Goal: Task Accomplishment & Management: Manage account settings

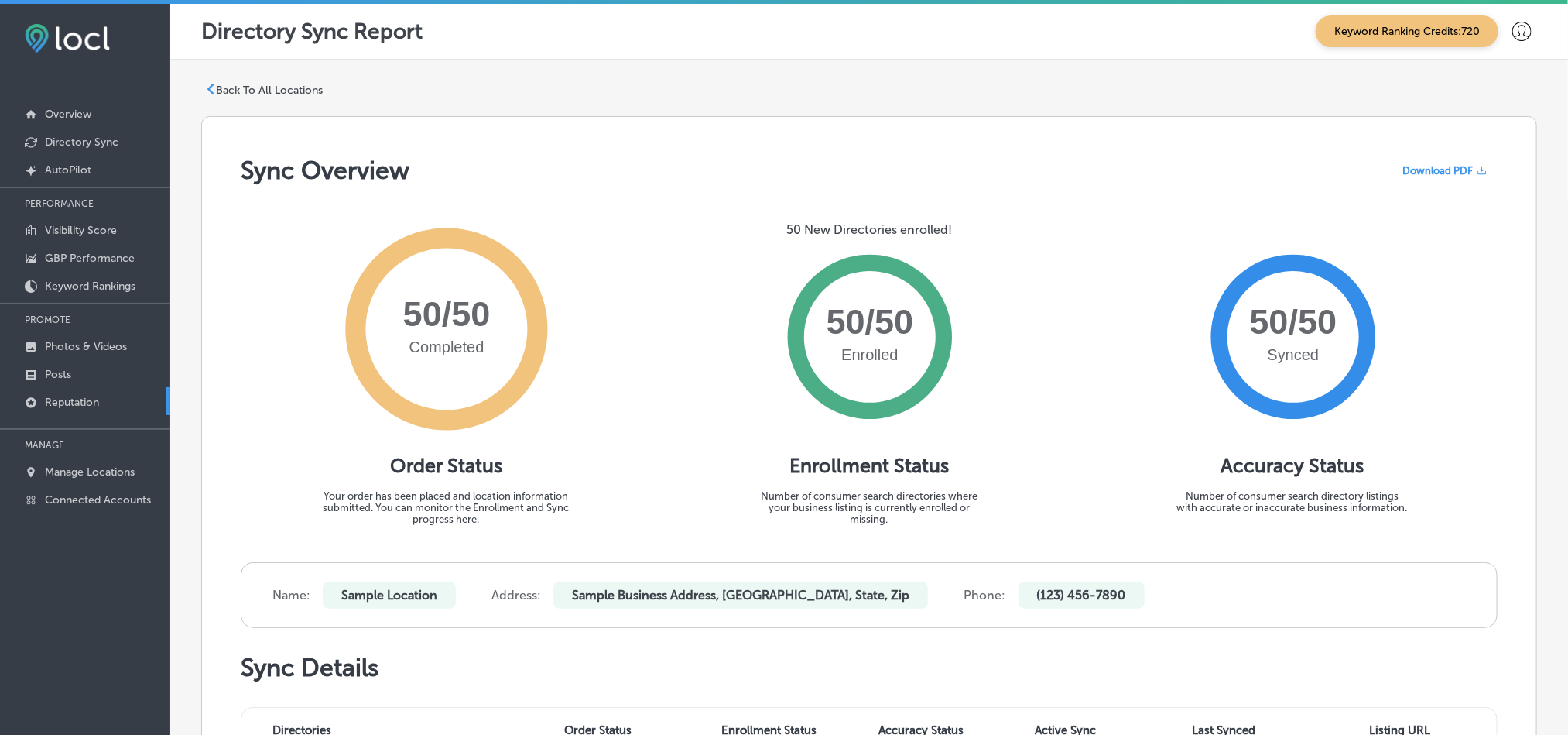
click at [101, 402] on link "Reputation" at bounding box center [85, 401] width 170 height 28
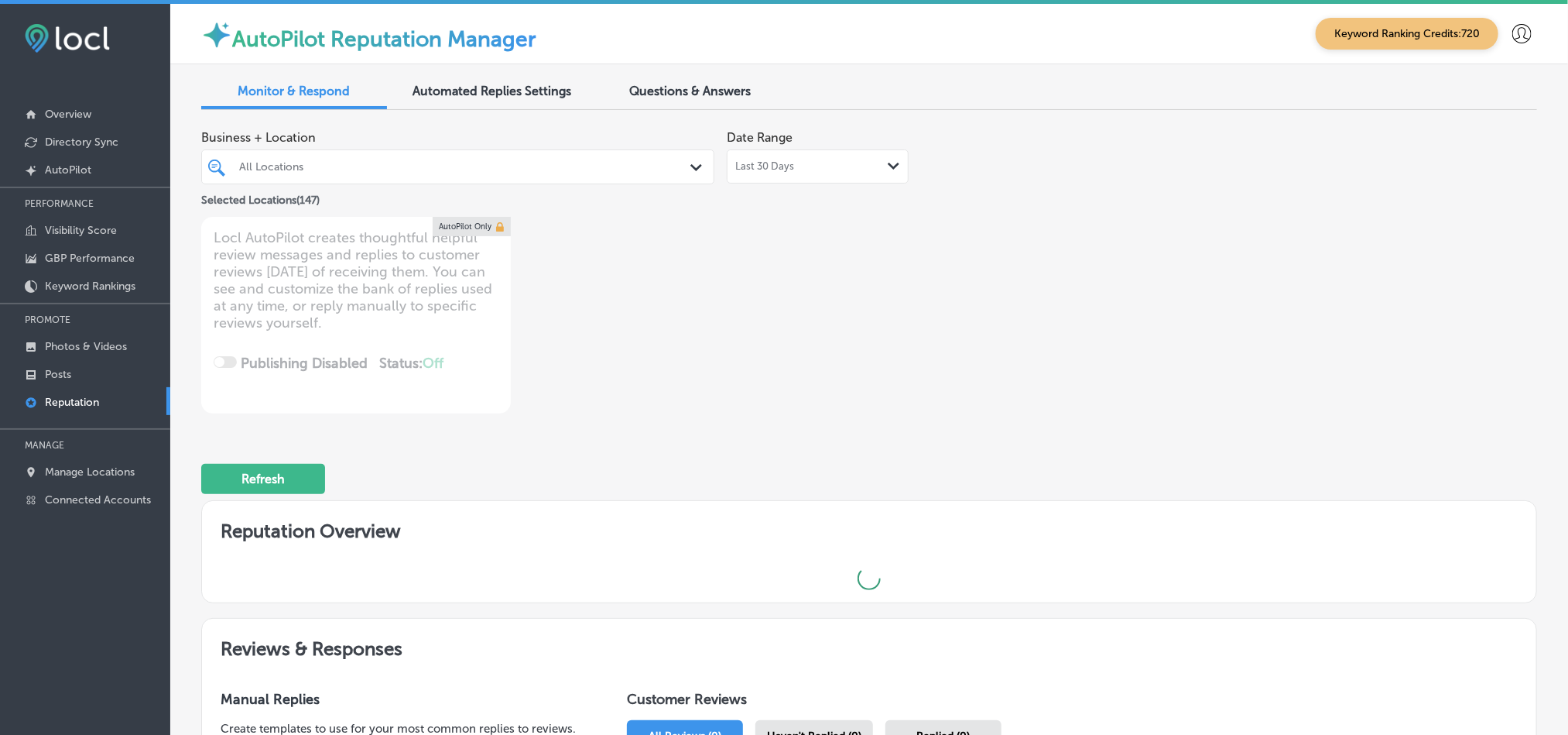
click at [802, 172] on div "Last 30 Days Path Created with Sketch." at bounding box center [818, 166] width 164 height 13
click at [567, 172] on div "All Locations" at bounding box center [465, 166] width 452 height 13
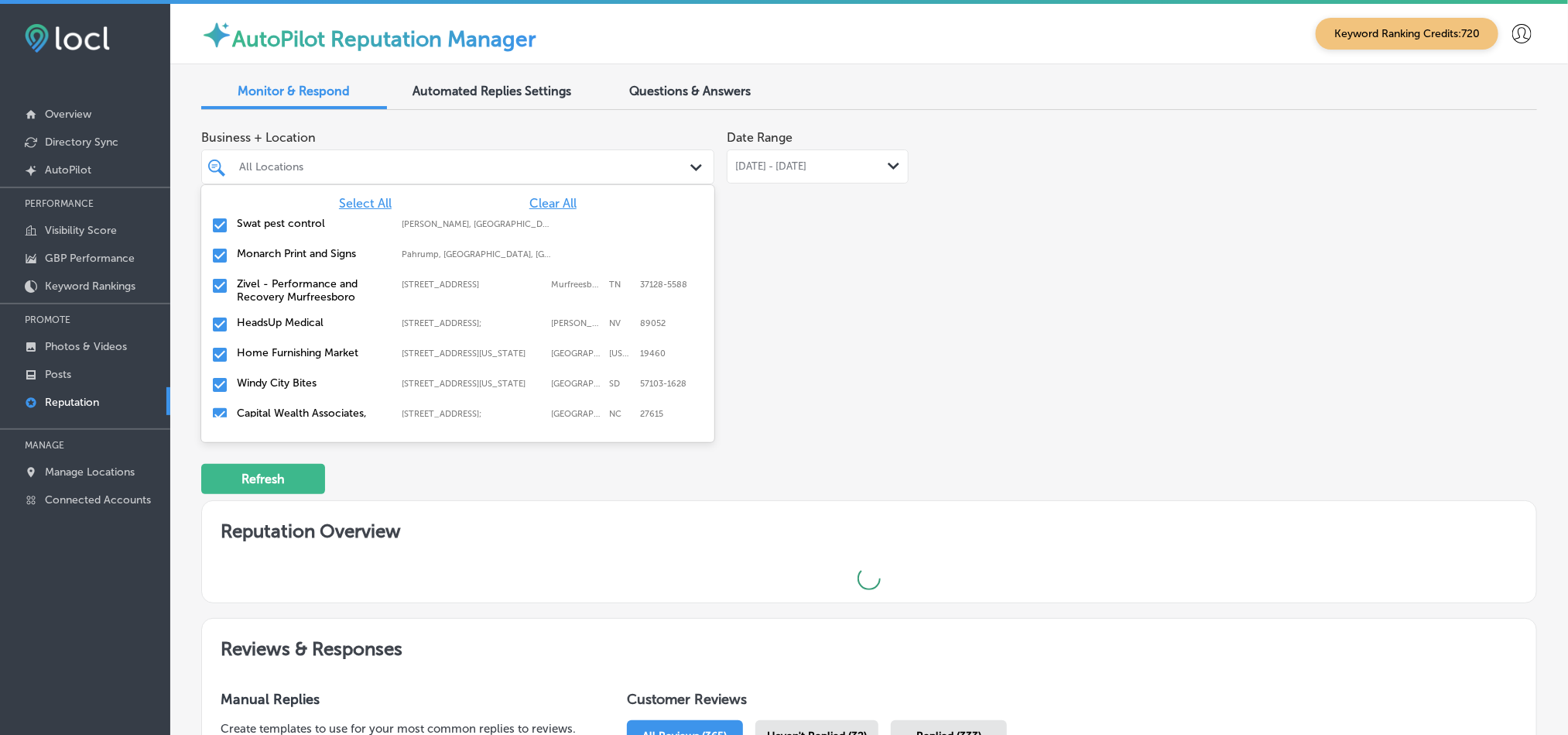
click at [539, 207] on span "Clear All" at bounding box center [553, 203] width 48 height 15
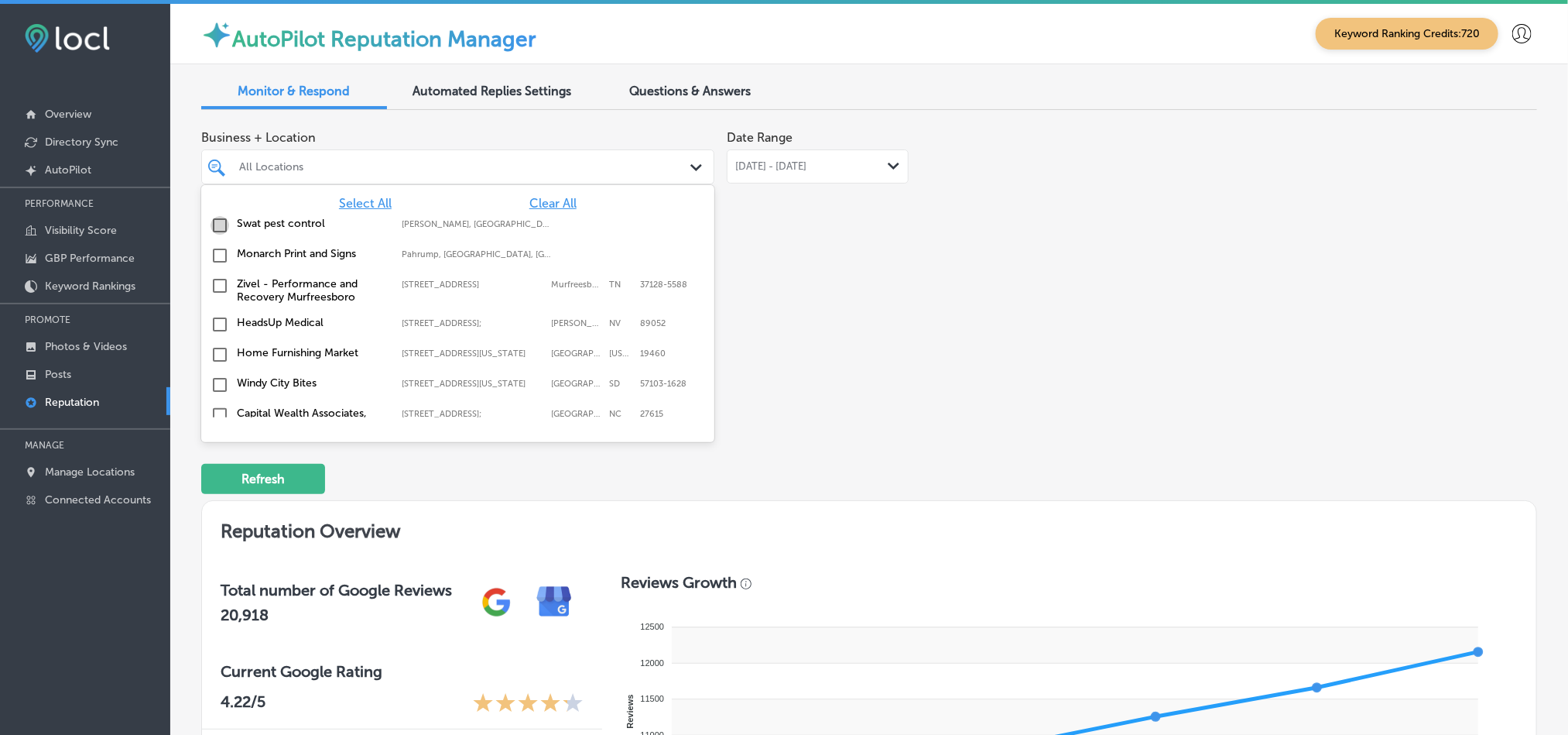
click at [218, 229] on input "checkbox" at bounding box center [220, 225] width 19 height 19
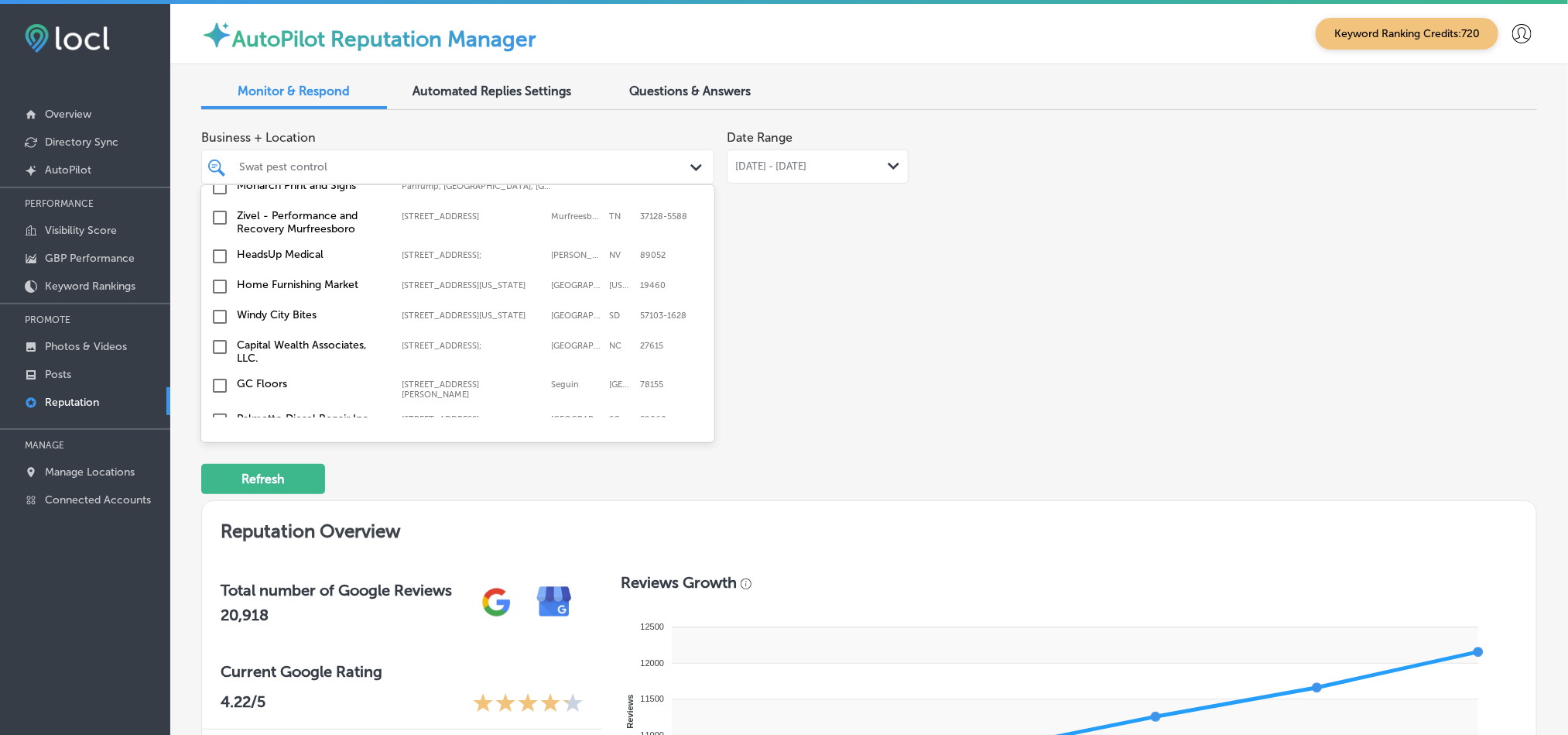
scroll to position [77, 0]
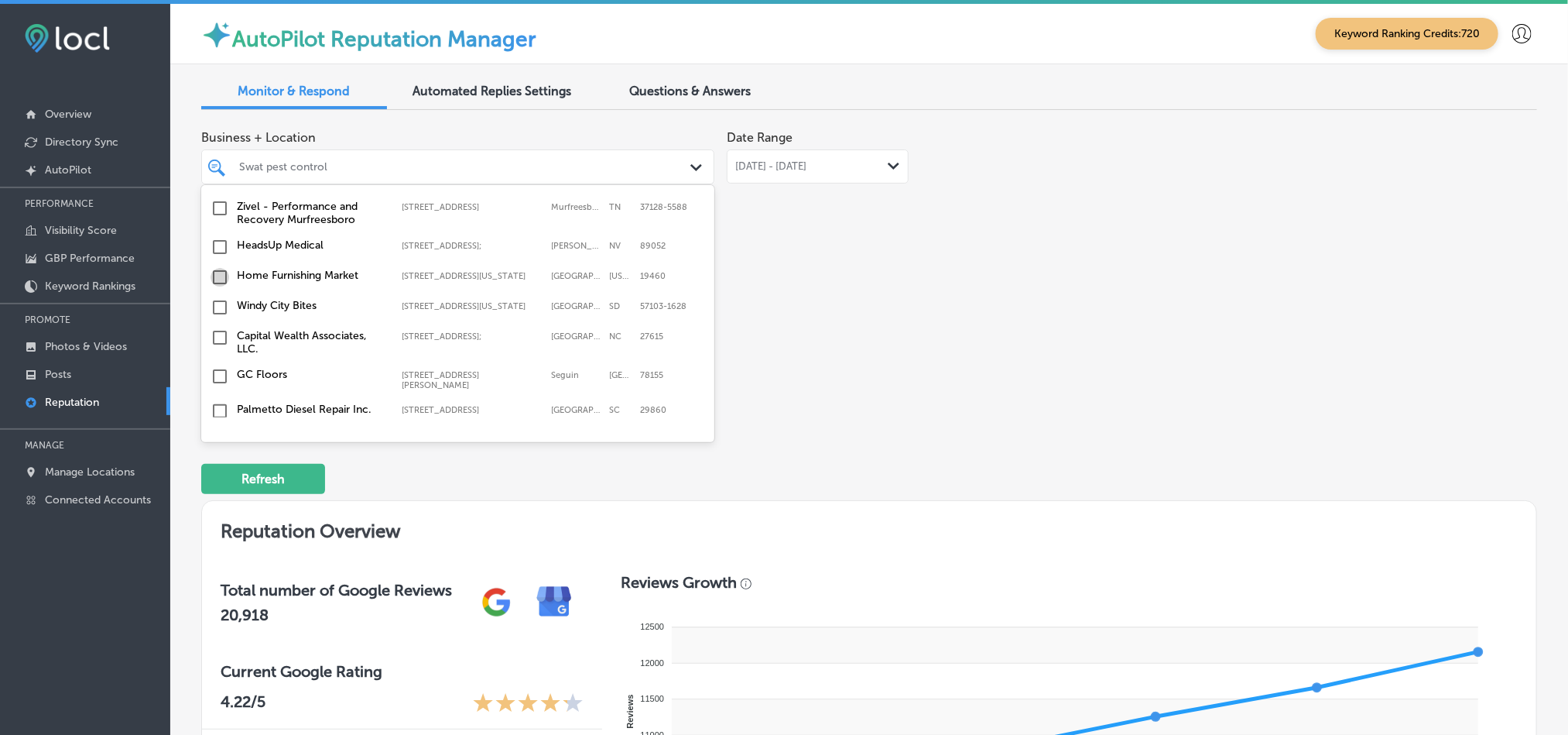
click at [218, 278] on input "checkbox" at bounding box center [220, 276] width 19 height 19
click at [218, 282] on input "checkbox" at bounding box center [220, 272] width 19 height 19
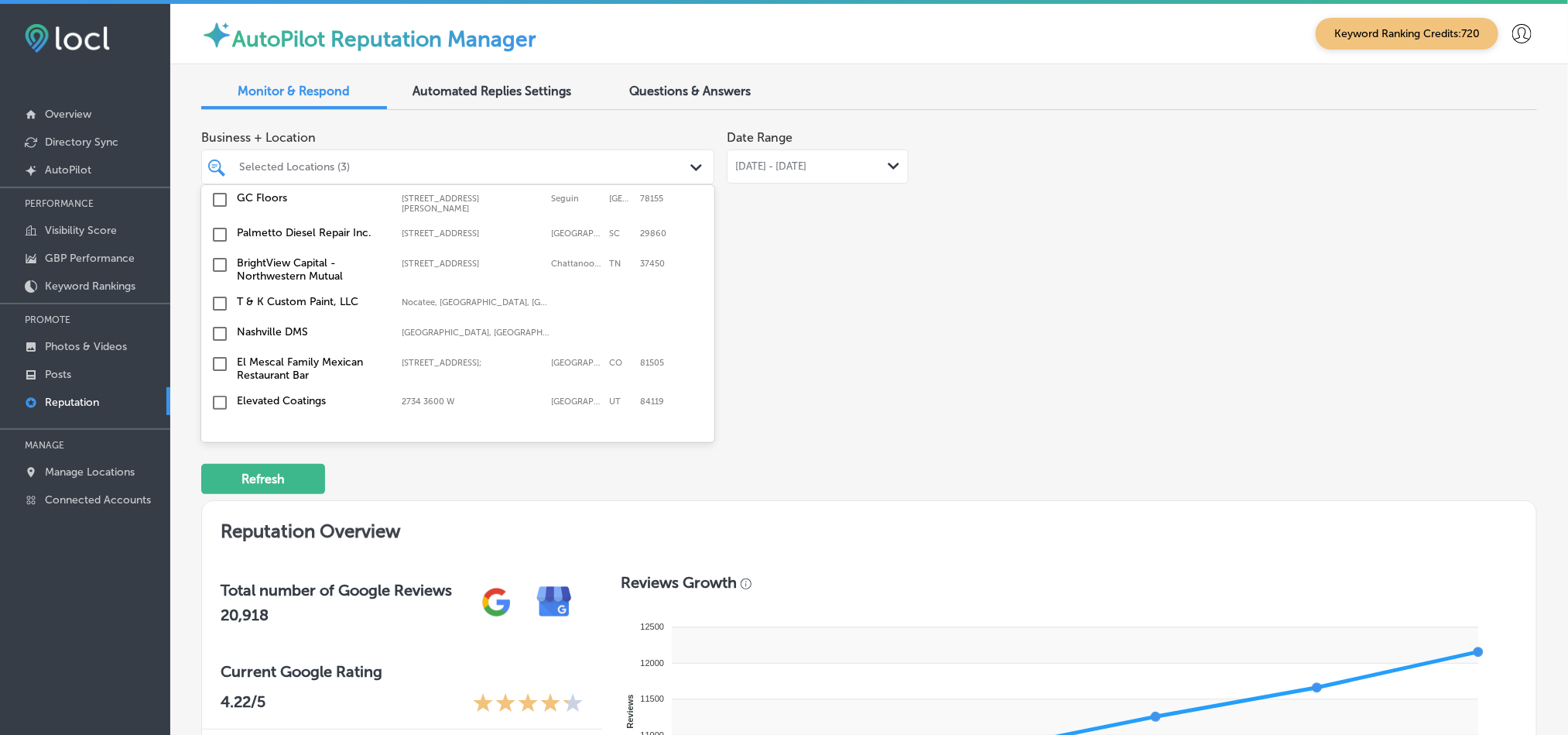
scroll to position [256, 0]
click at [214, 267] on input "checkbox" at bounding box center [220, 262] width 19 height 19
click at [217, 277] on input "checkbox" at bounding box center [220, 272] width 19 height 19
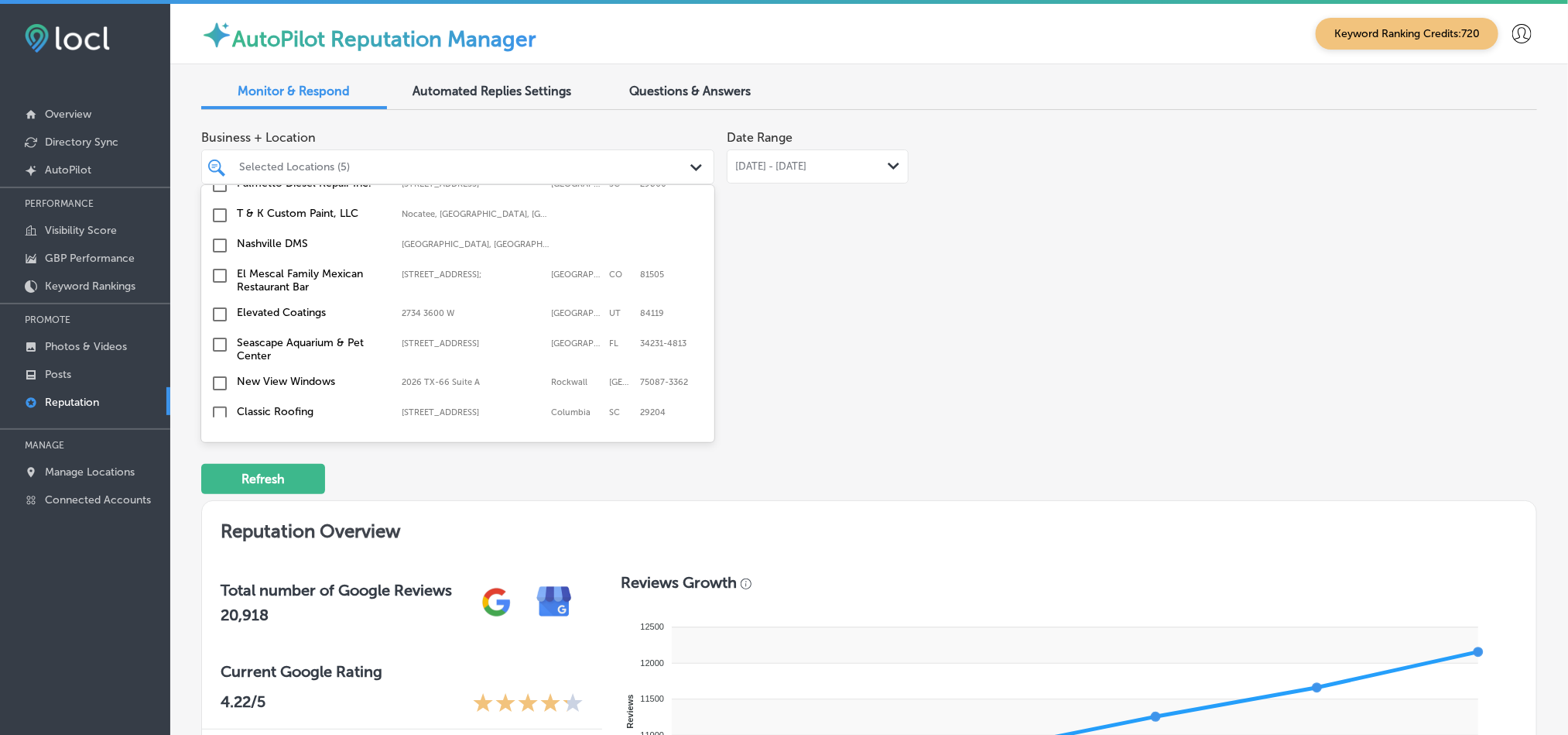
scroll to position [472, 0]
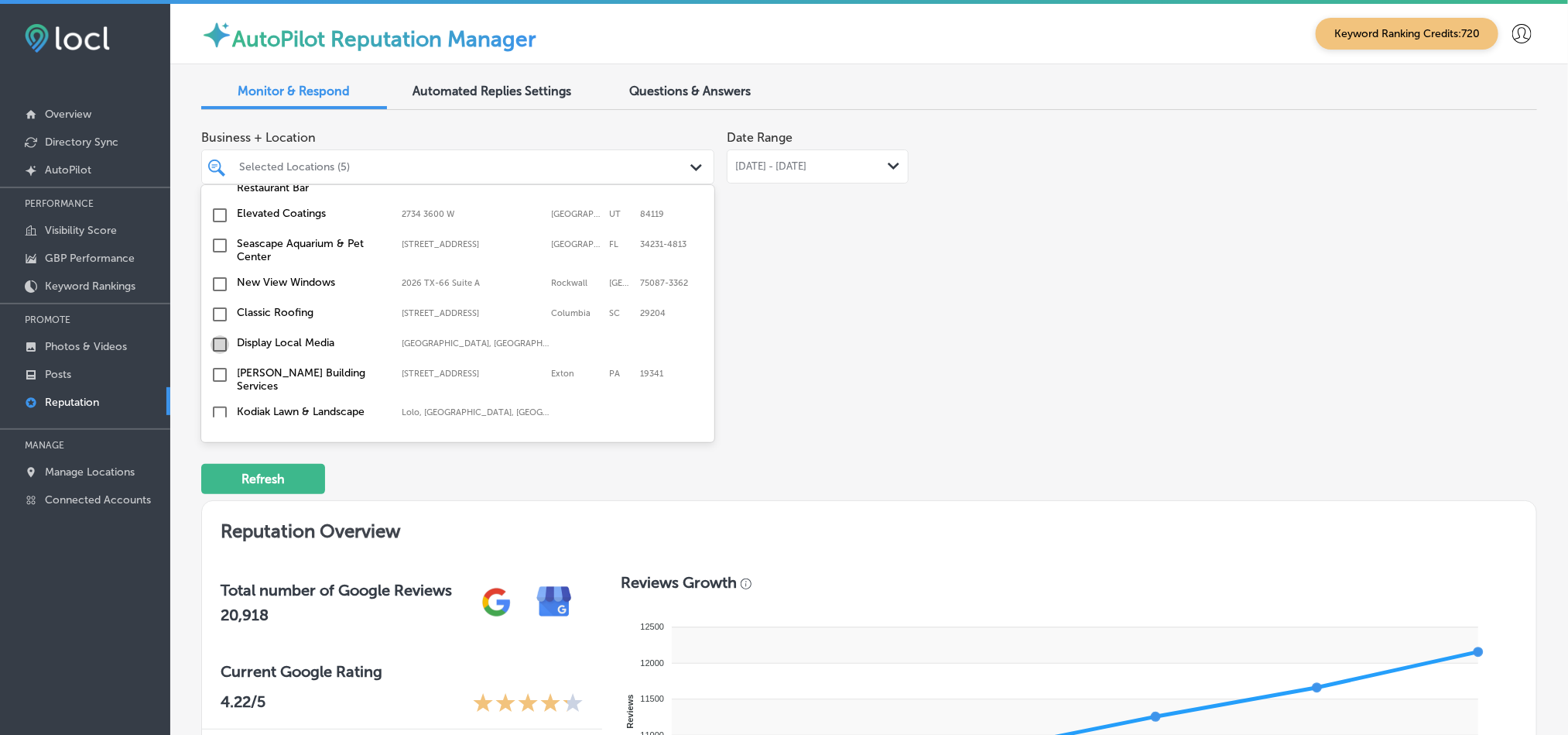
click at [215, 342] on input "checkbox" at bounding box center [220, 344] width 19 height 19
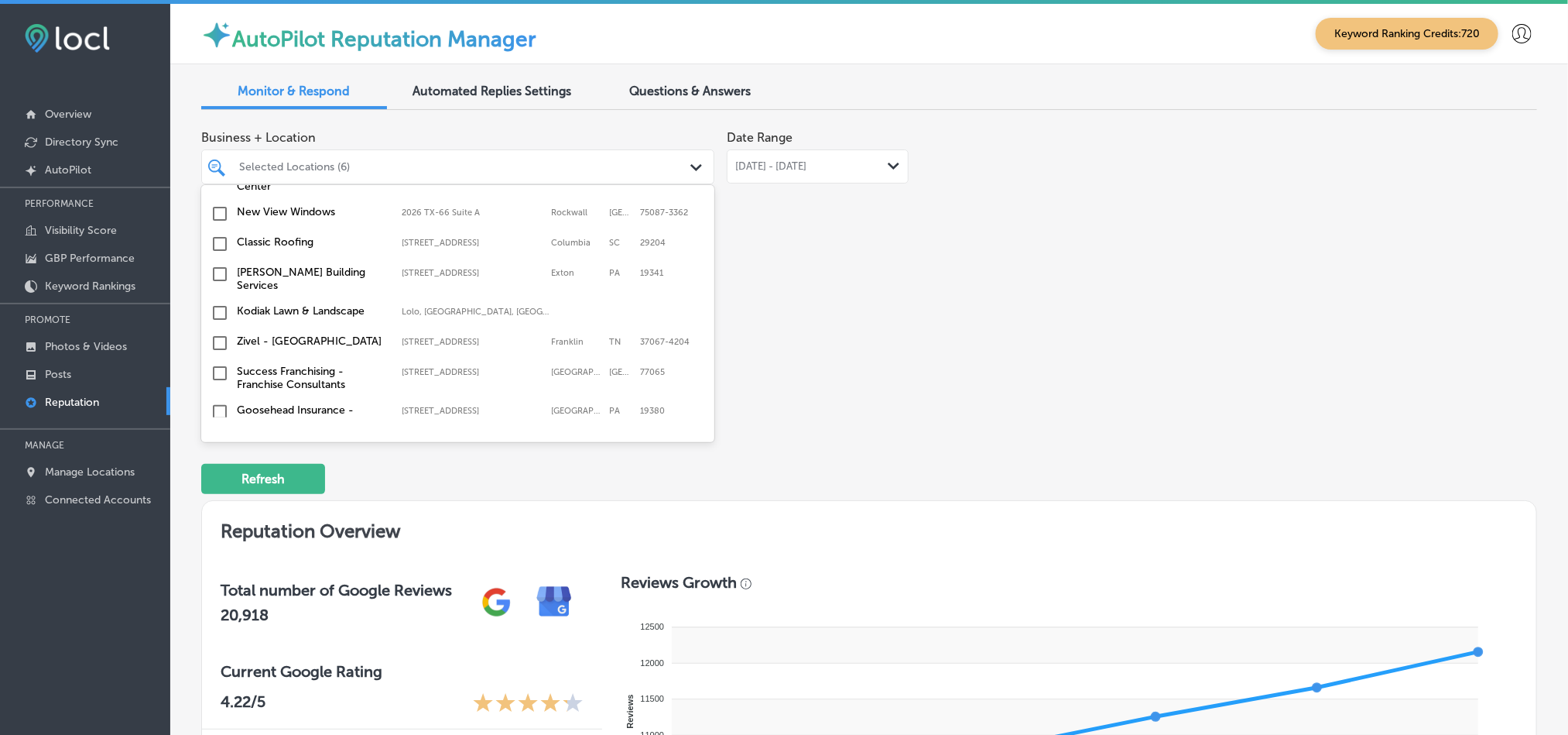
scroll to position [574, 0]
click at [216, 305] on input "checkbox" at bounding box center [220, 311] width 19 height 19
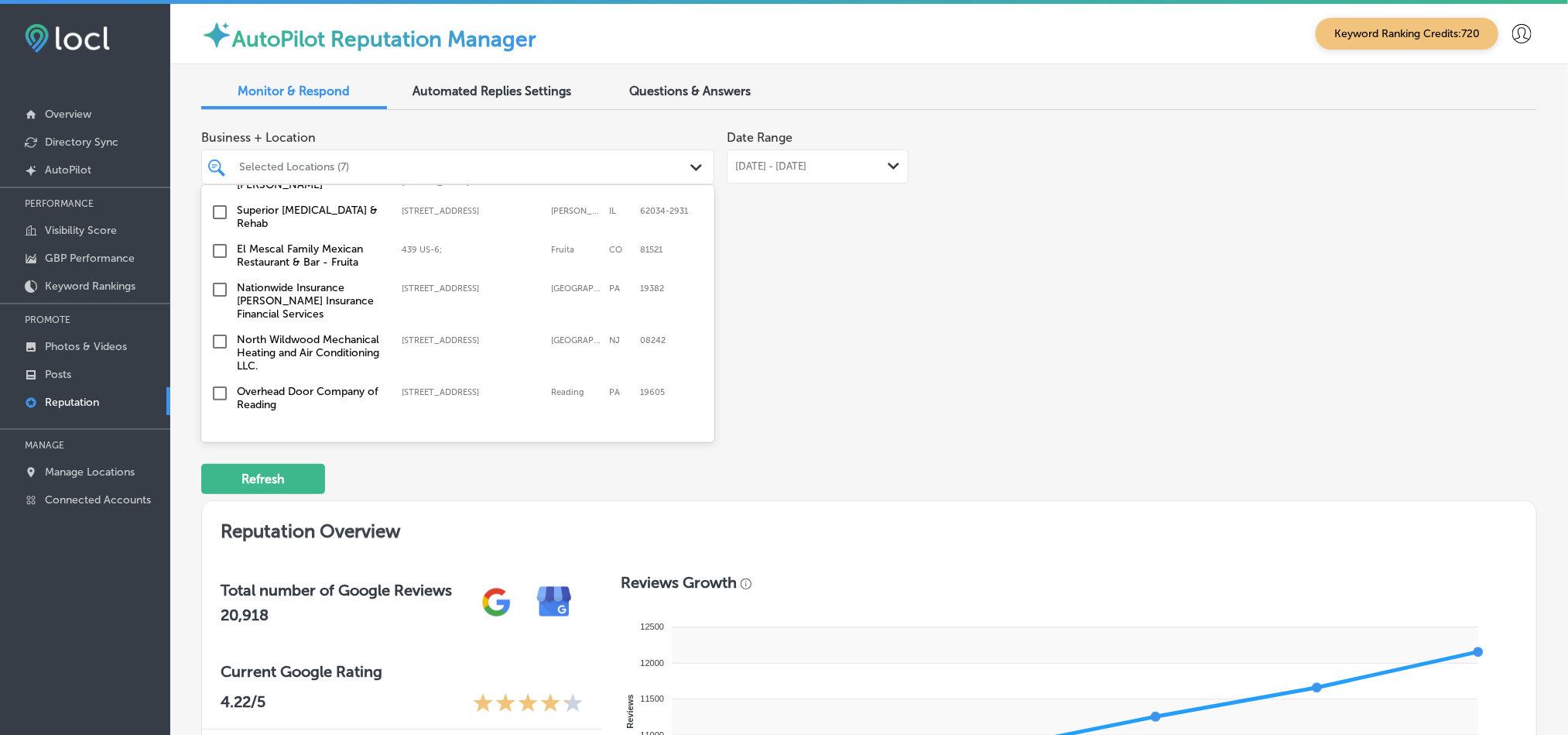
scroll to position [913, 0]
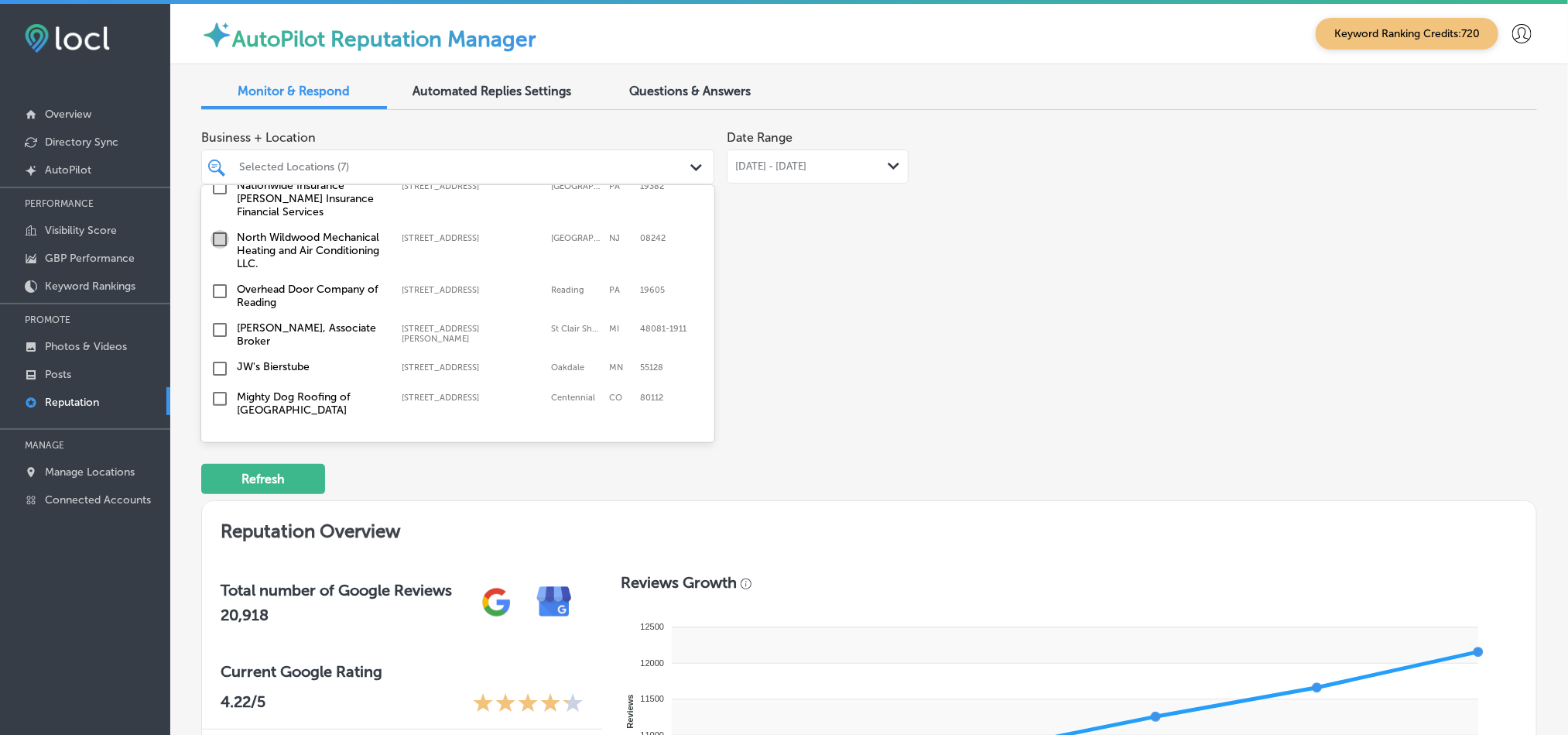
click at [218, 237] on input "checkbox" at bounding box center [220, 239] width 19 height 19
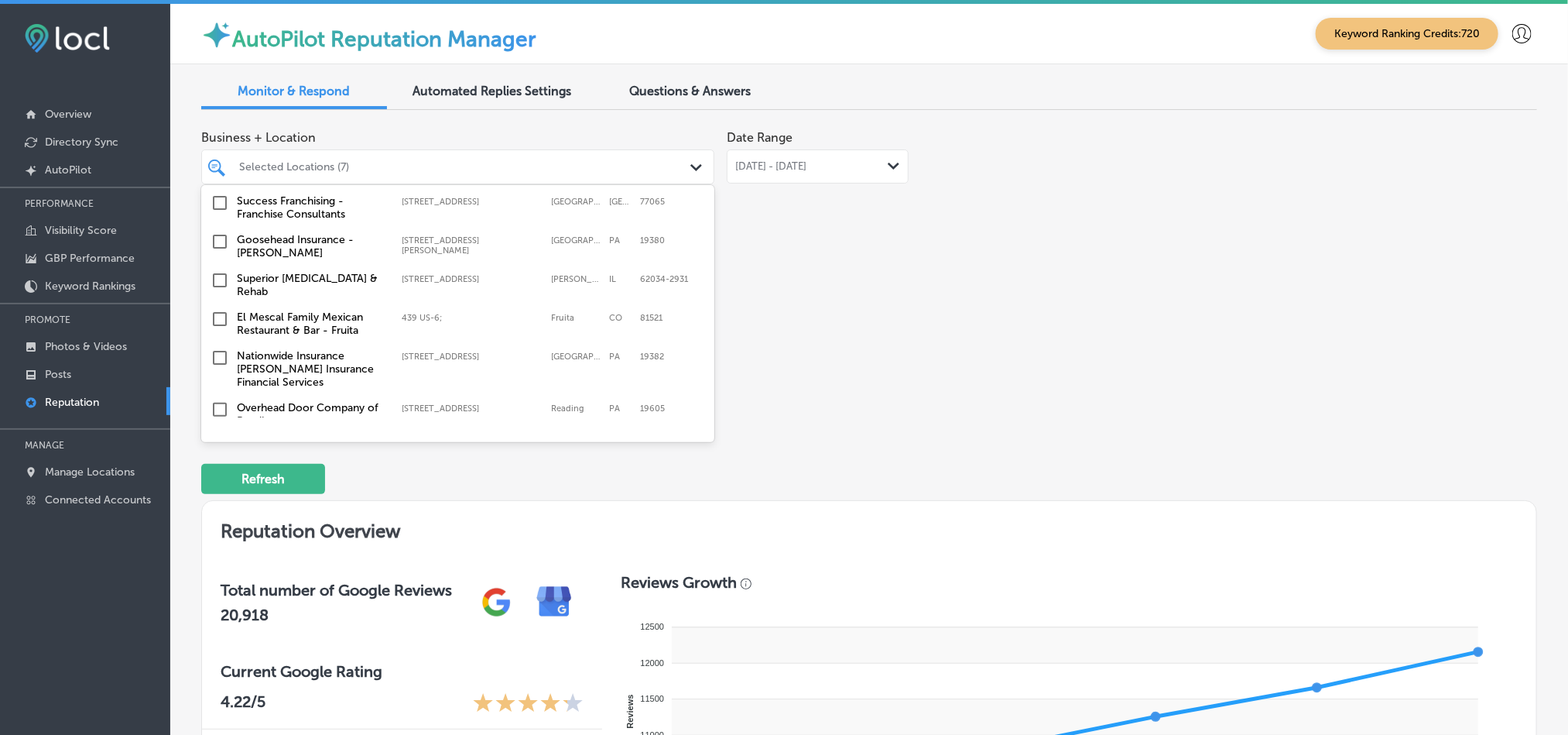
scroll to position [795, 0]
click at [216, 236] on input "checkbox" at bounding box center [220, 241] width 19 height 19
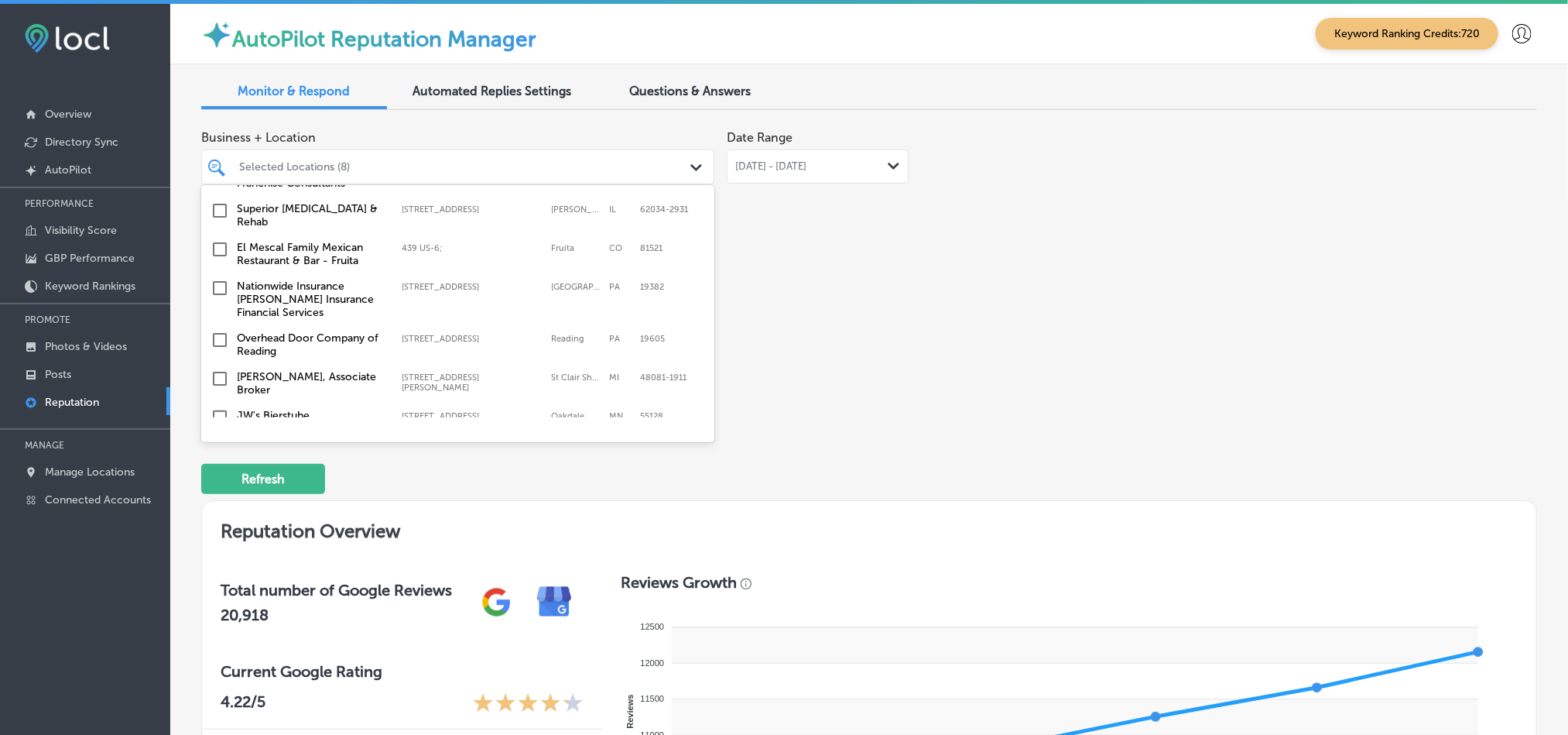
scroll to position [865, 0]
click at [222, 278] on input "checkbox" at bounding box center [220, 287] width 19 height 19
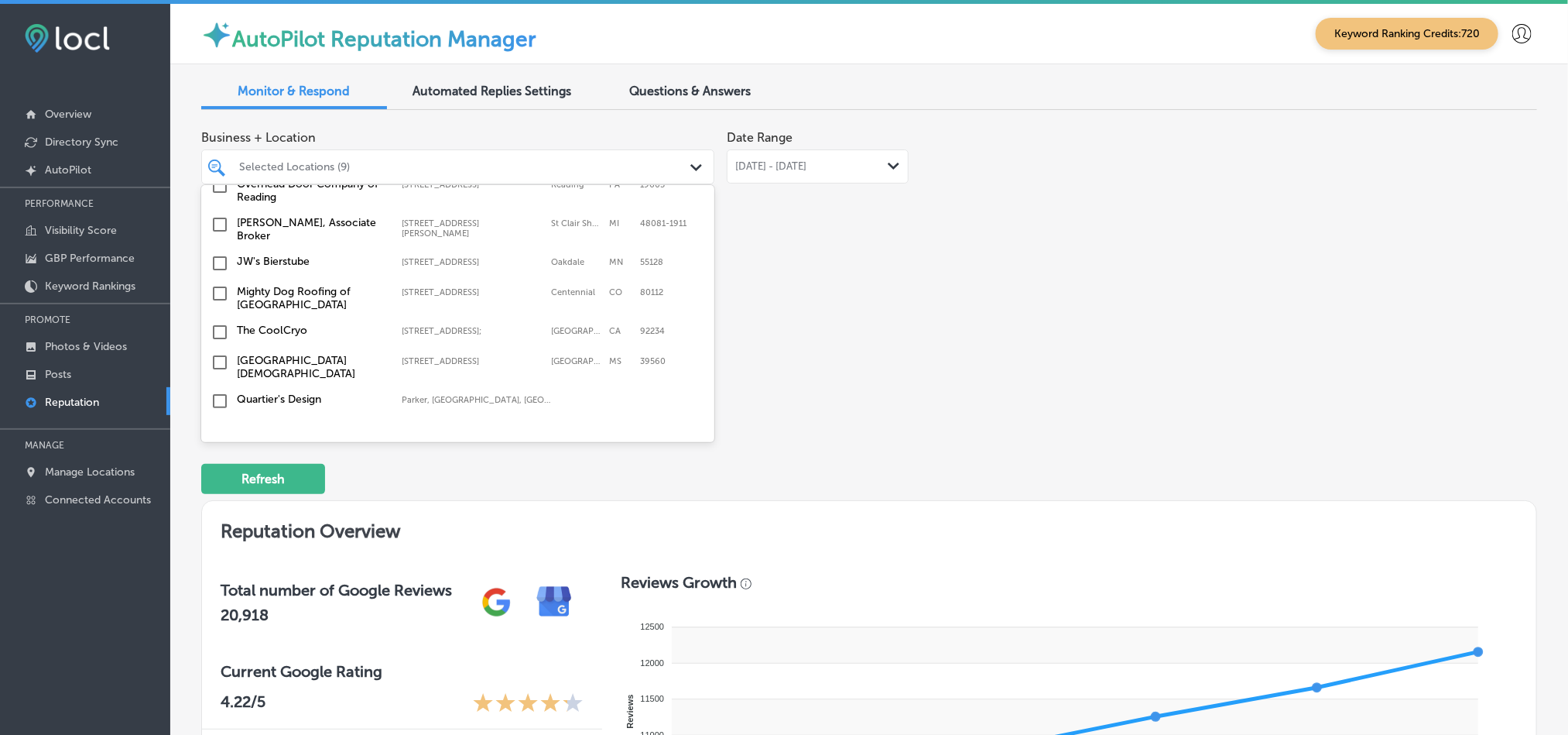
scroll to position [1019, 0]
click at [215, 253] on input "checkbox" at bounding box center [220, 262] width 19 height 19
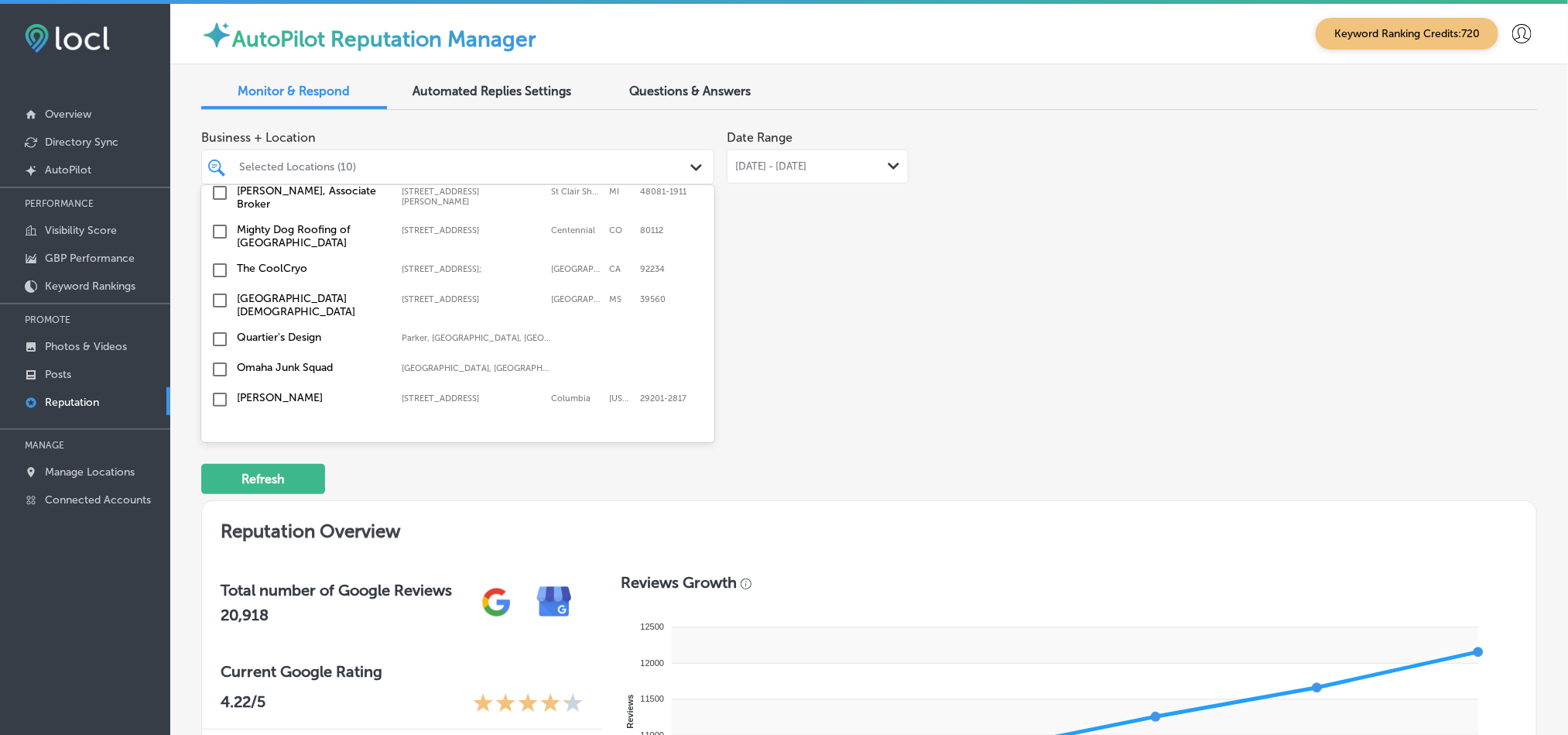
scroll to position [1081, 0]
click at [217, 222] on input "checkbox" at bounding box center [220, 231] width 19 height 19
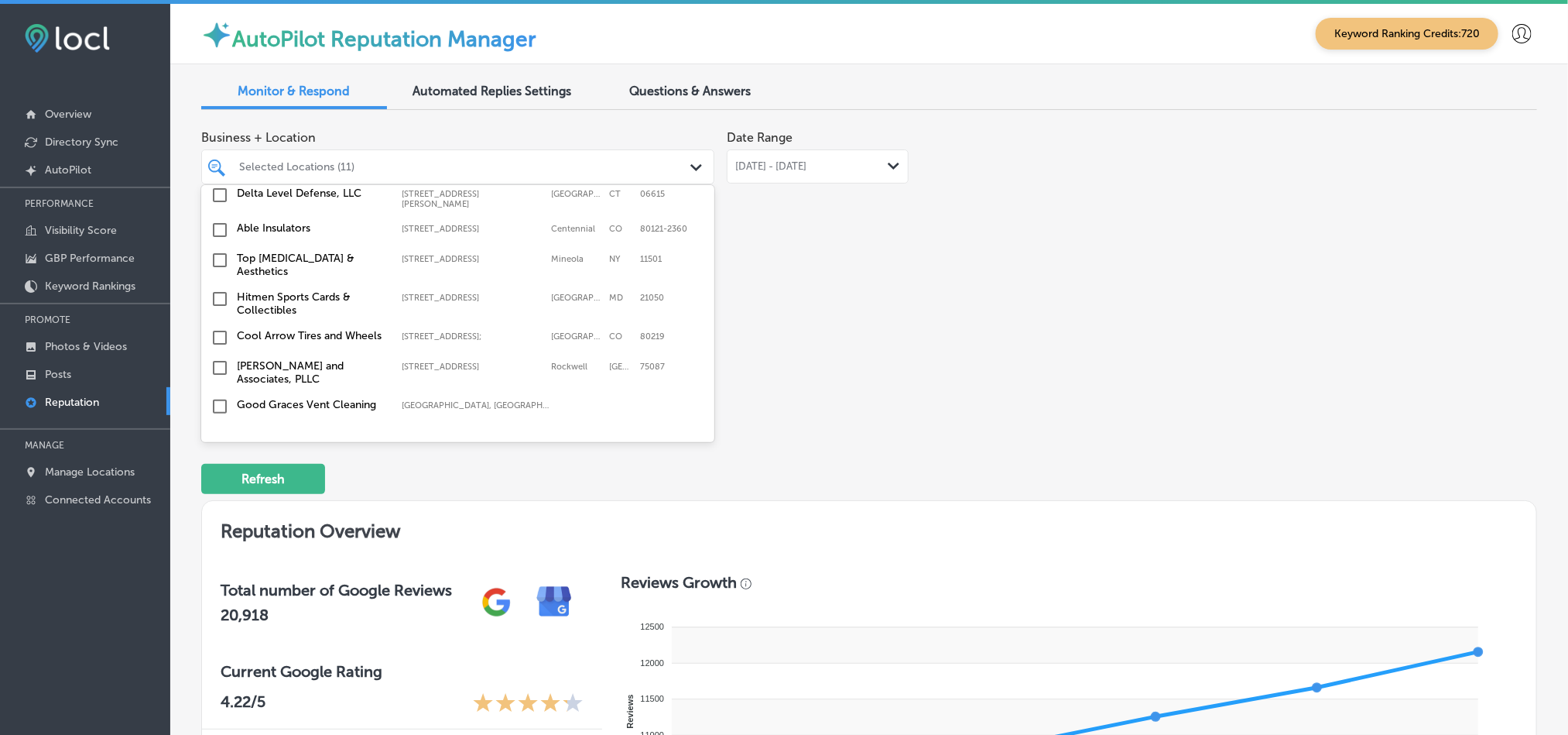
scroll to position [1381, 0]
click at [219, 250] on input "checkbox" at bounding box center [220, 259] width 19 height 19
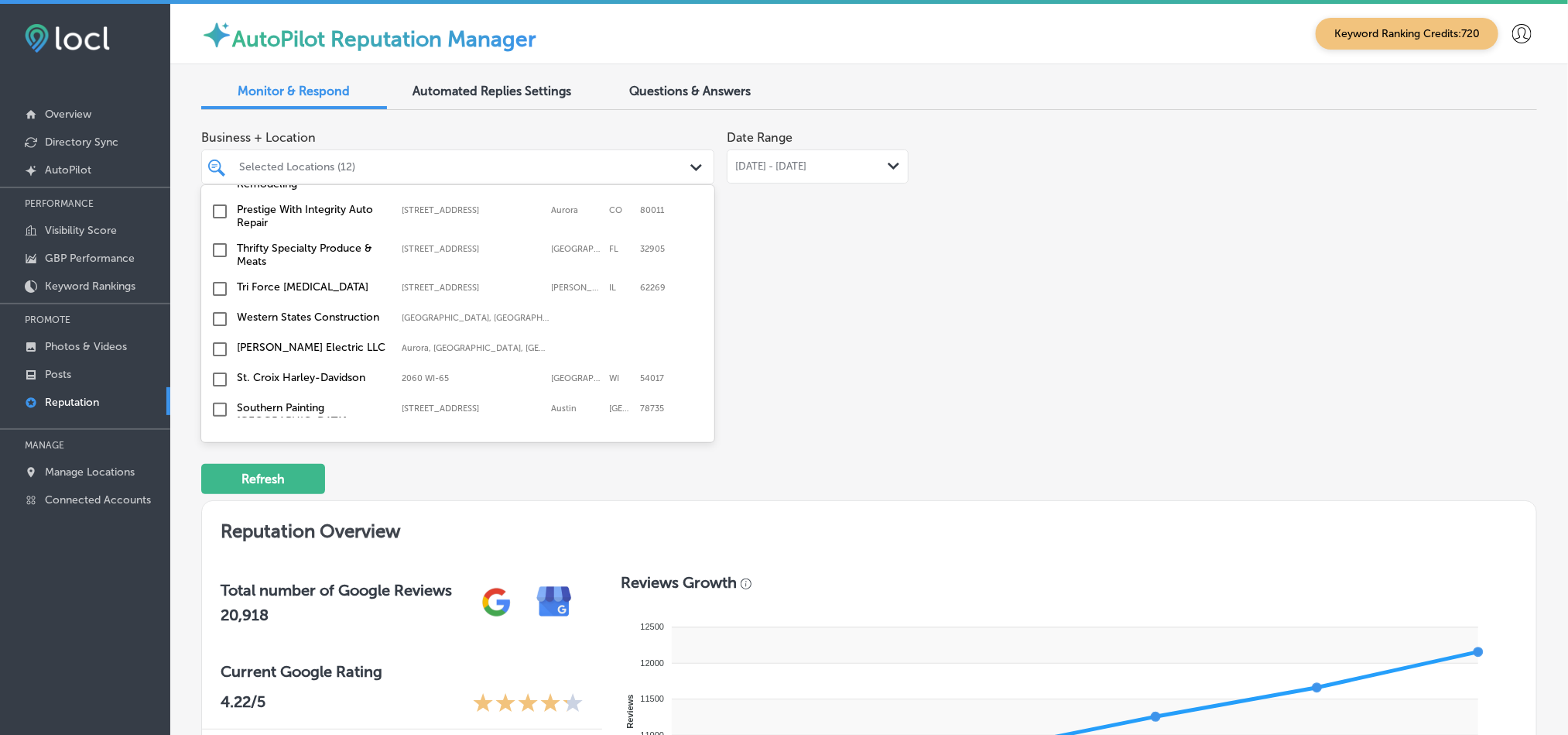
scroll to position [1684, 0]
click at [218, 240] on input "checkbox" at bounding box center [220, 249] width 19 height 19
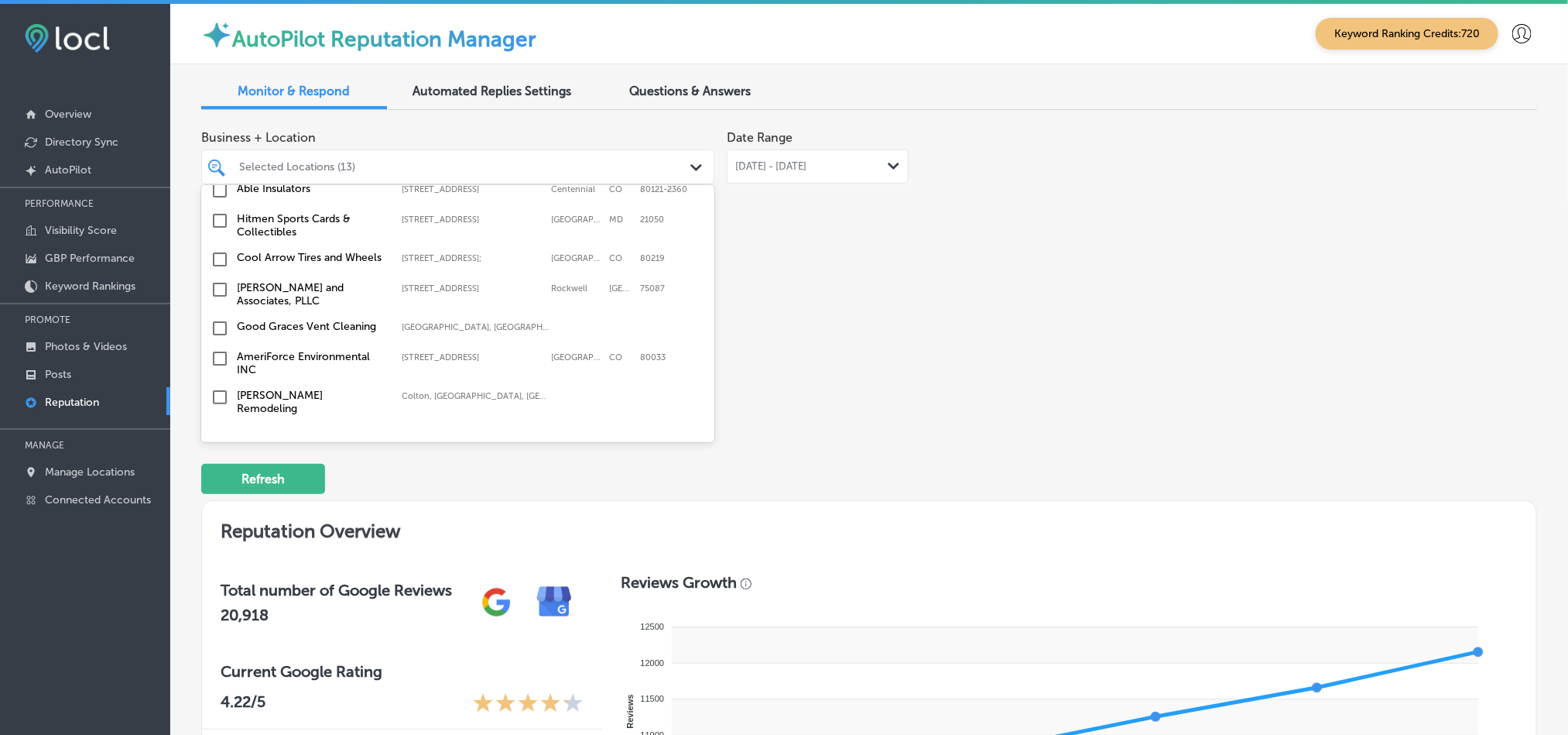
scroll to position [1496, 0]
click at [221, 281] on input "checkbox" at bounding box center [220, 290] width 19 height 19
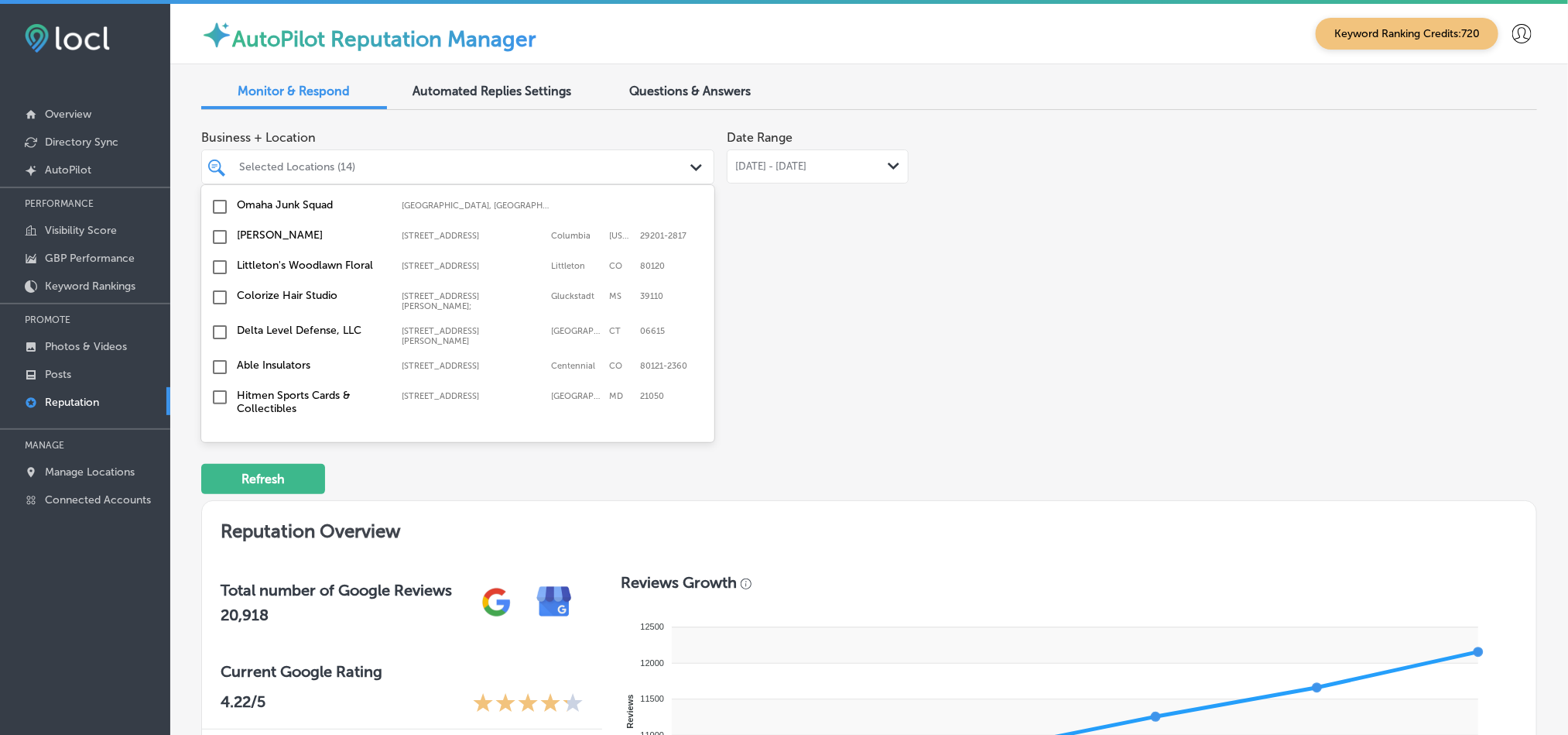
scroll to position [1426, 0]
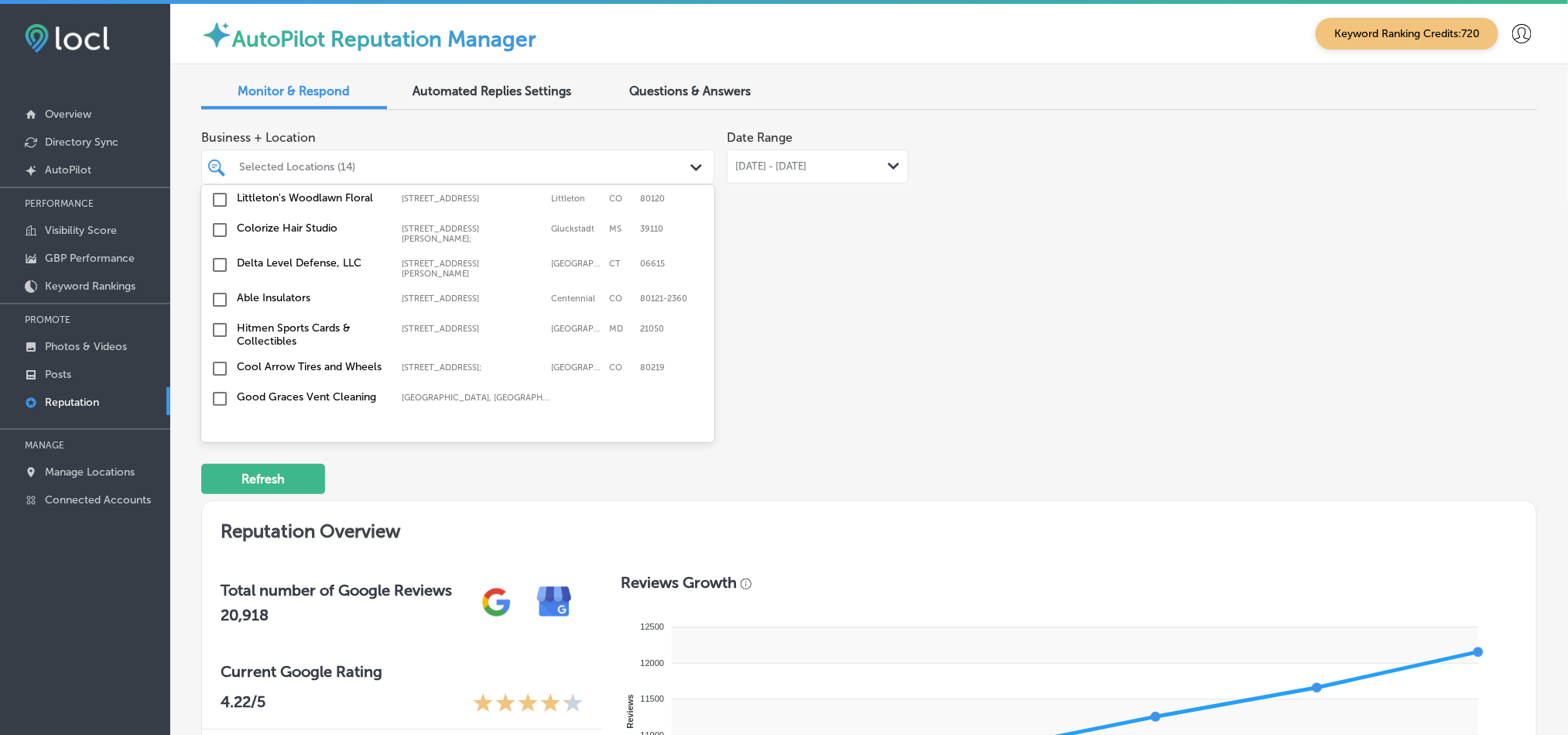
click at [223, 290] on input "checkbox" at bounding box center [220, 299] width 19 height 19
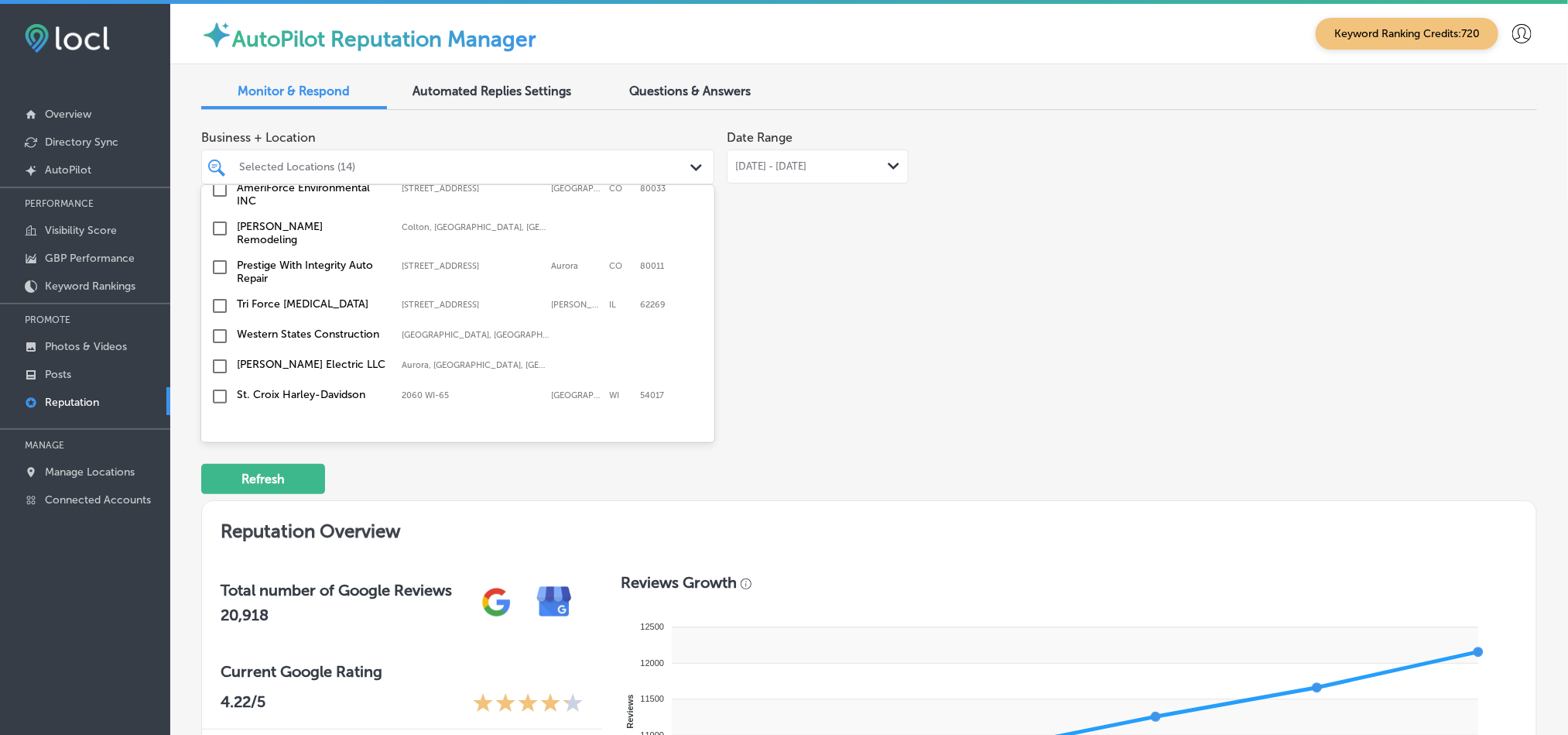
scroll to position [1666, 0]
click at [215, 296] on input "checkbox" at bounding box center [220, 305] width 19 height 19
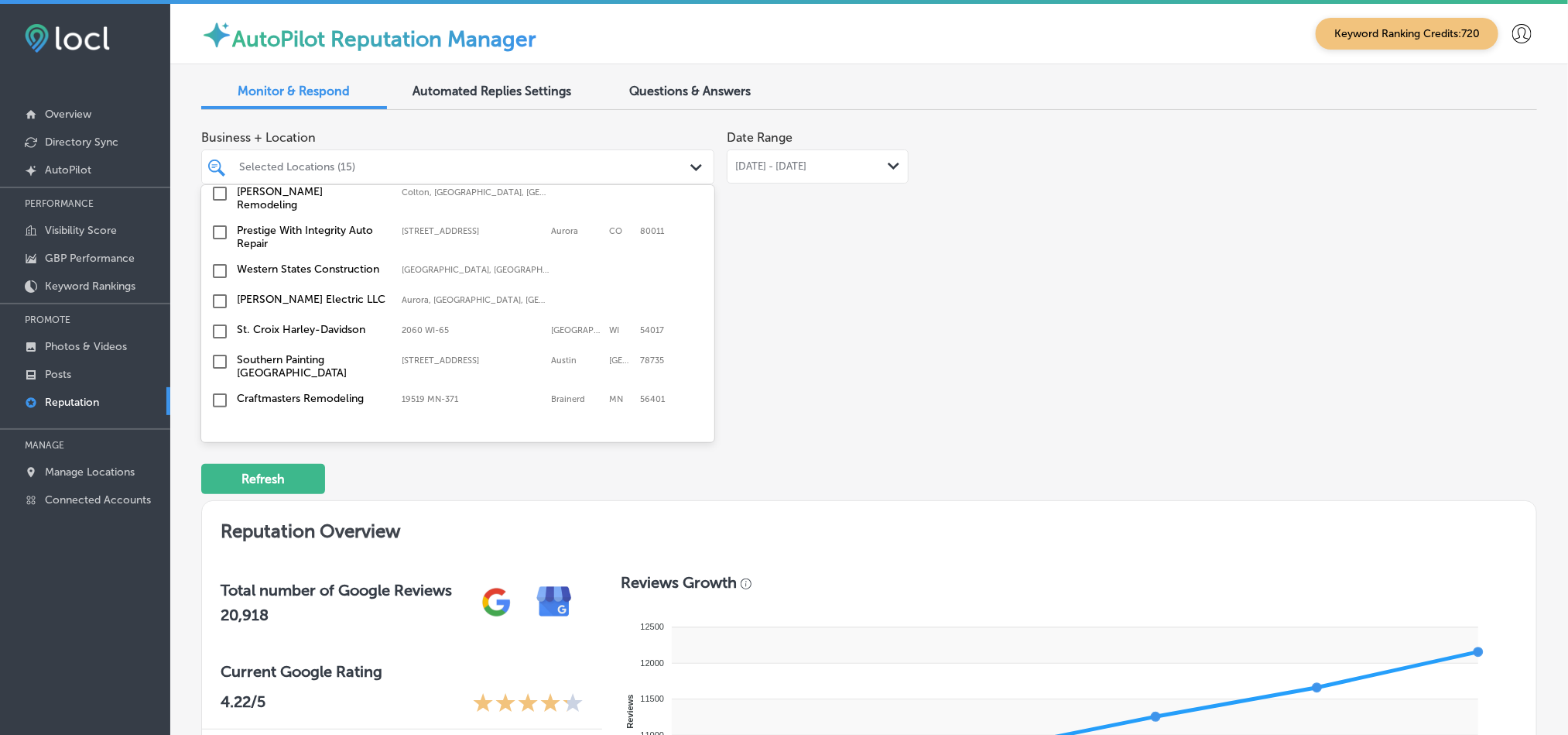
scroll to position [1732, 0]
click at [222, 321] on input "checkbox" at bounding box center [220, 330] width 19 height 19
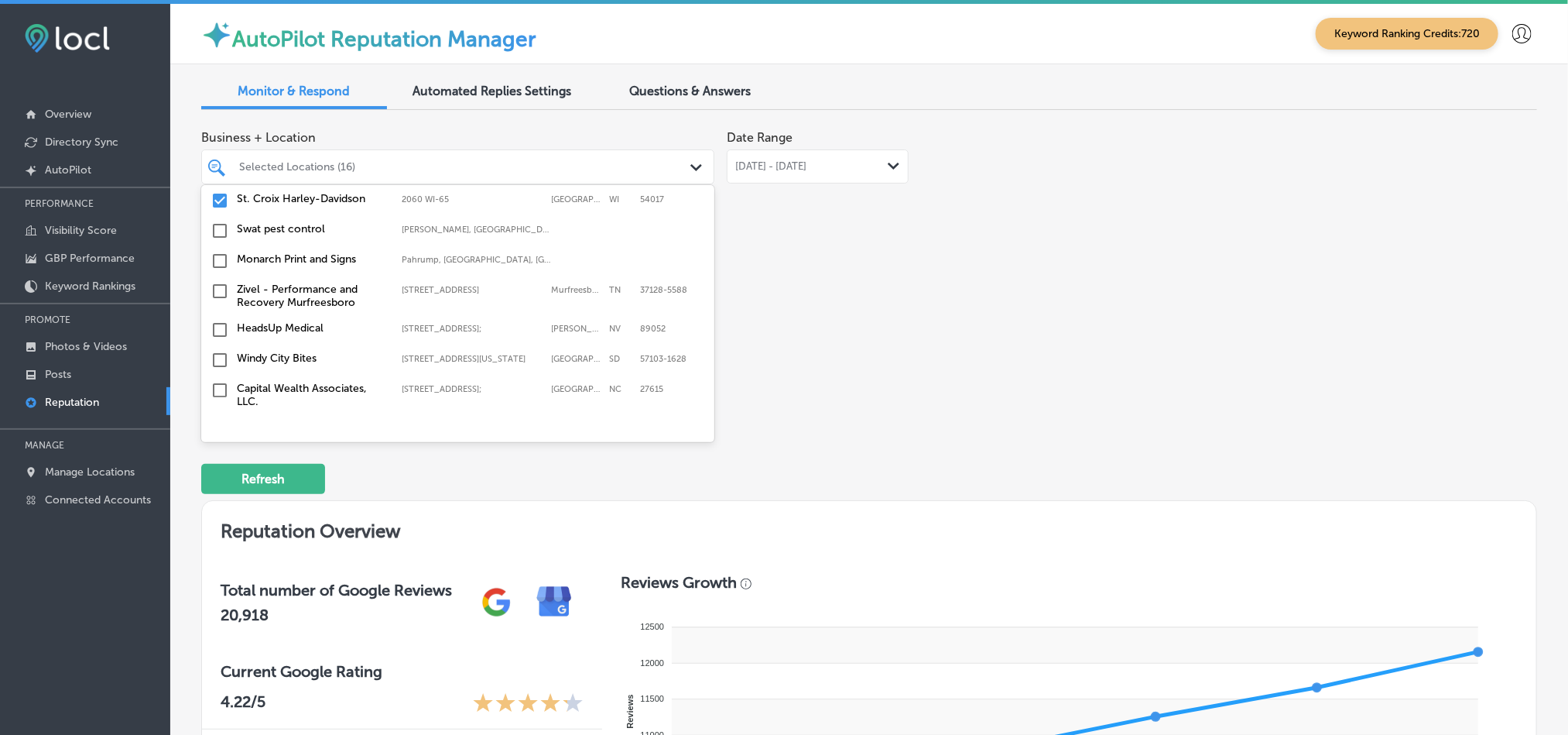
scroll to position [572, 0]
click at [217, 365] on input "checkbox" at bounding box center [220, 361] width 19 height 19
click at [219, 261] on input "checkbox" at bounding box center [220, 263] width 19 height 19
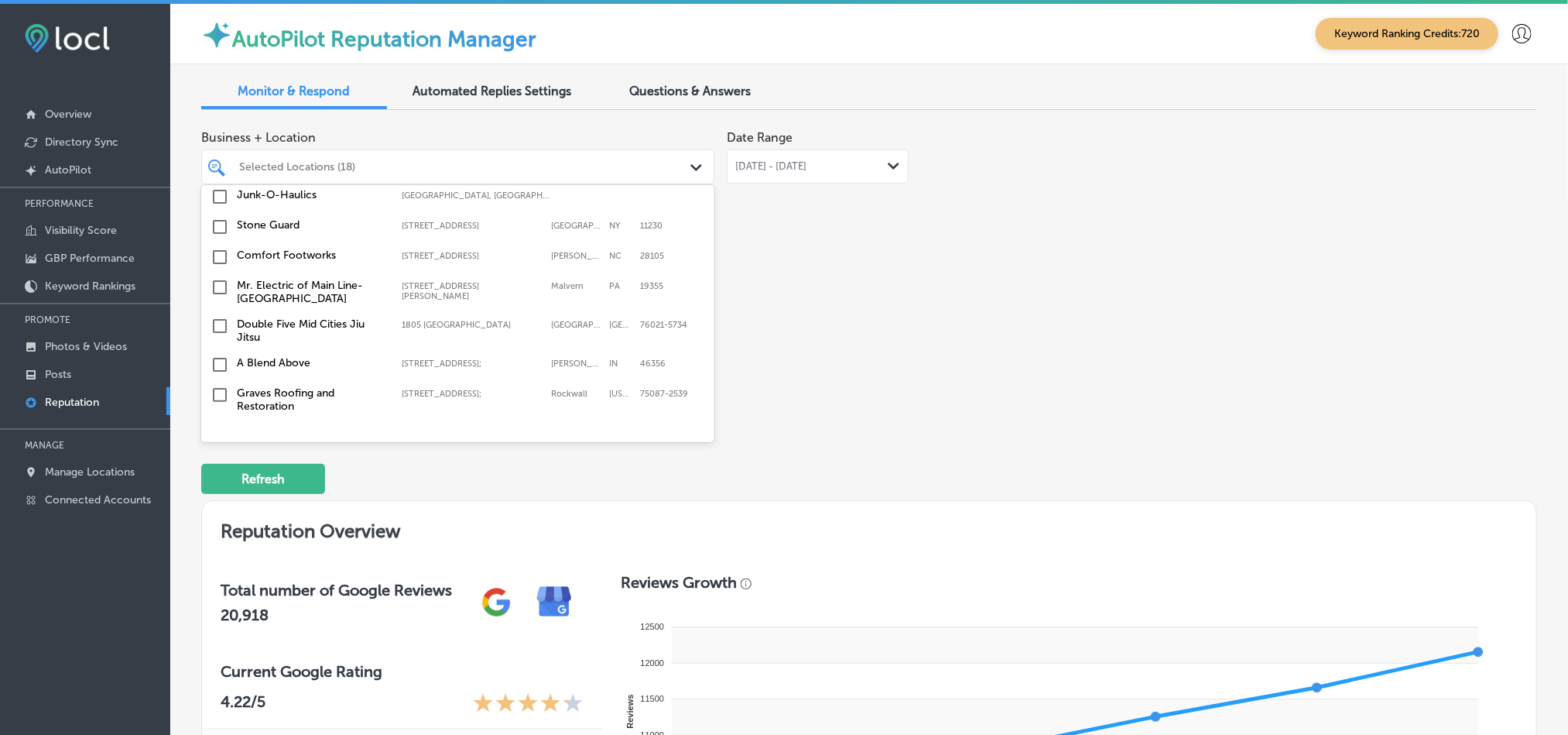
scroll to position [4693, 0]
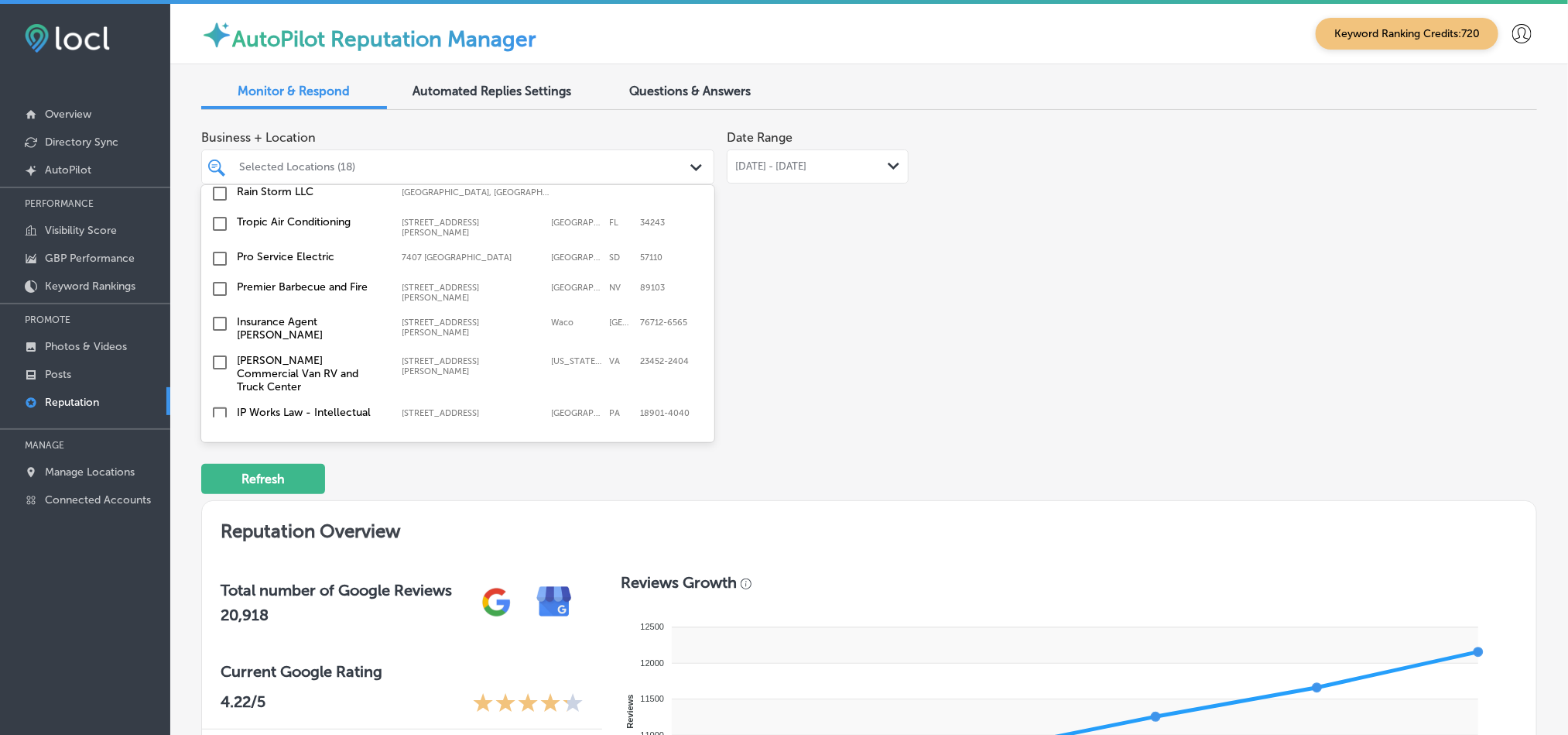
click at [218, 482] on input "checkbox" at bounding box center [220, 491] width 19 height 19
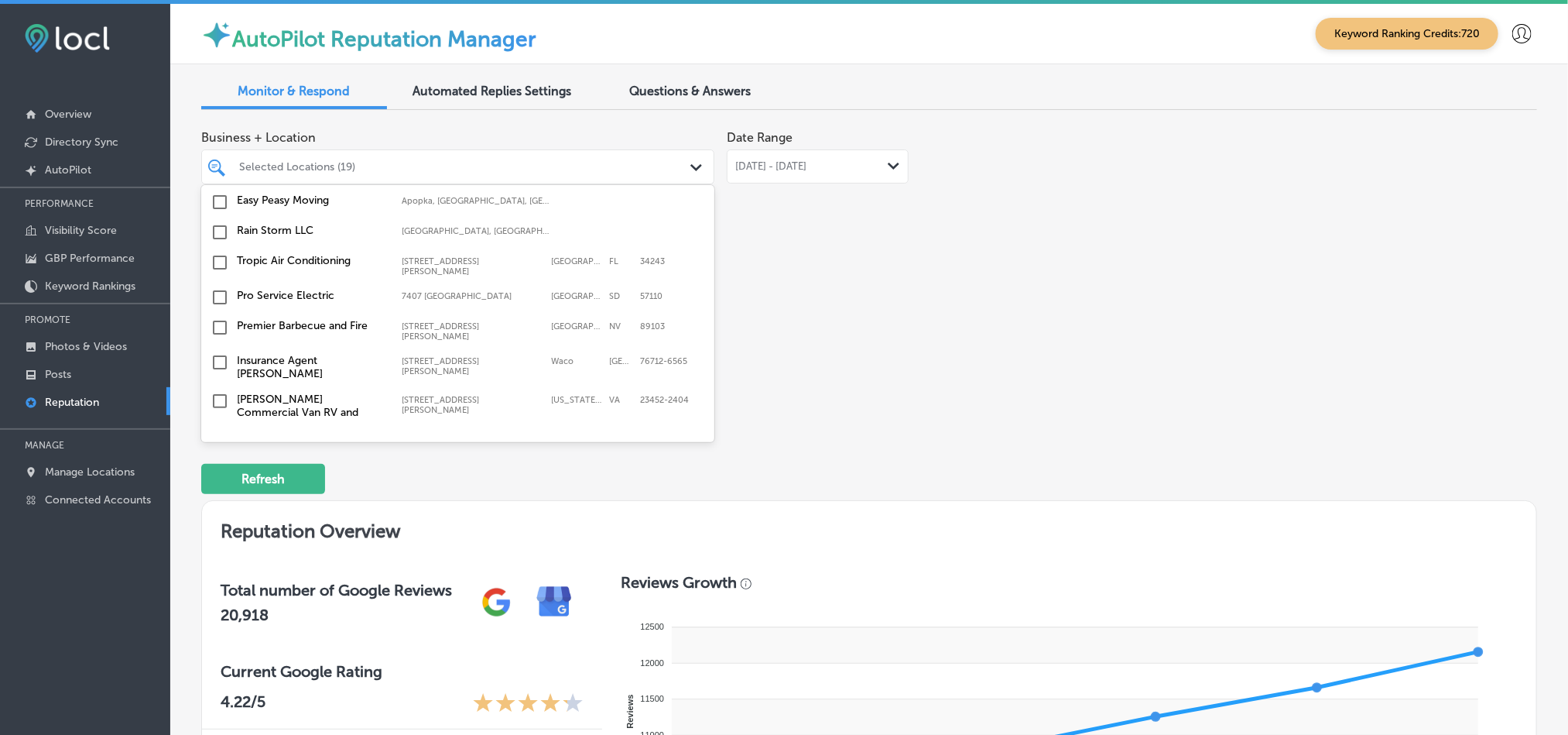
click at [218, 482] on input "checkbox" at bounding box center [220, 491] width 19 height 19
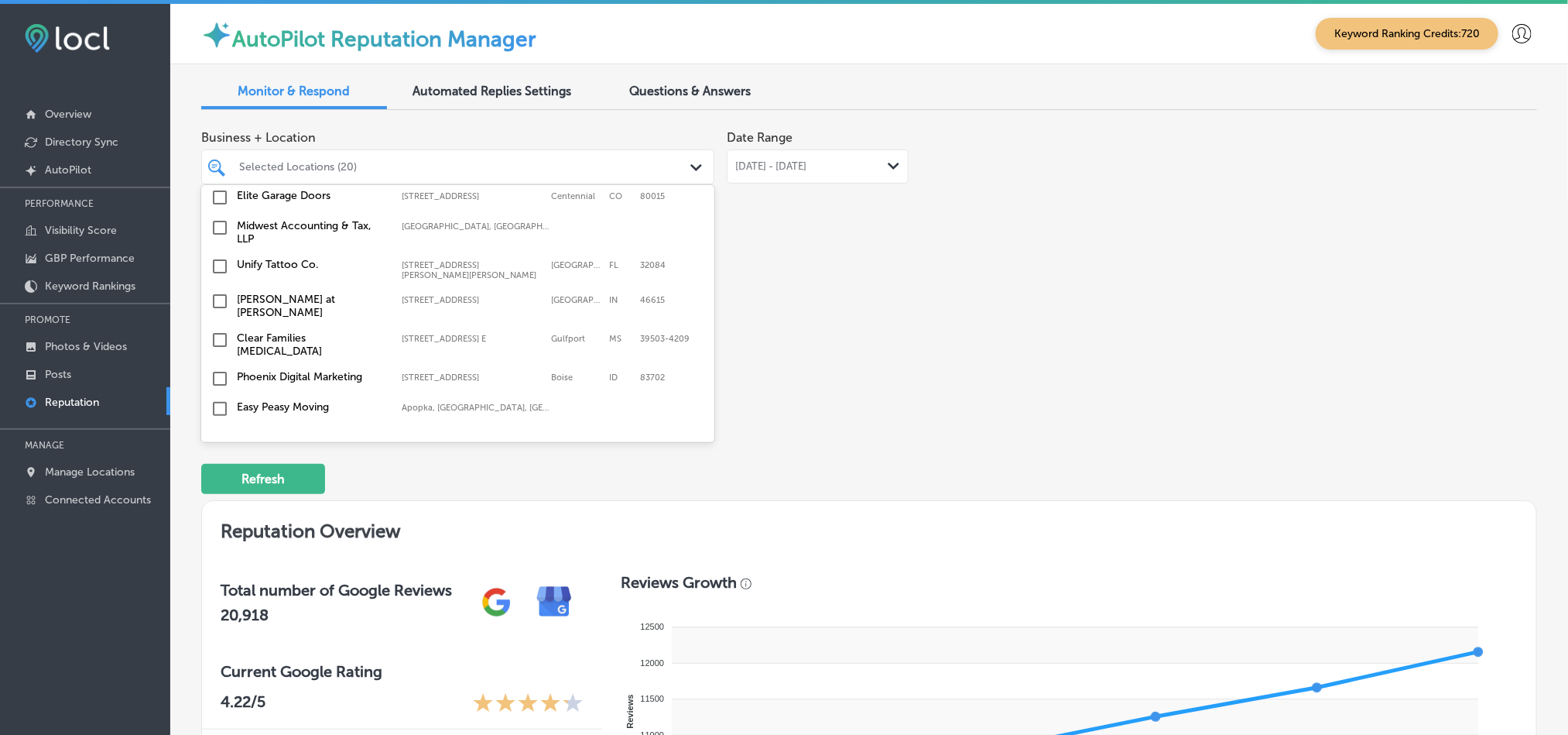
scroll to position [4478, 0]
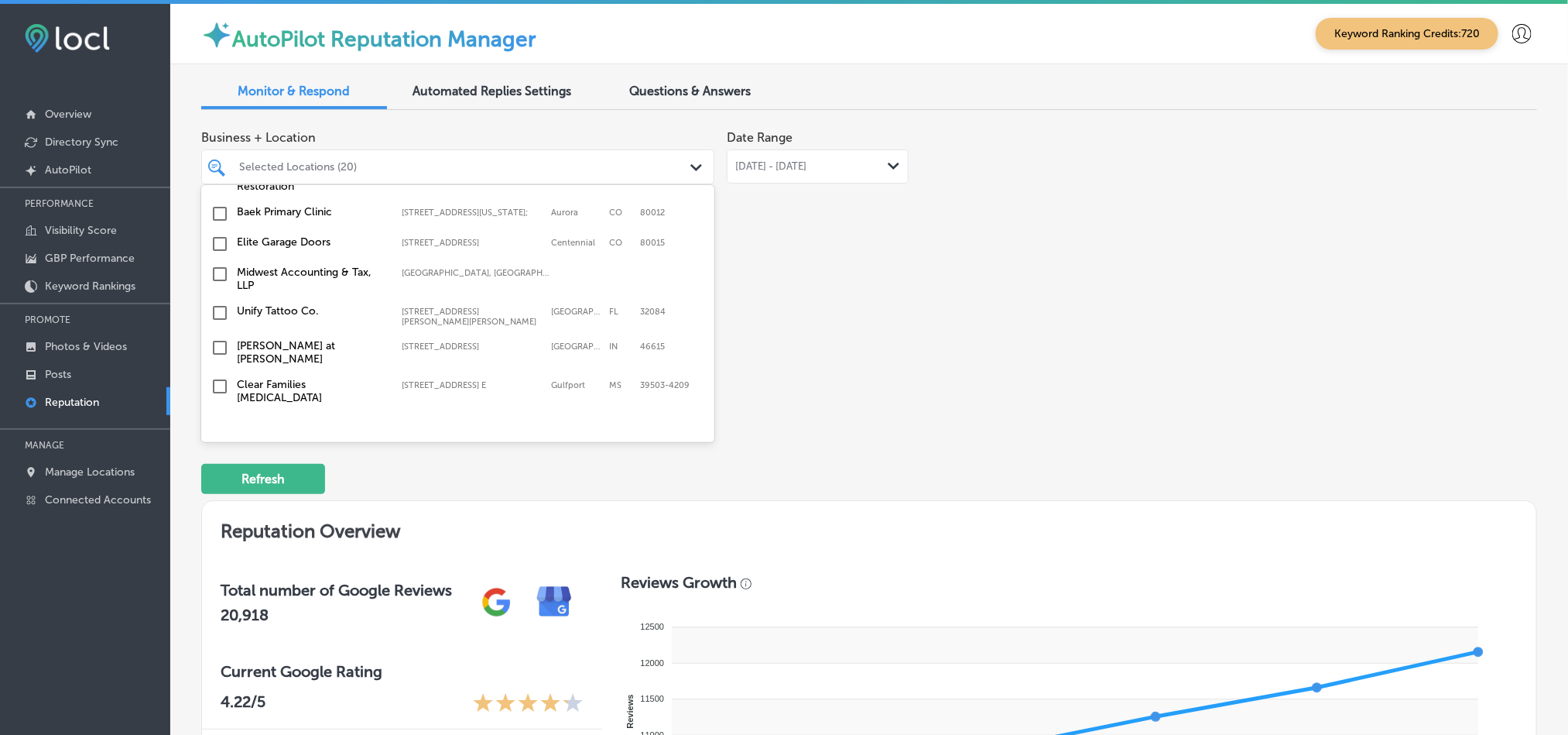
click at [218, 446] on input "checkbox" at bounding box center [220, 455] width 19 height 19
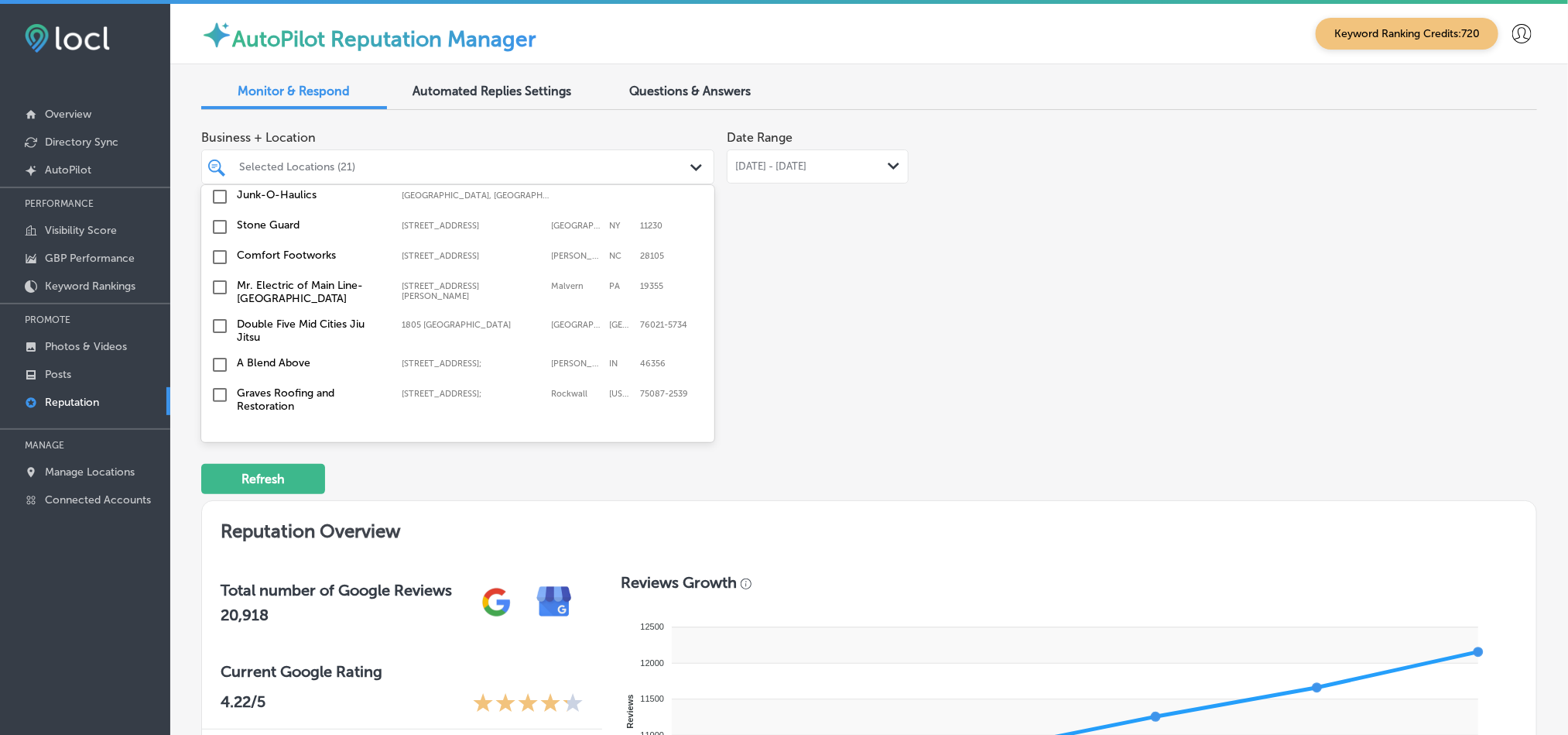
scroll to position [4288, 0]
click at [219, 456] on input "checkbox" at bounding box center [220, 465] width 19 height 19
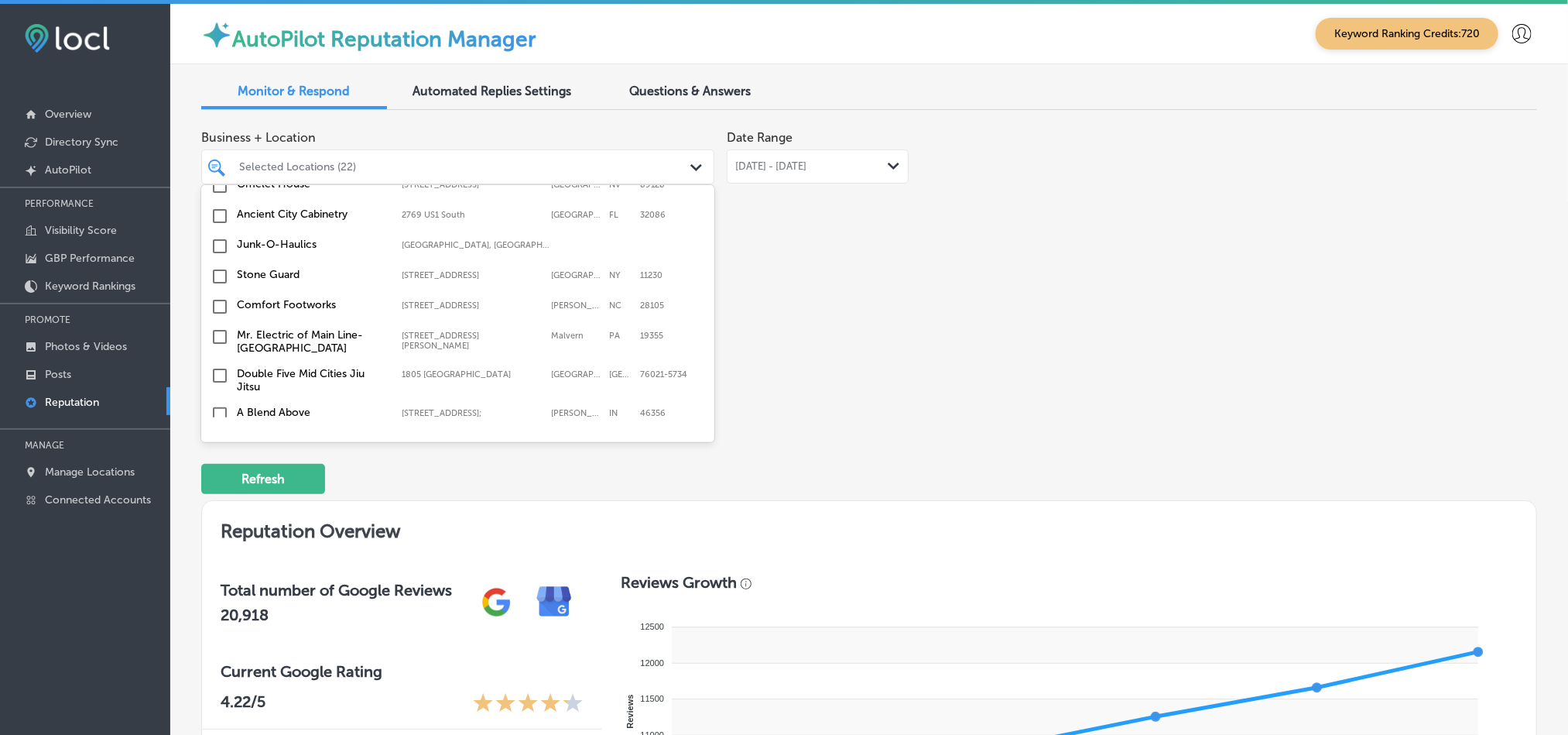
scroll to position [4267, 0]
click at [217, 475] on input "checkbox" at bounding box center [220, 484] width 19 height 19
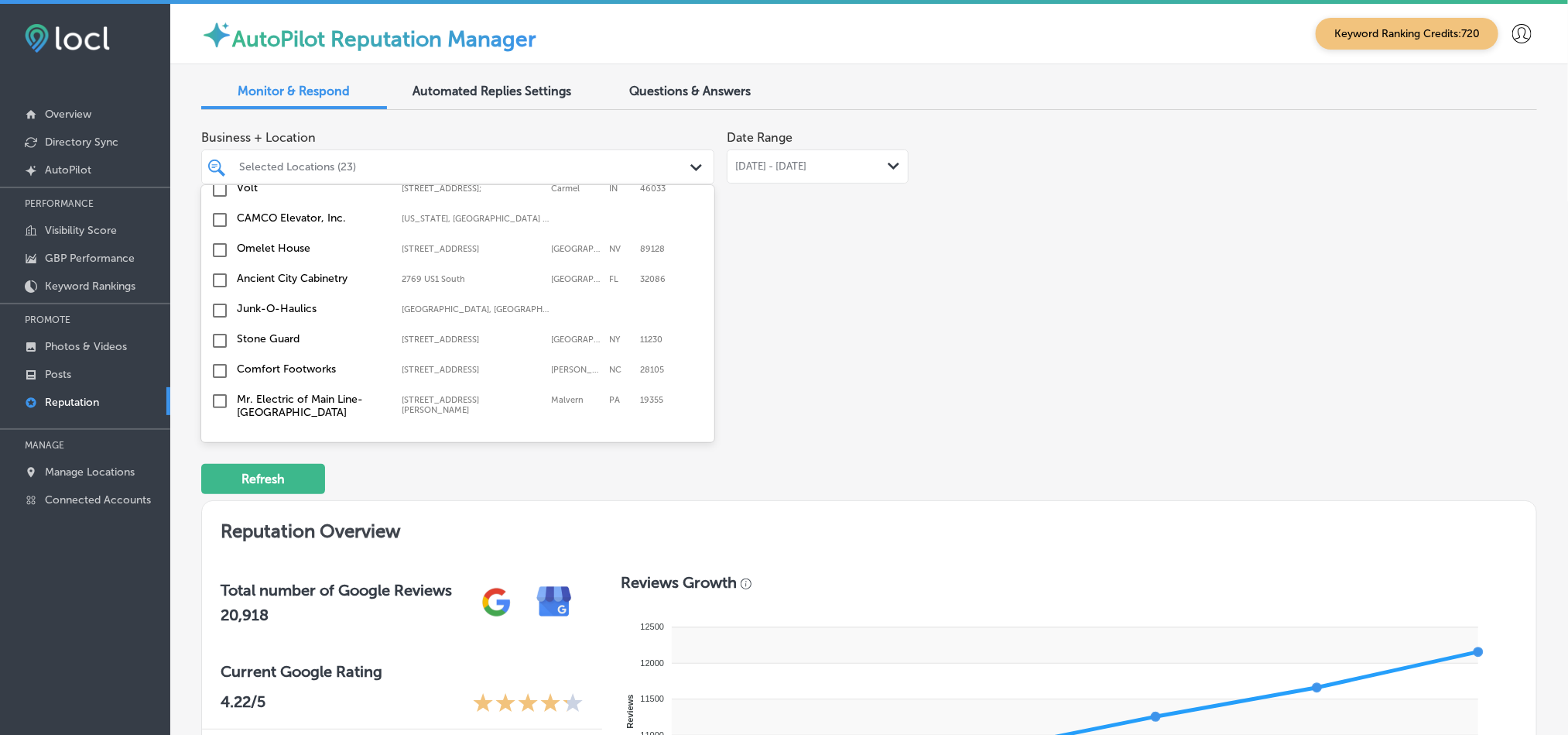
scroll to position [4233, 0]
click at [222, 433] on input "checkbox" at bounding box center [220, 442] width 19 height 19
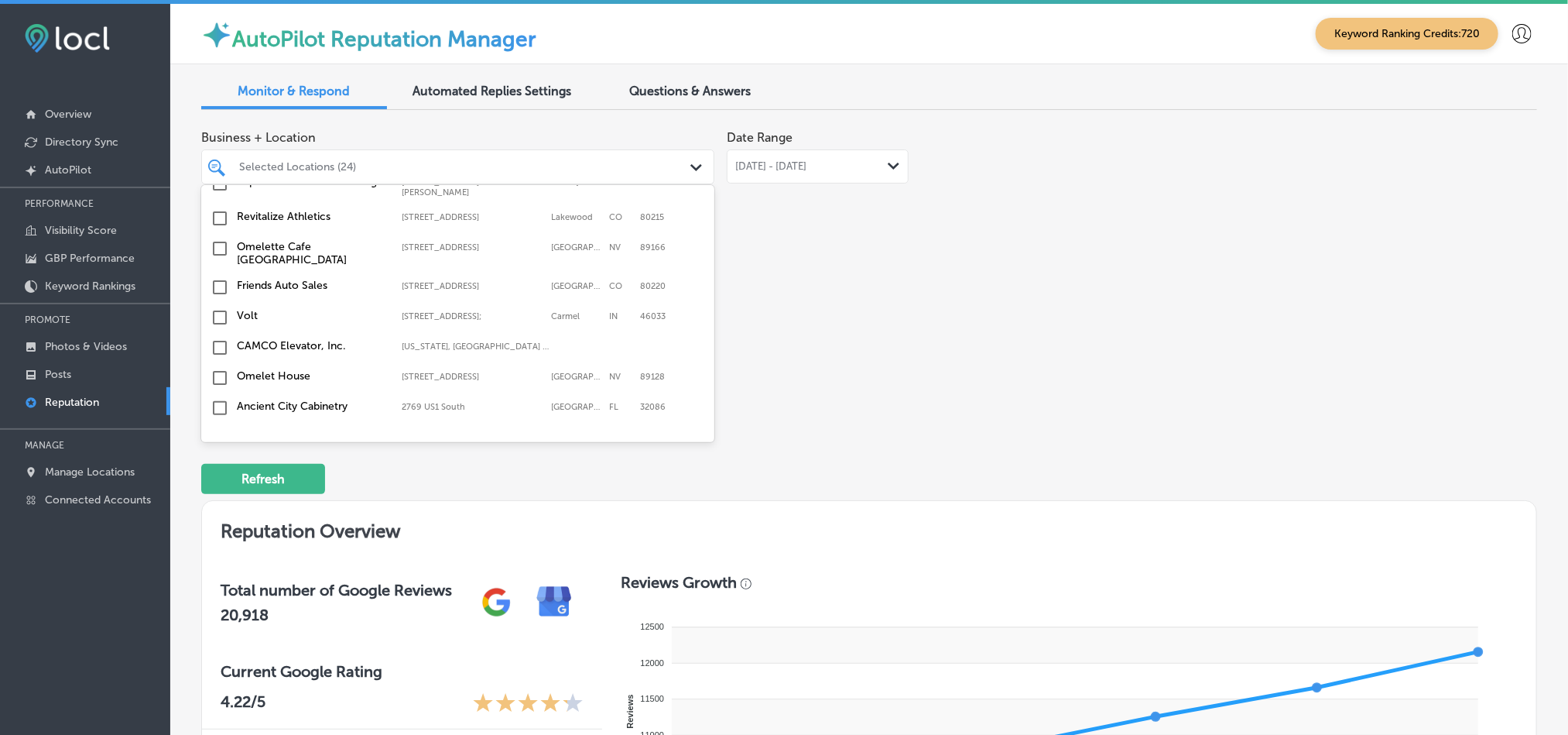
scroll to position [4145, 0]
click at [214, 431] on input "checkbox" at bounding box center [220, 440] width 19 height 19
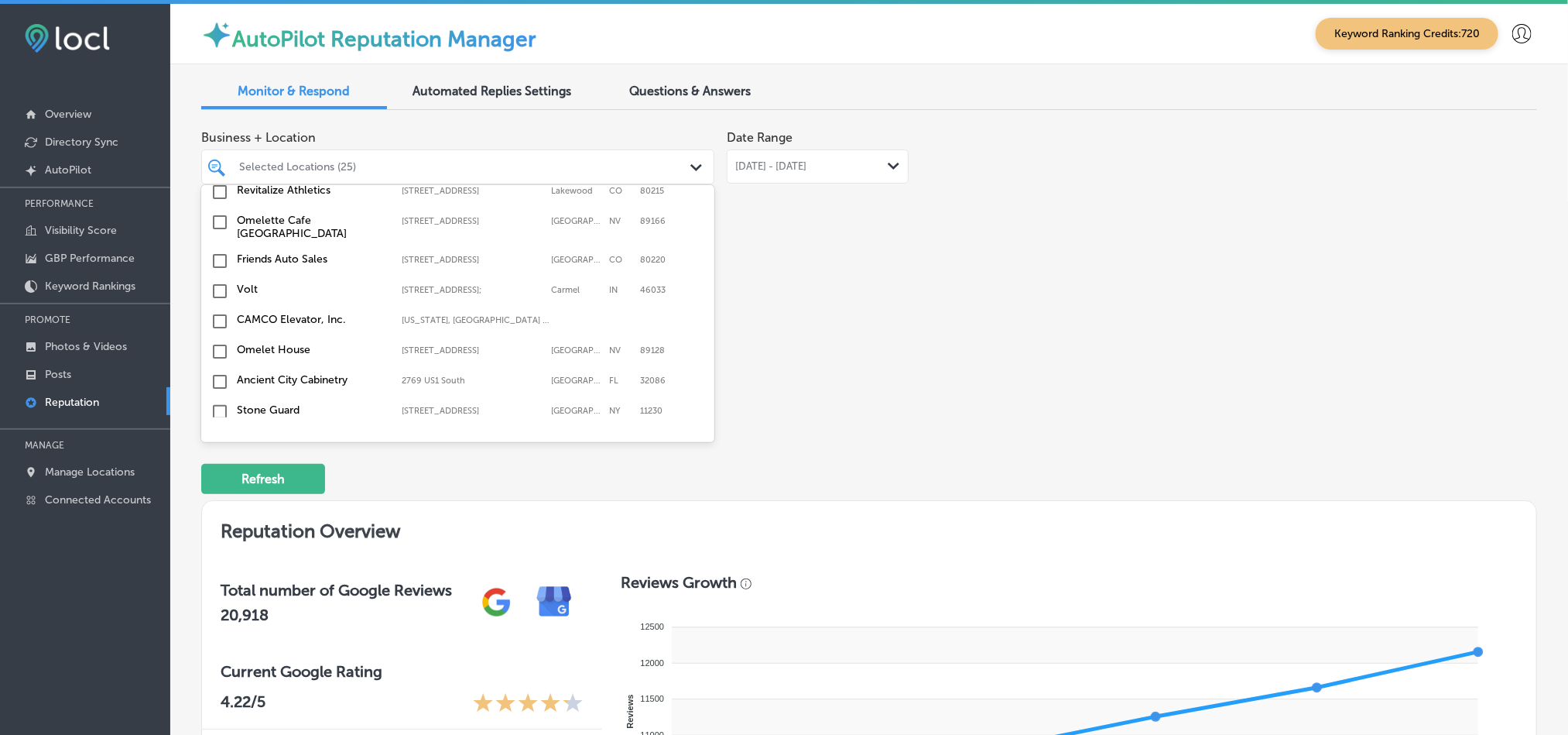
click at [215, 433] on input "checkbox" at bounding box center [220, 442] width 19 height 19
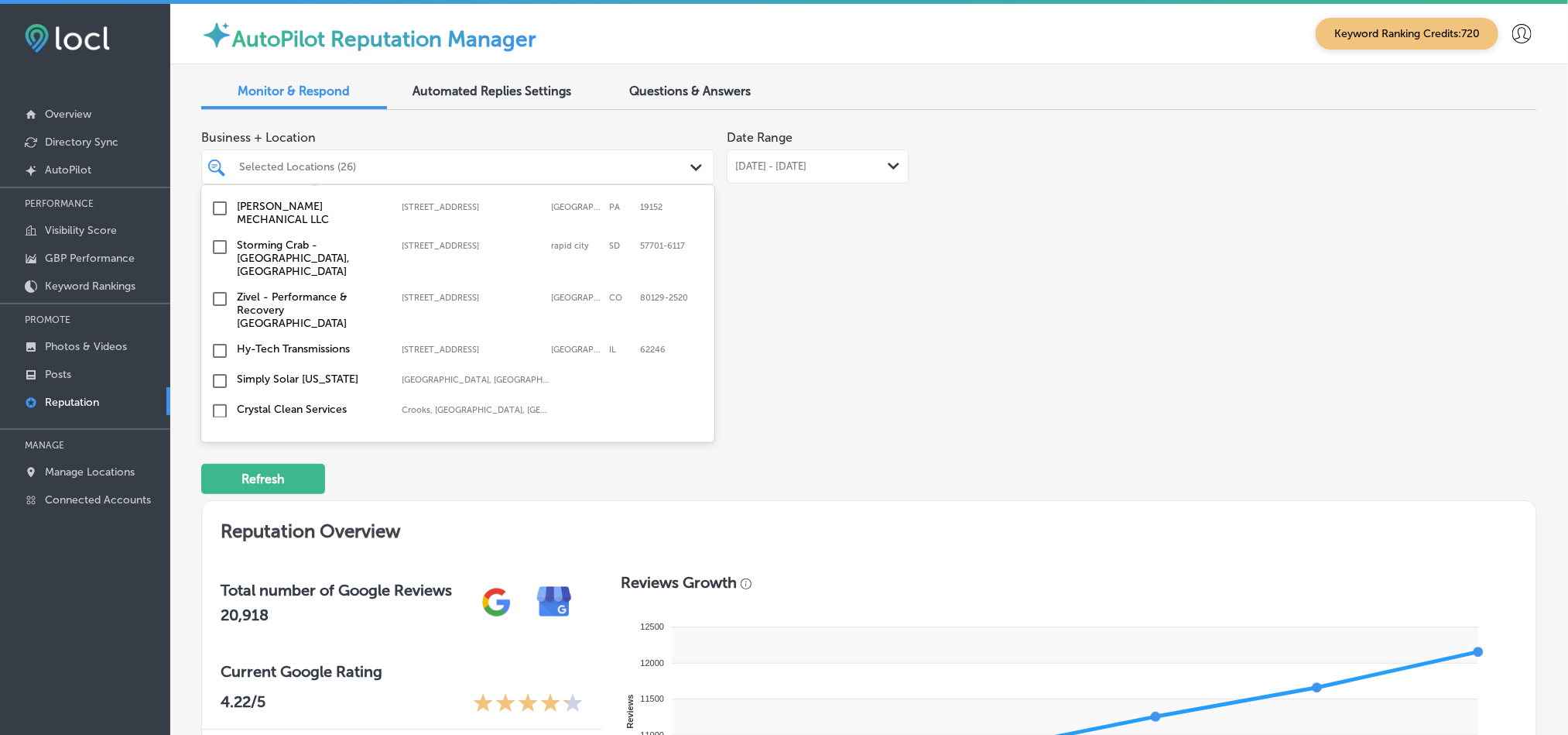
scroll to position [3917, 0]
click at [214, 464] on input "checkbox" at bounding box center [220, 472] width 19 height 19
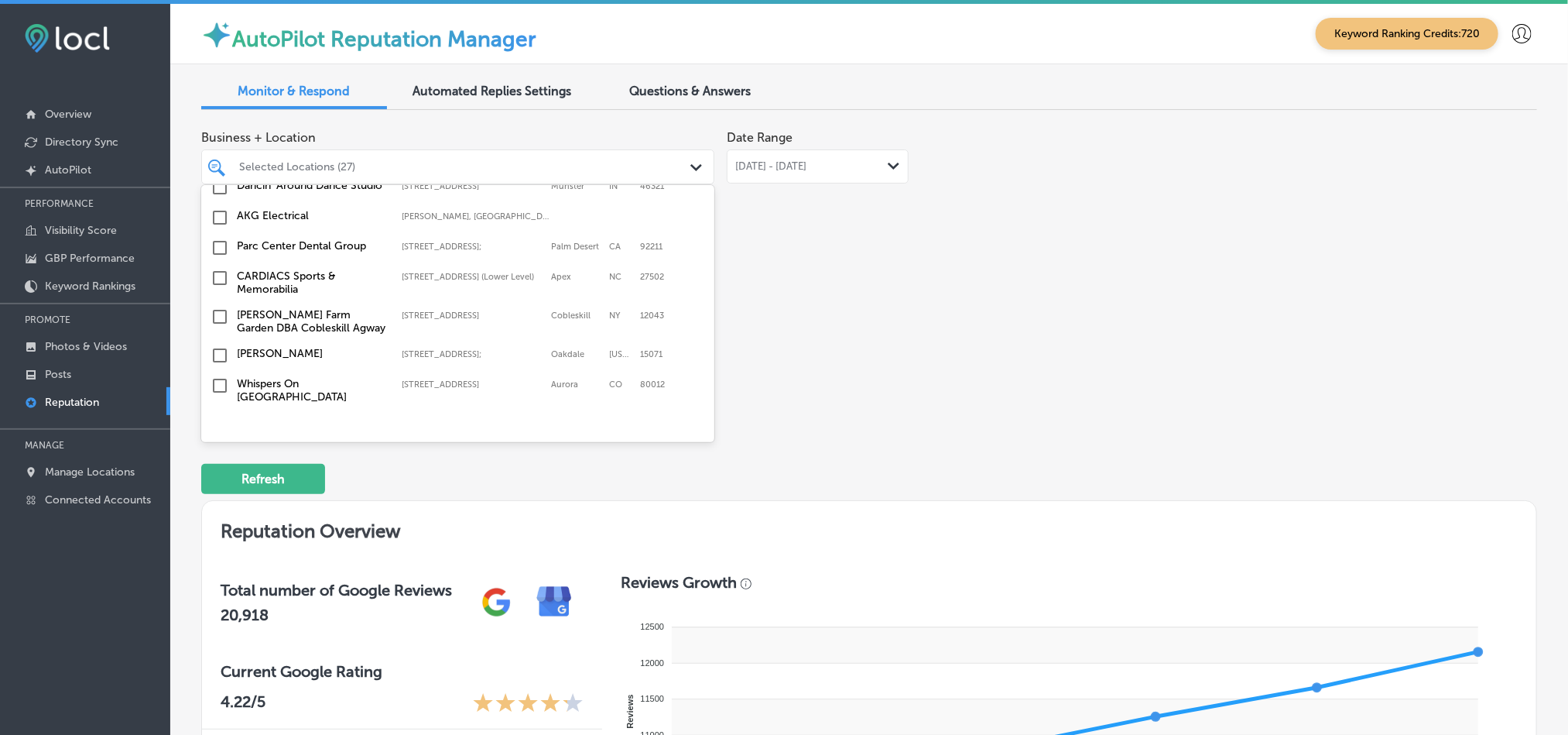
scroll to position [3617, 0]
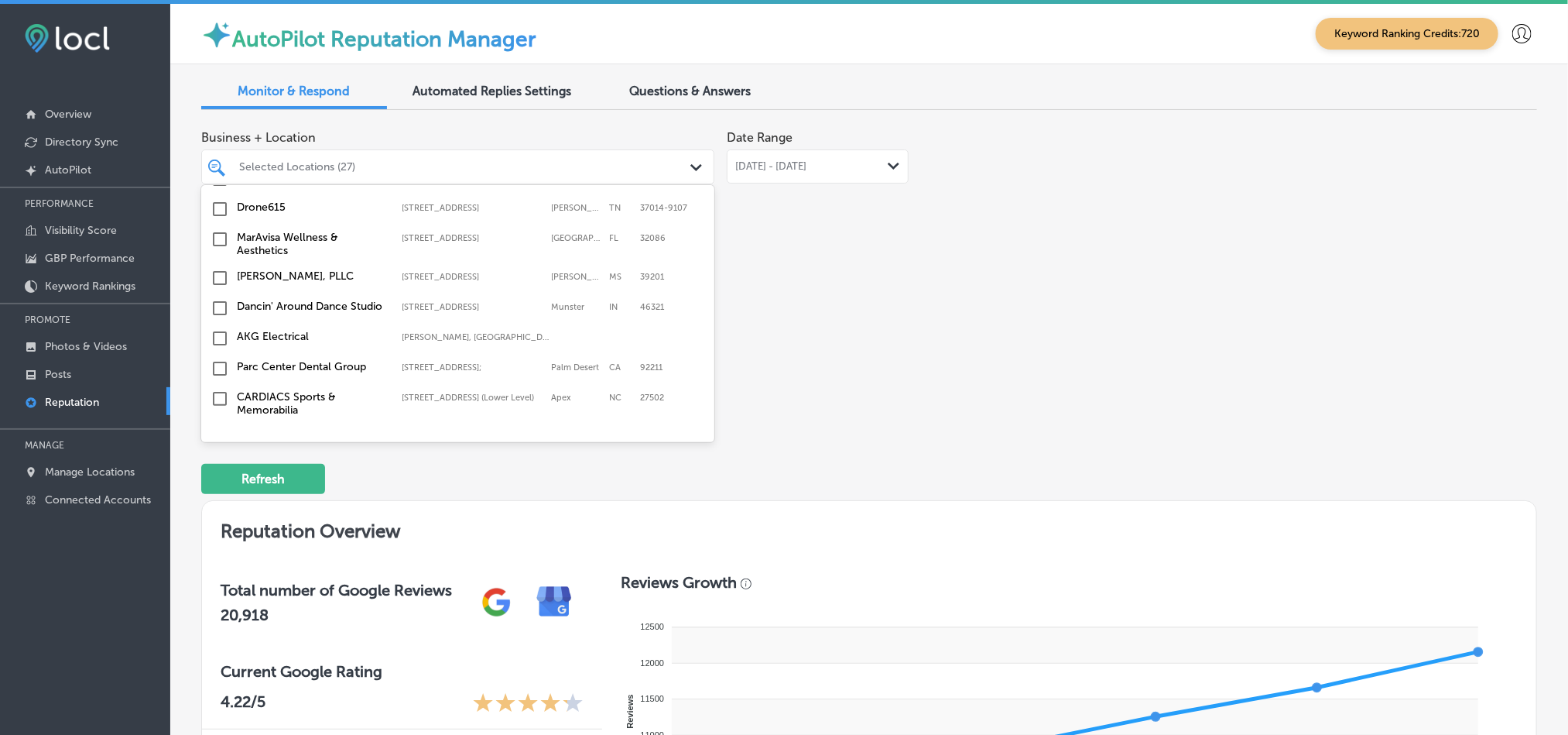
click at [217, 497] on input "checkbox" at bounding box center [220, 506] width 19 height 19
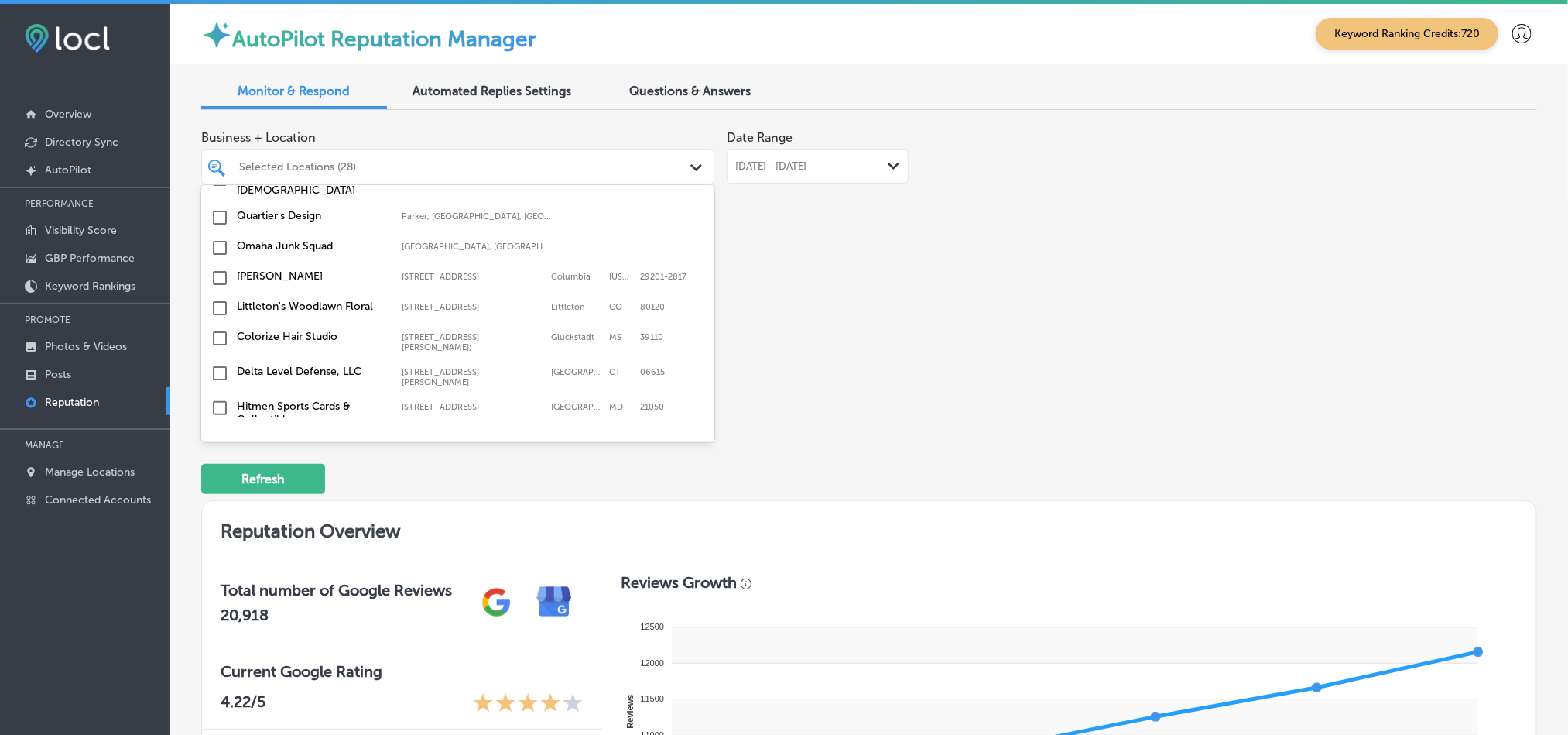
scroll to position [2151, 0]
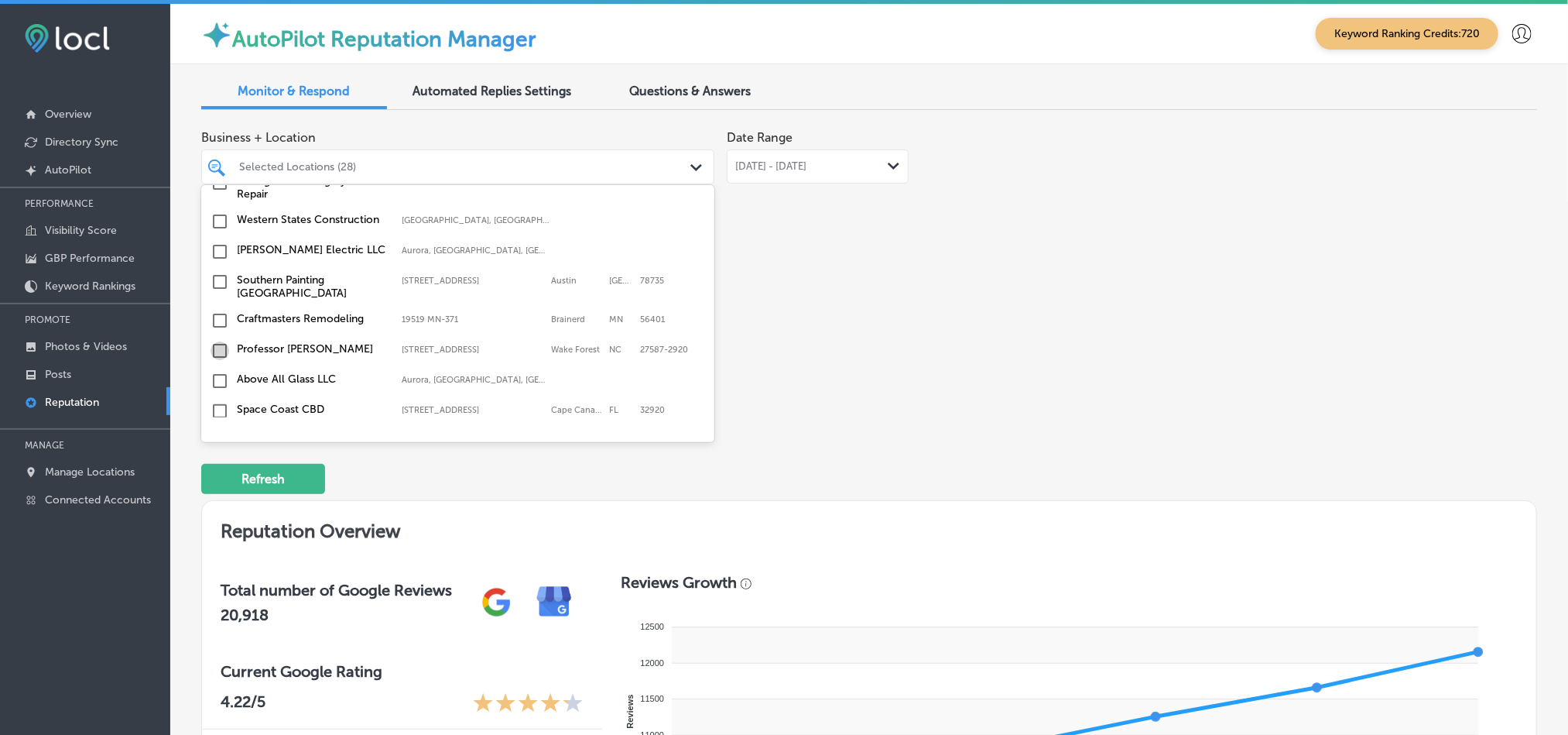
click at [216, 342] on input "checkbox" at bounding box center [220, 351] width 19 height 19
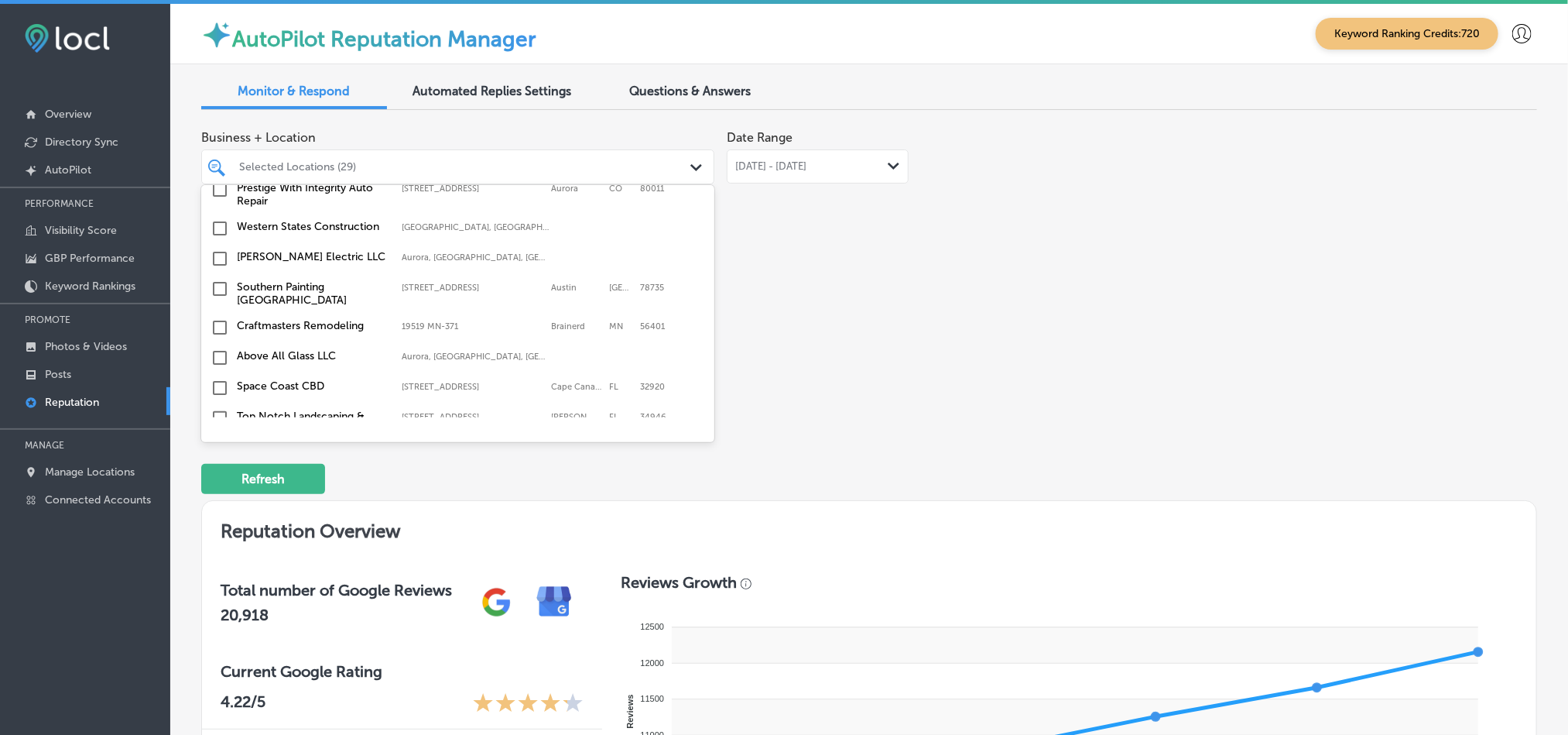
scroll to position [2175, 0]
click at [217, 317] on input "checkbox" at bounding box center [220, 326] width 19 height 19
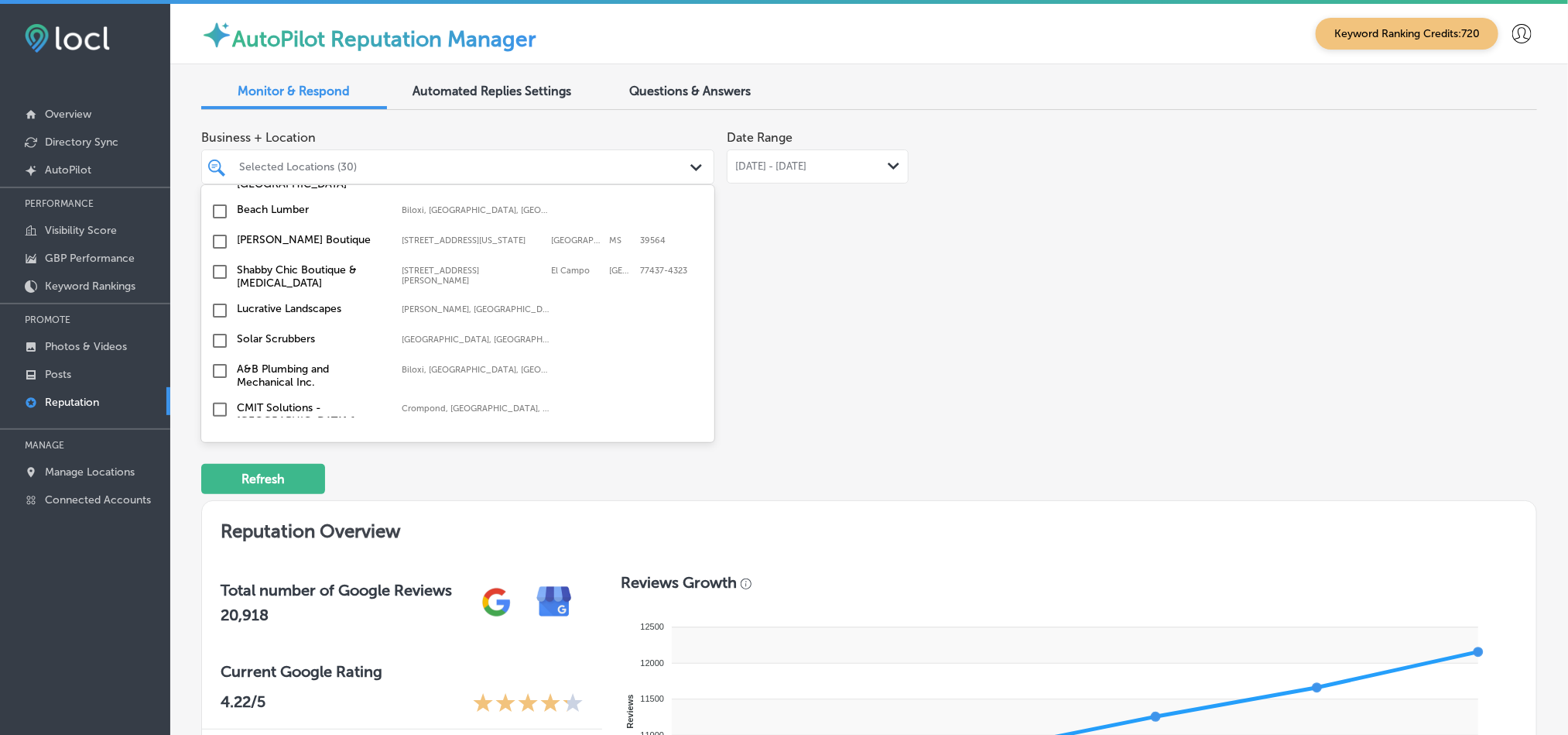
scroll to position [2438, 0]
click at [218, 357] on input "checkbox" at bounding box center [220, 366] width 19 height 19
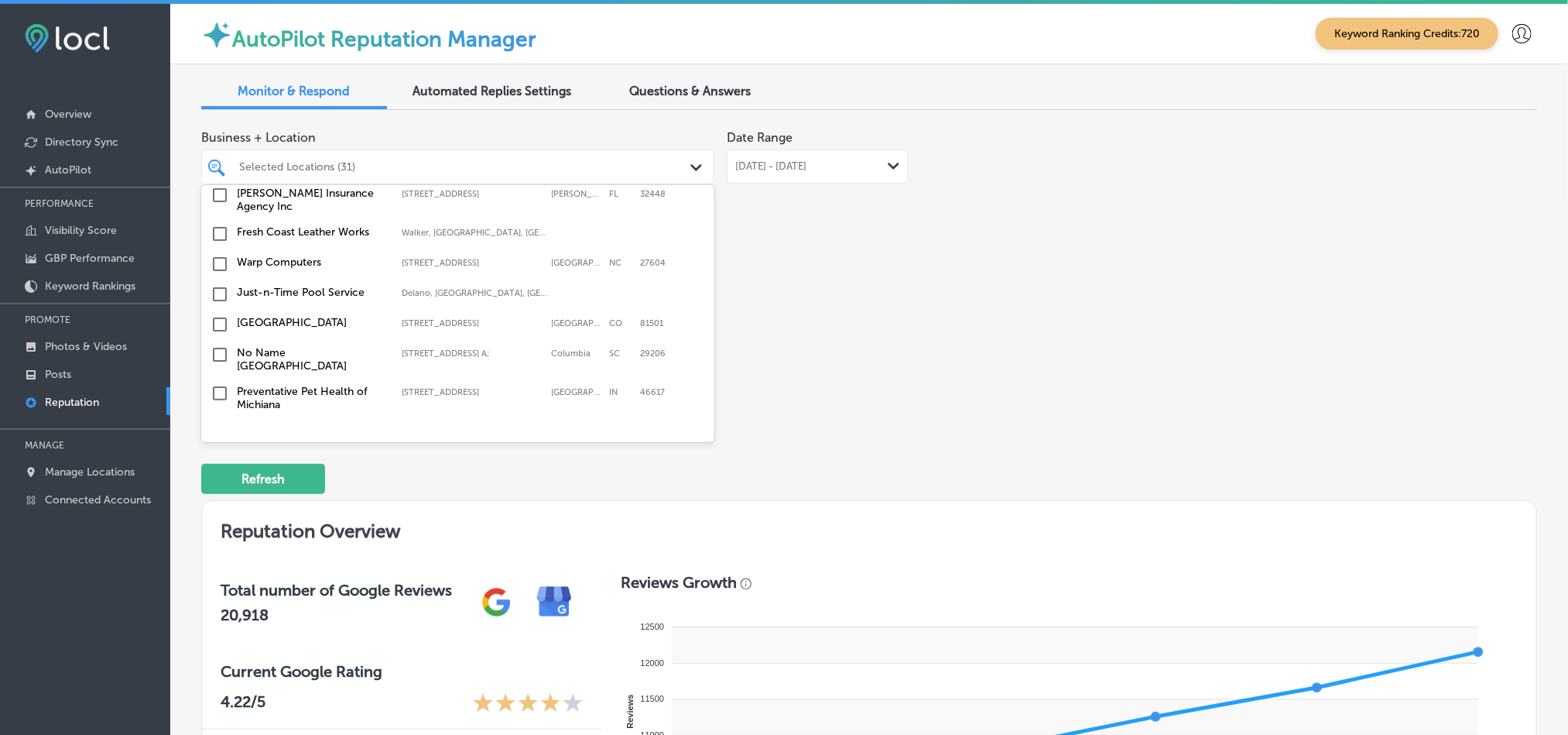
scroll to position [2761, 0]
click at [215, 284] on input "checkbox" at bounding box center [220, 293] width 19 height 19
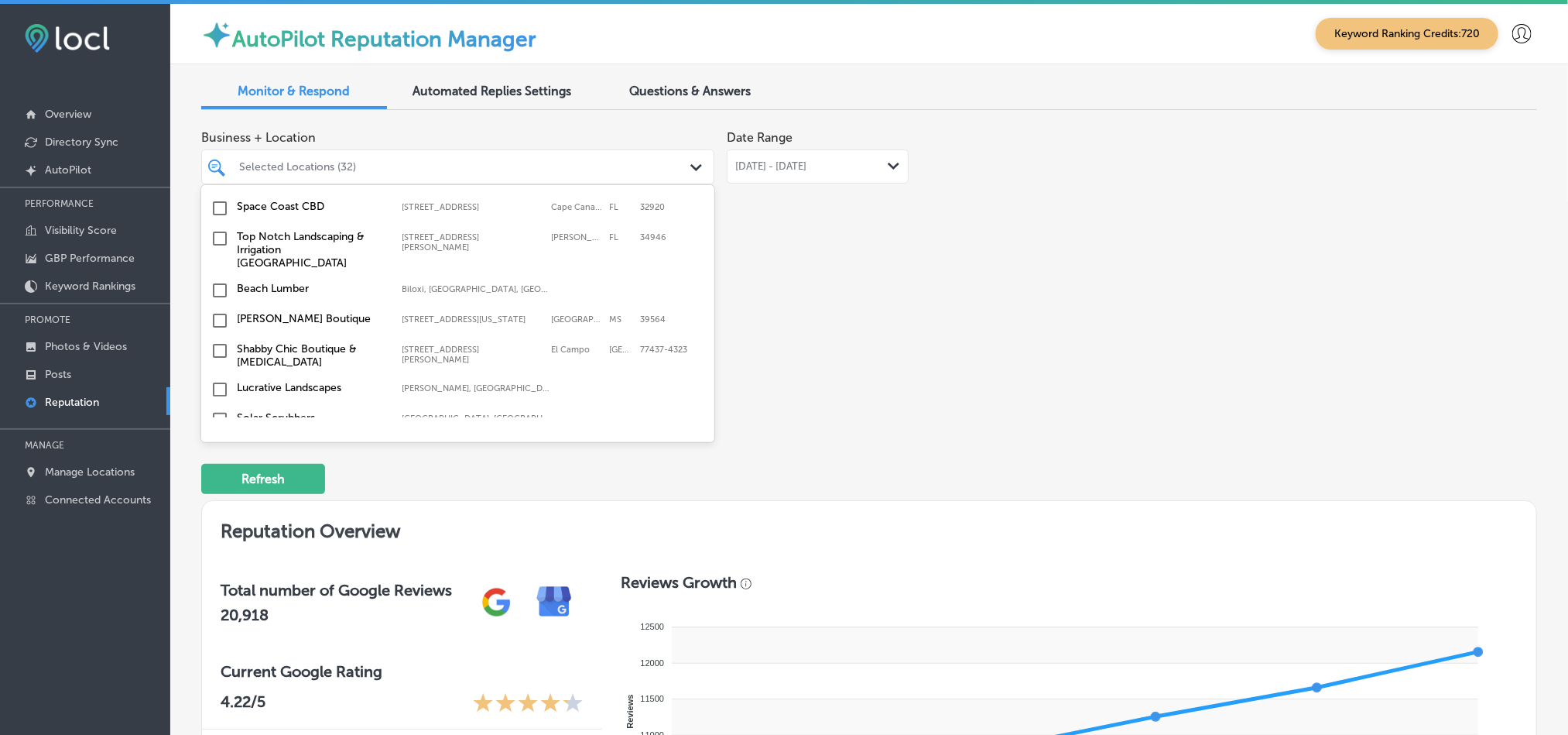
scroll to position [2412, 0]
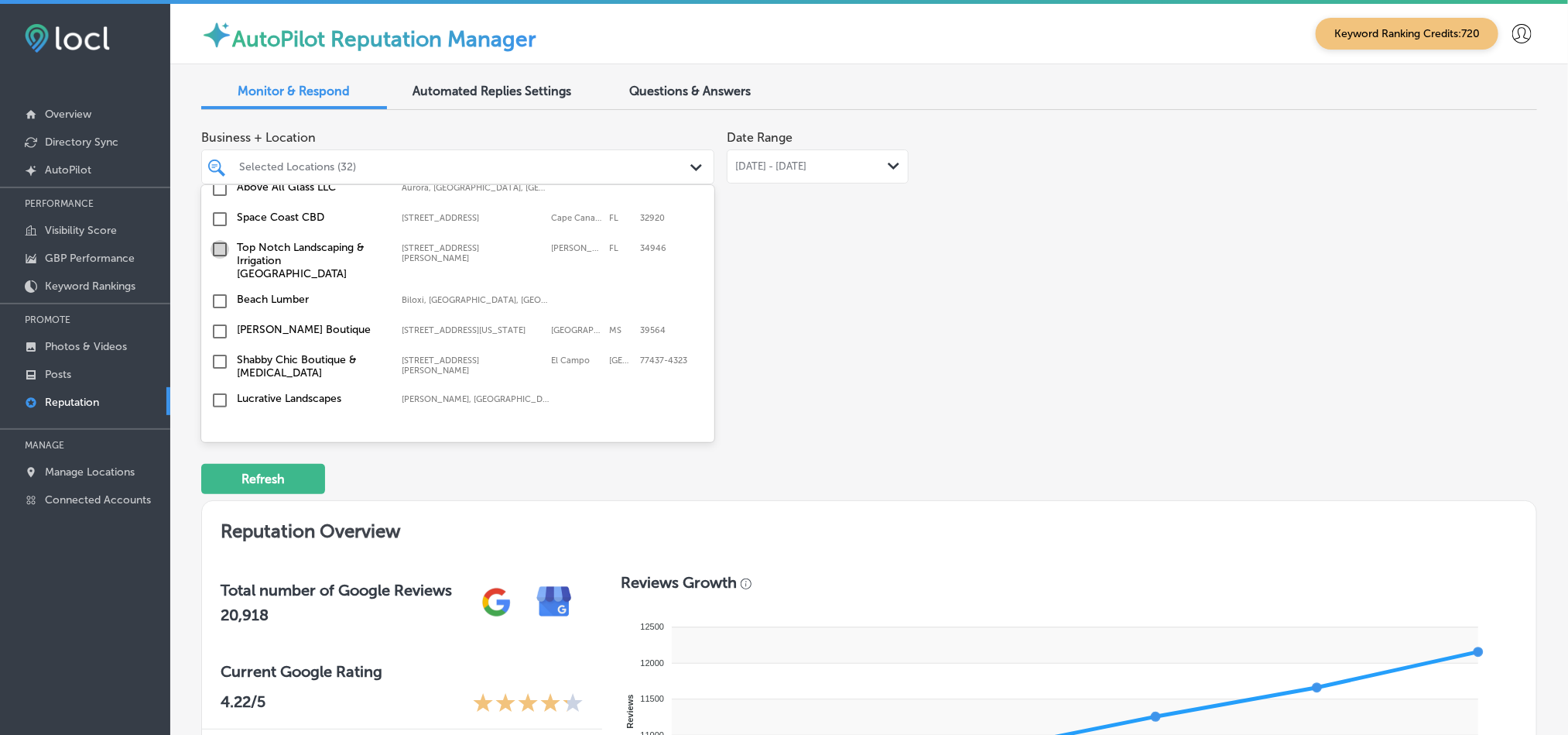
click at [218, 240] on input "checkbox" at bounding box center [220, 249] width 19 height 19
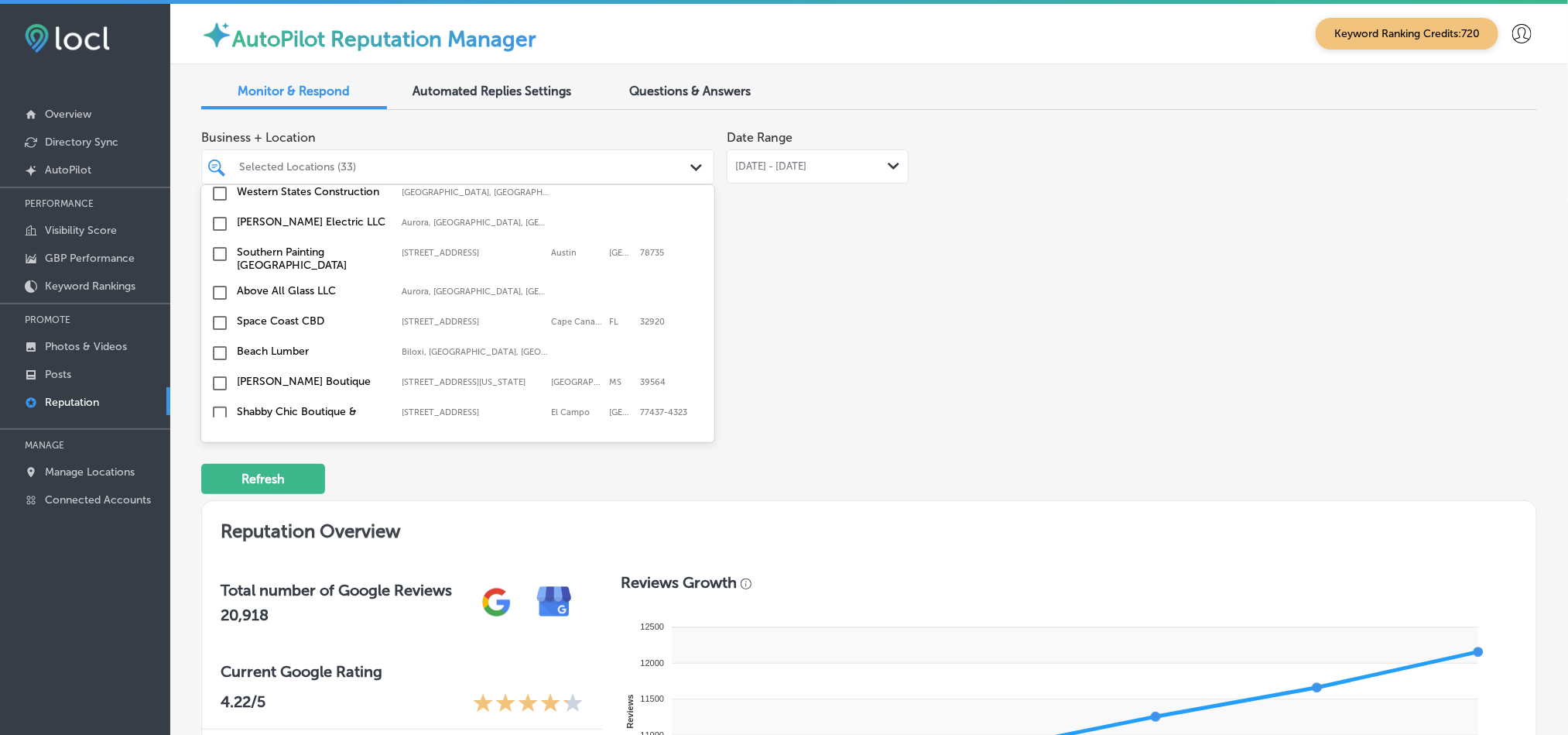
scroll to position [2359, 0]
click at [219, 315] on input "checkbox" at bounding box center [220, 324] width 19 height 19
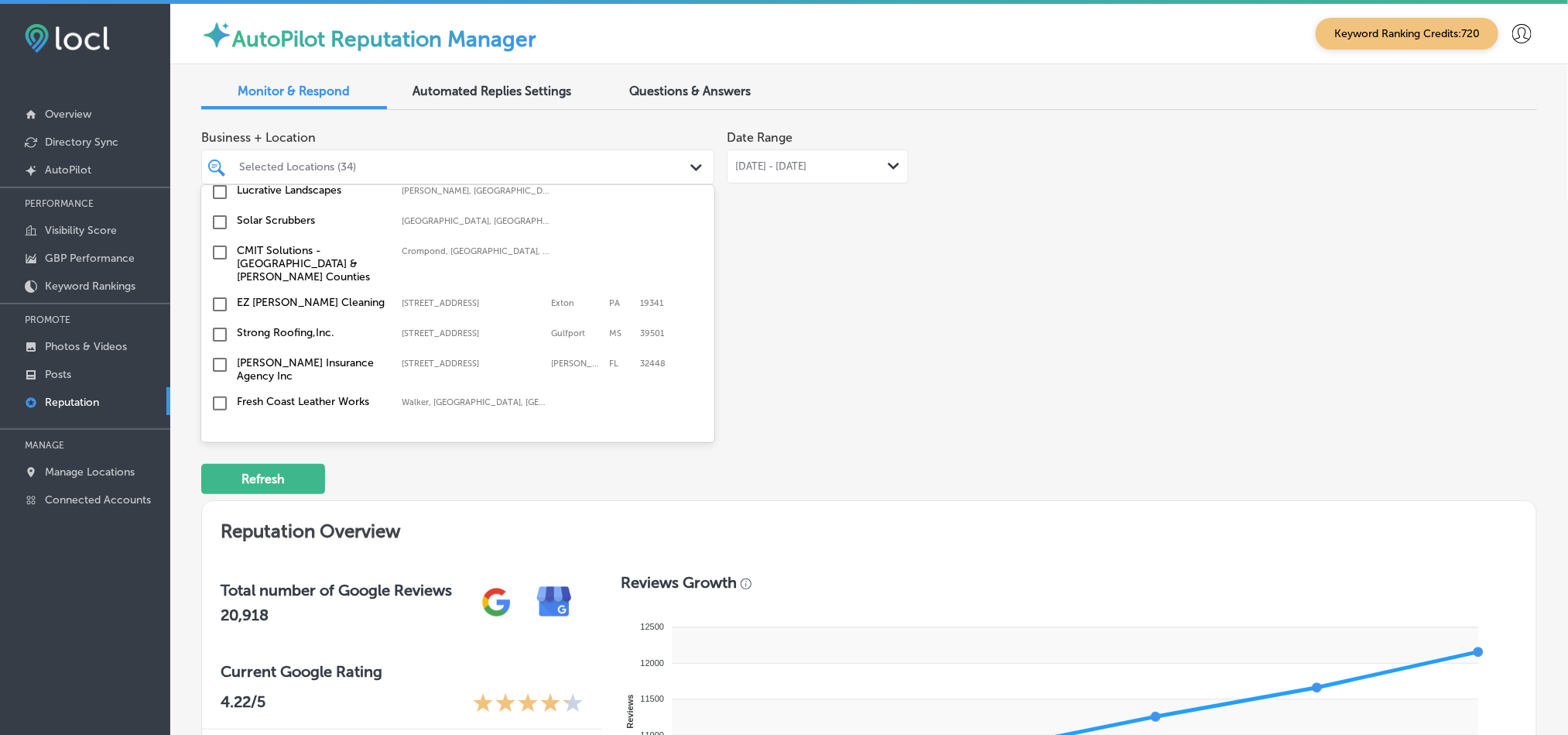
scroll to position [2621, 0]
click at [214, 294] on input "checkbox" at bounding box center [220, 303] width 19 height 19
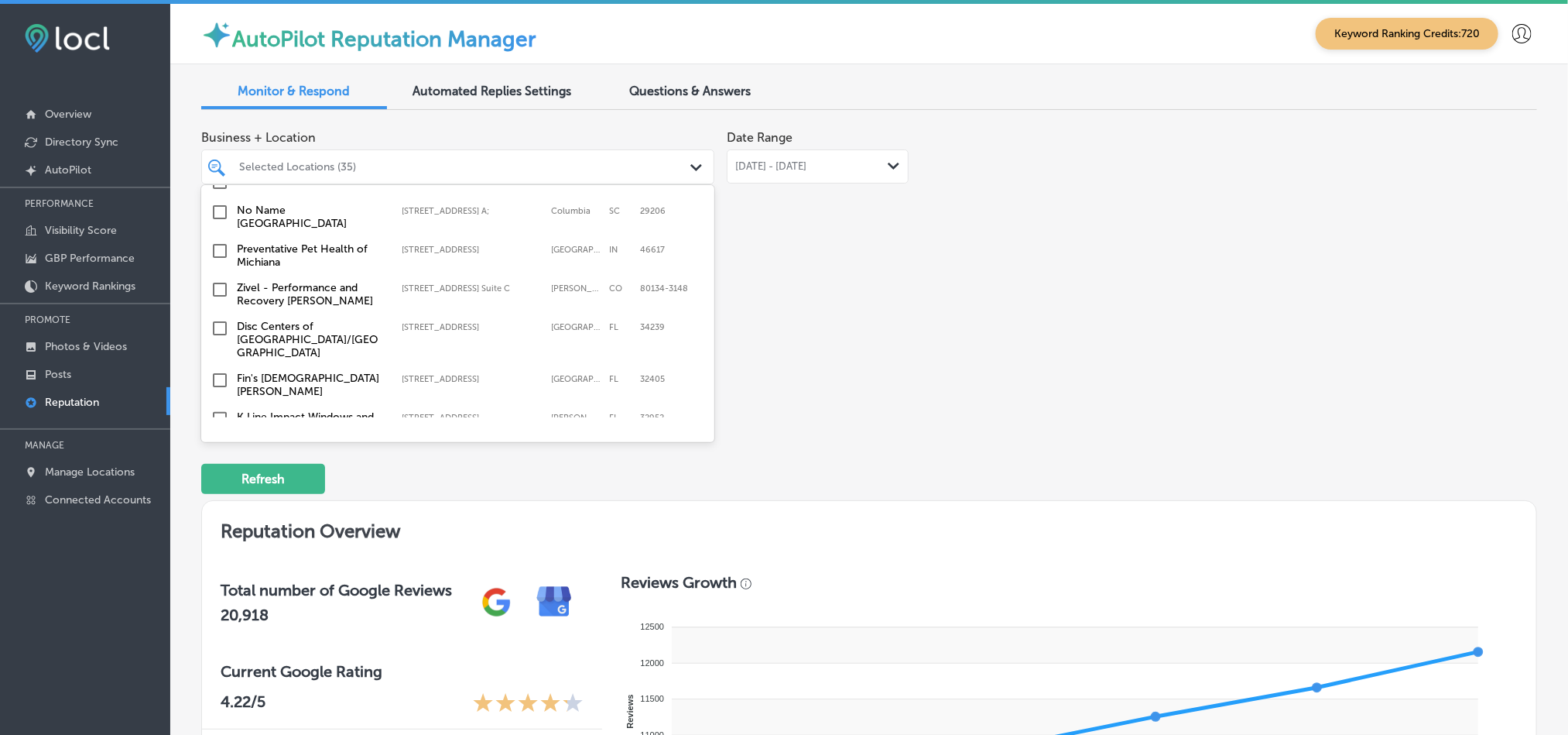
scroll to position [2901, 0]
click at [222, 371] on input "checkbox" at bounding box center [220, 380] width 19 height 19
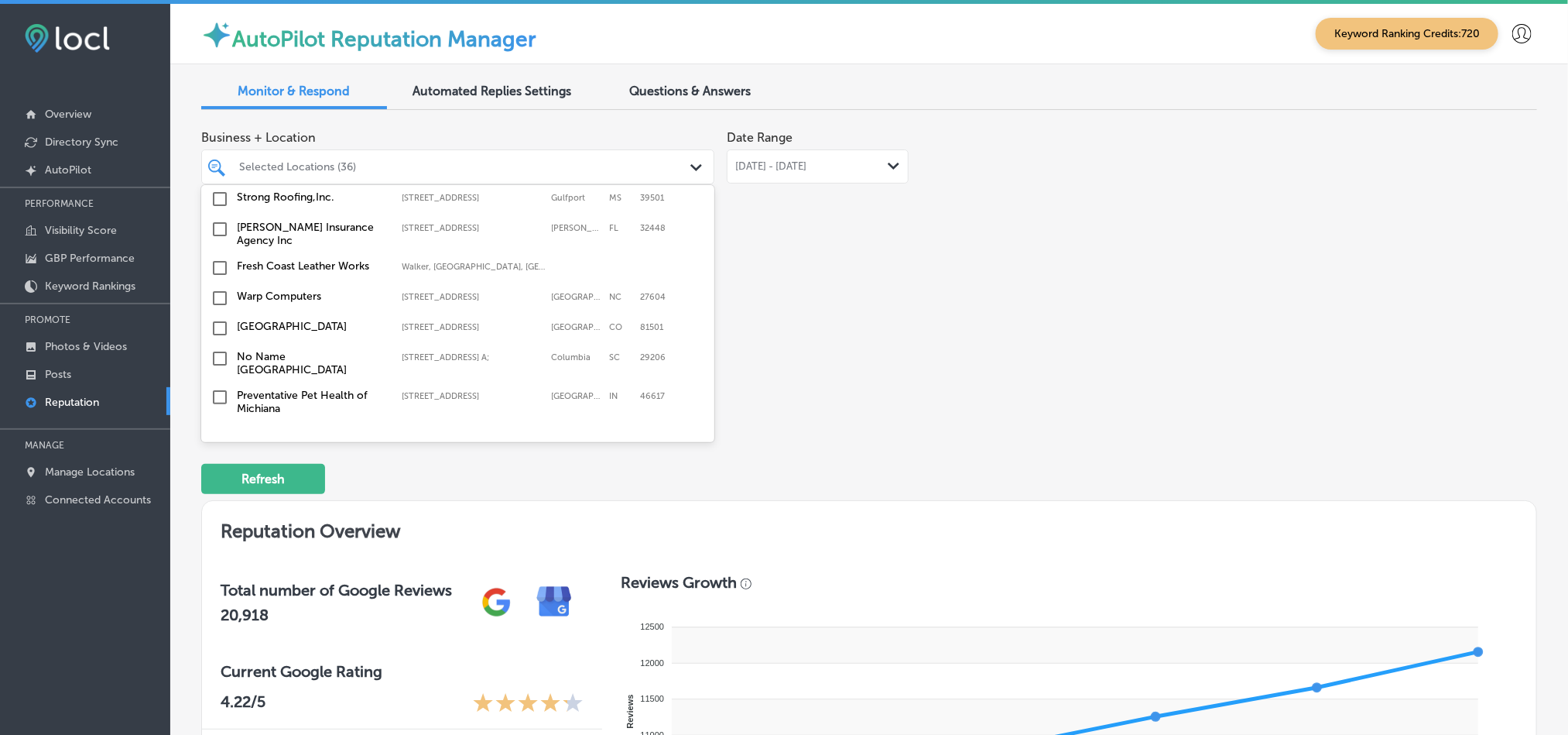
scroll to position [2792, 0]
click at [216, 321] on input "checkbox" at bounding box center [220, 330] width 19 height 19
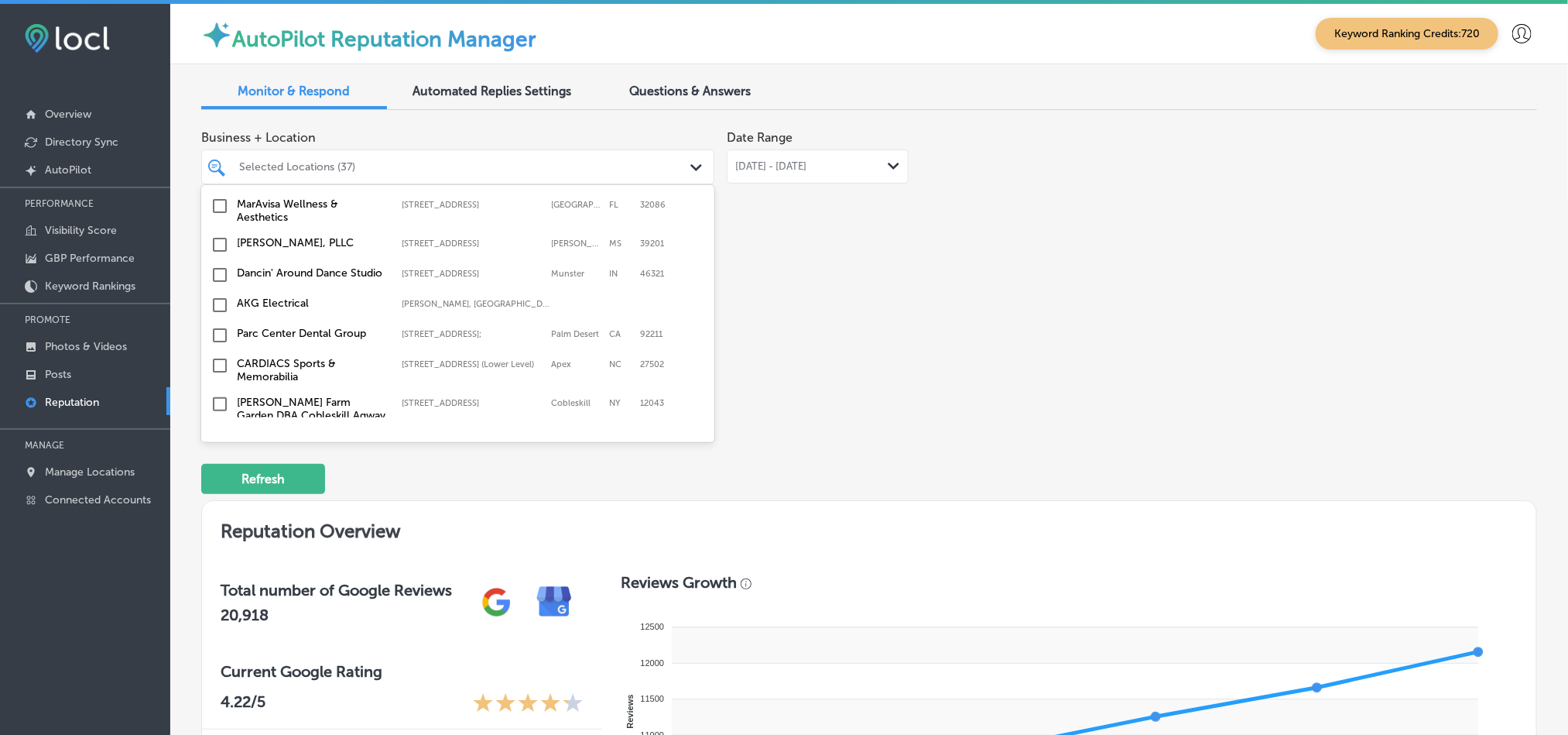
scroll to position [3725, 0]
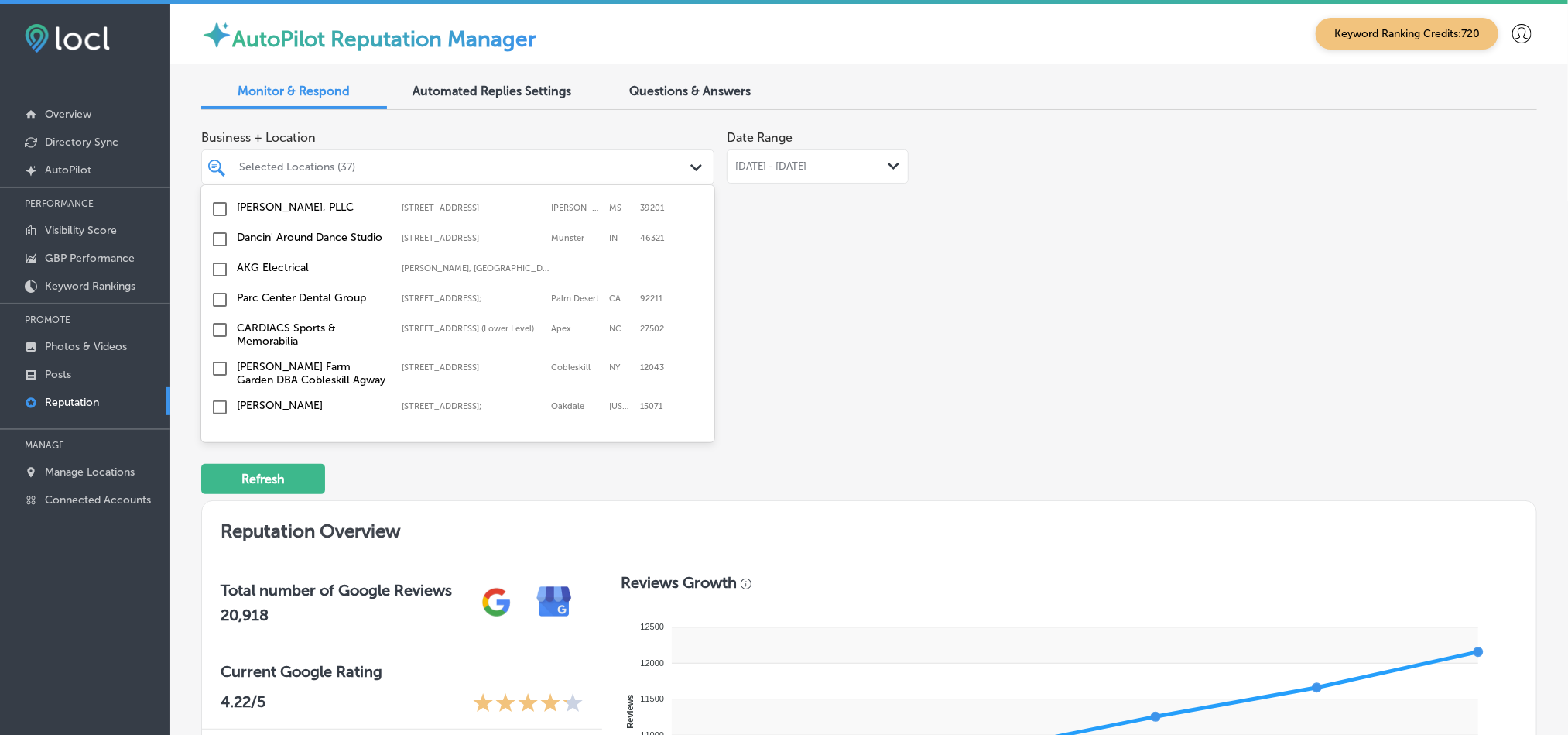
click at [222, 428] on input "checkbox" at bounding box center [220, 437] width 19 height 19
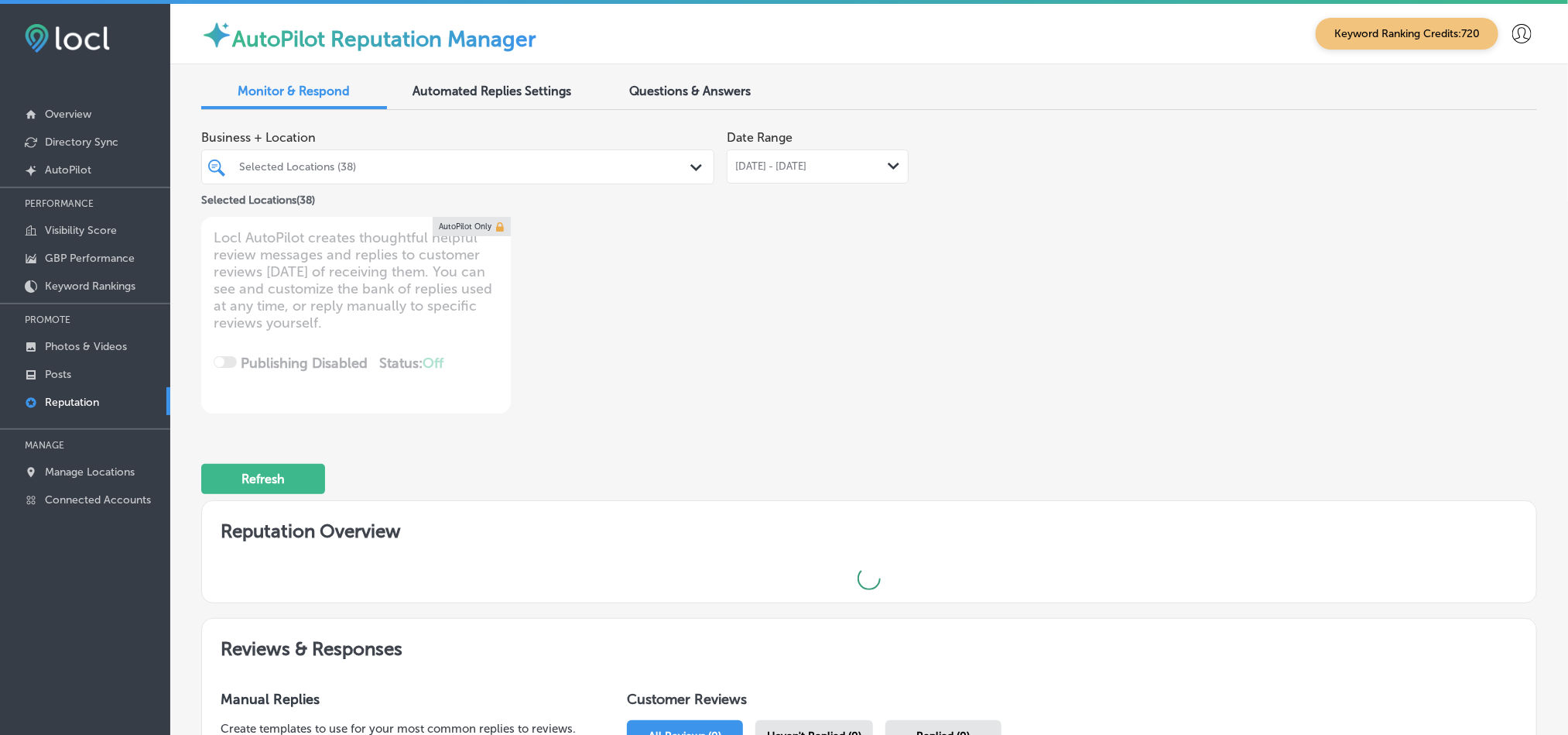
click at [1112, 472] on div "Refresh" at bounding box center [868, 472] width 1335 height 80
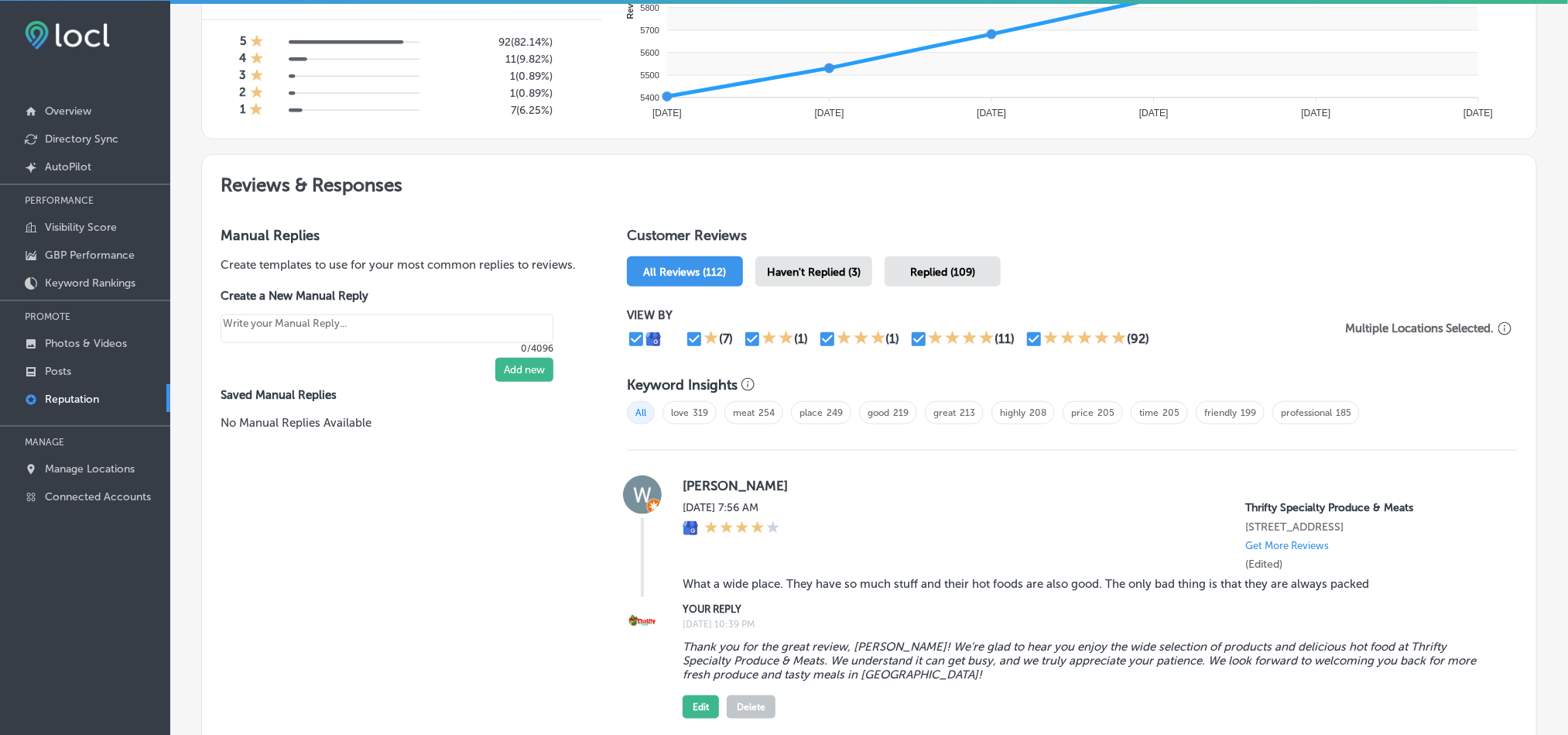
scroll to position [714, 0]
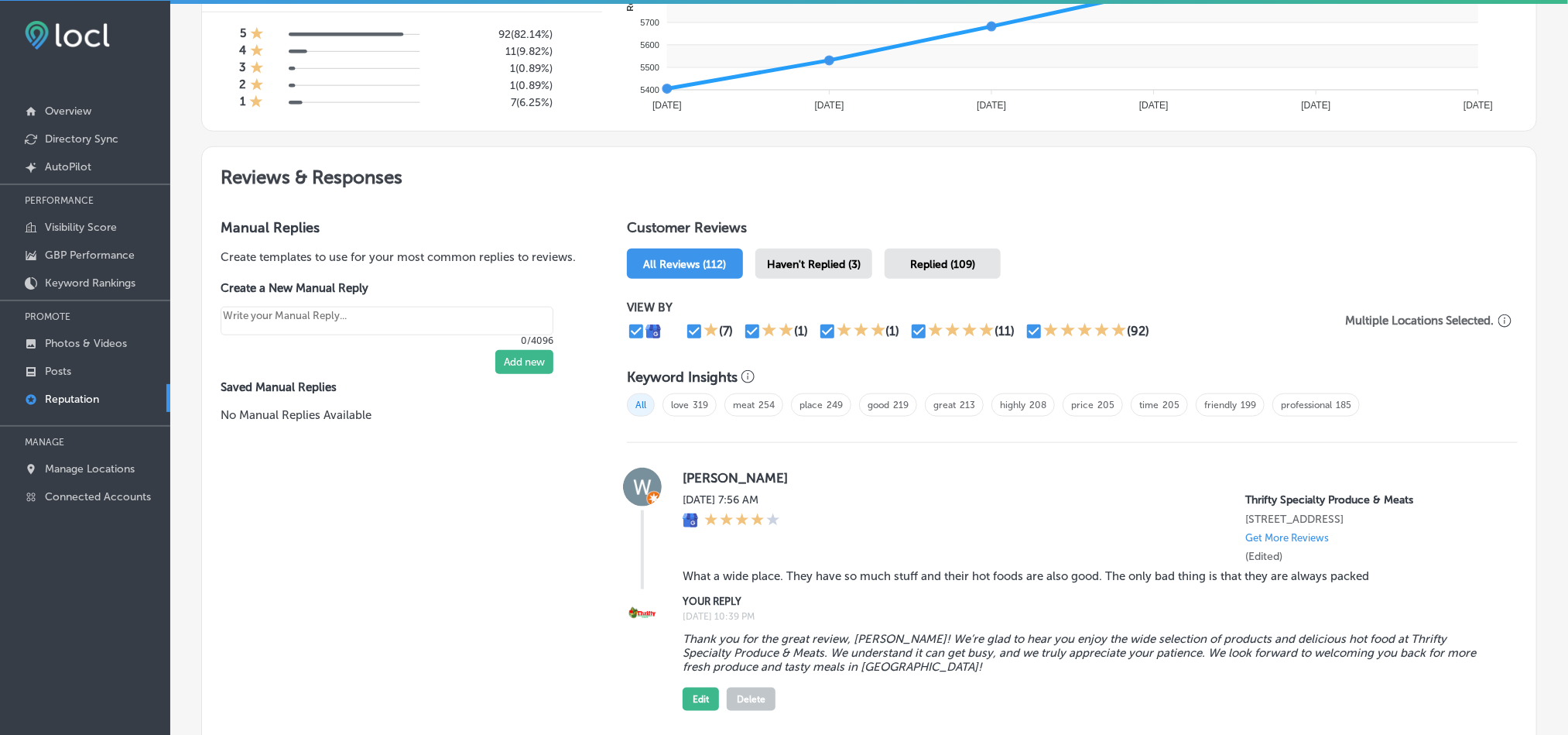
click at [794, 259] on span "Haven't Replied (3)" at bounding box center [814, 263] width 94 height 13
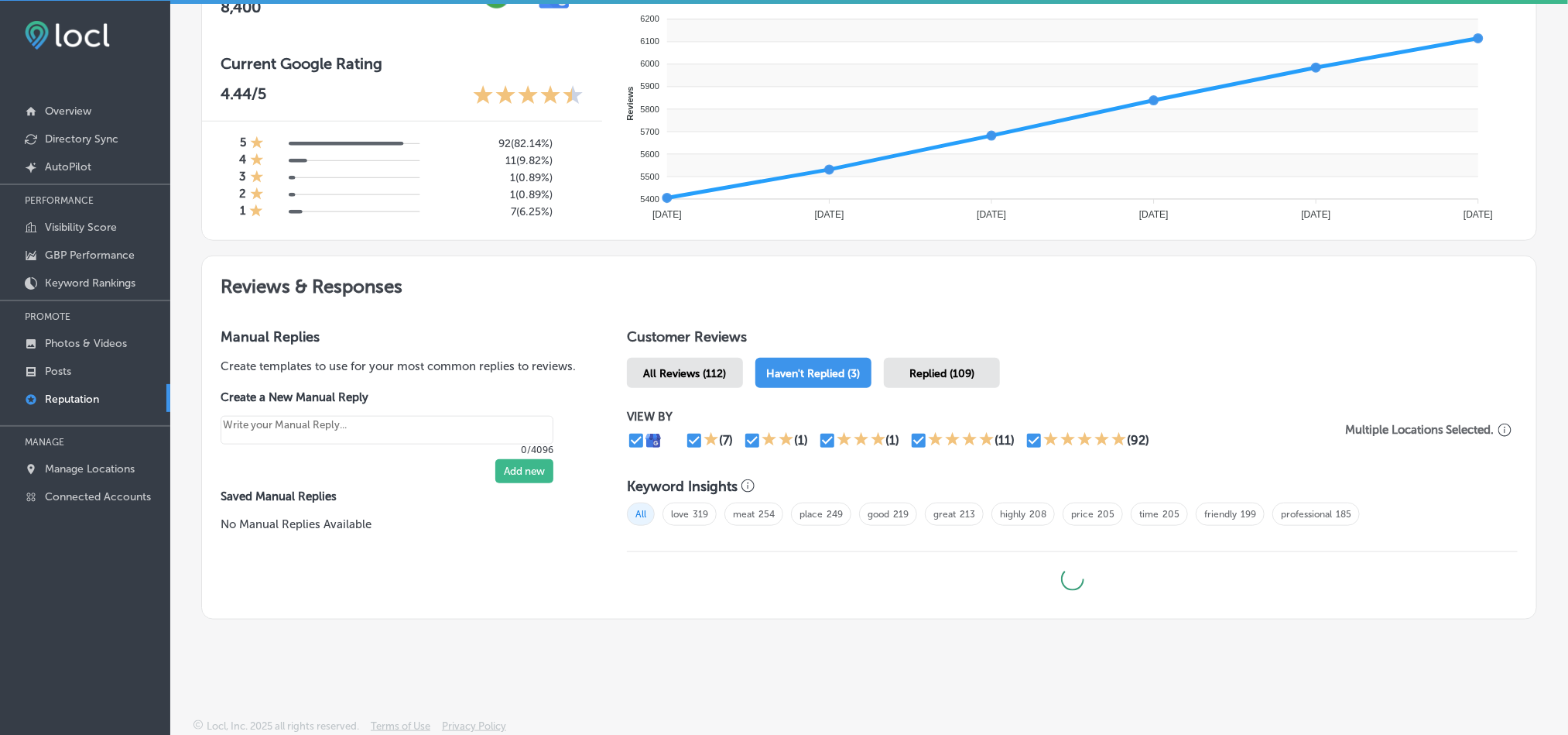
type textarea "x"
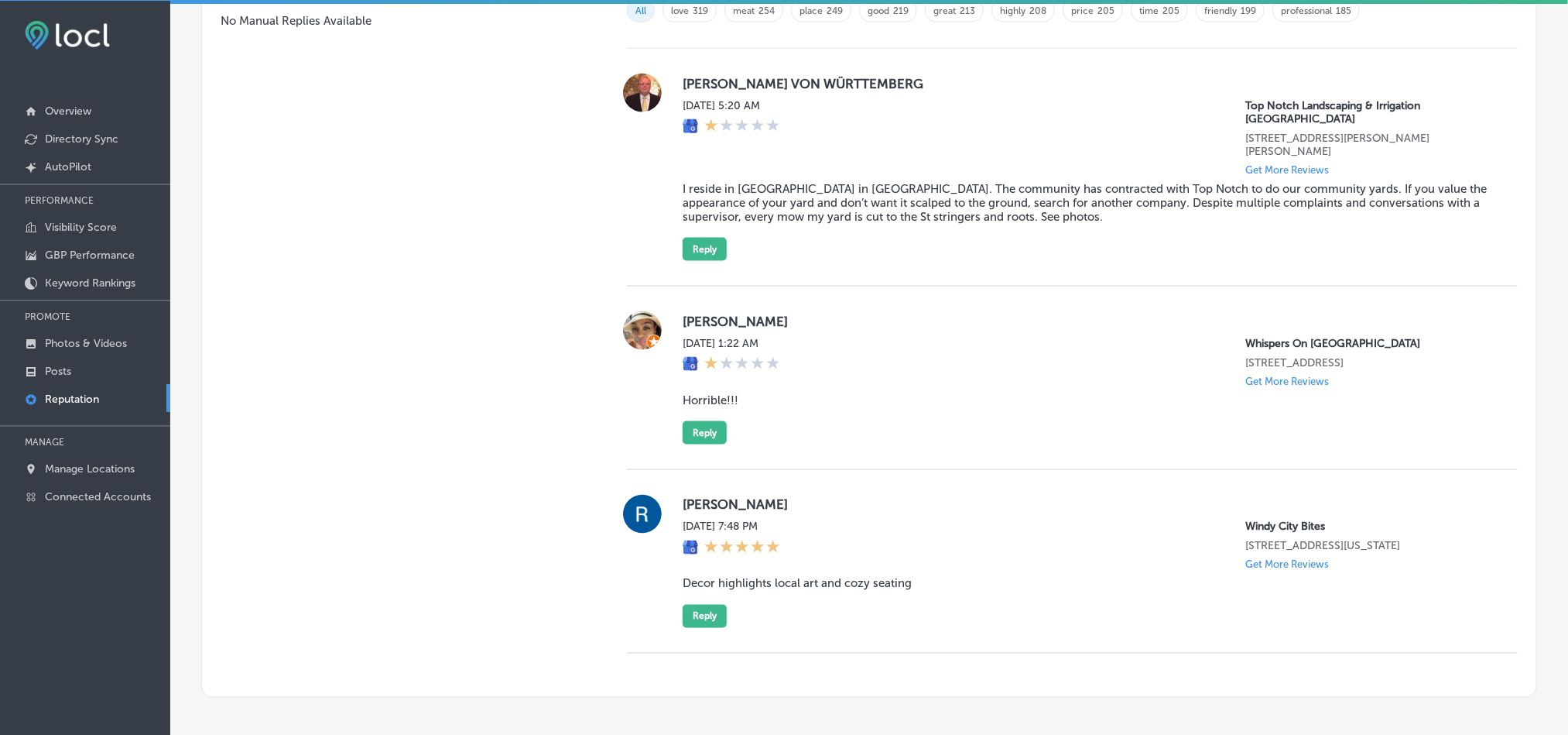
scroll to position [1106, 0]
click at [702, 606] on button "Reply" at bounding box center [704, 617] width 45 height 23
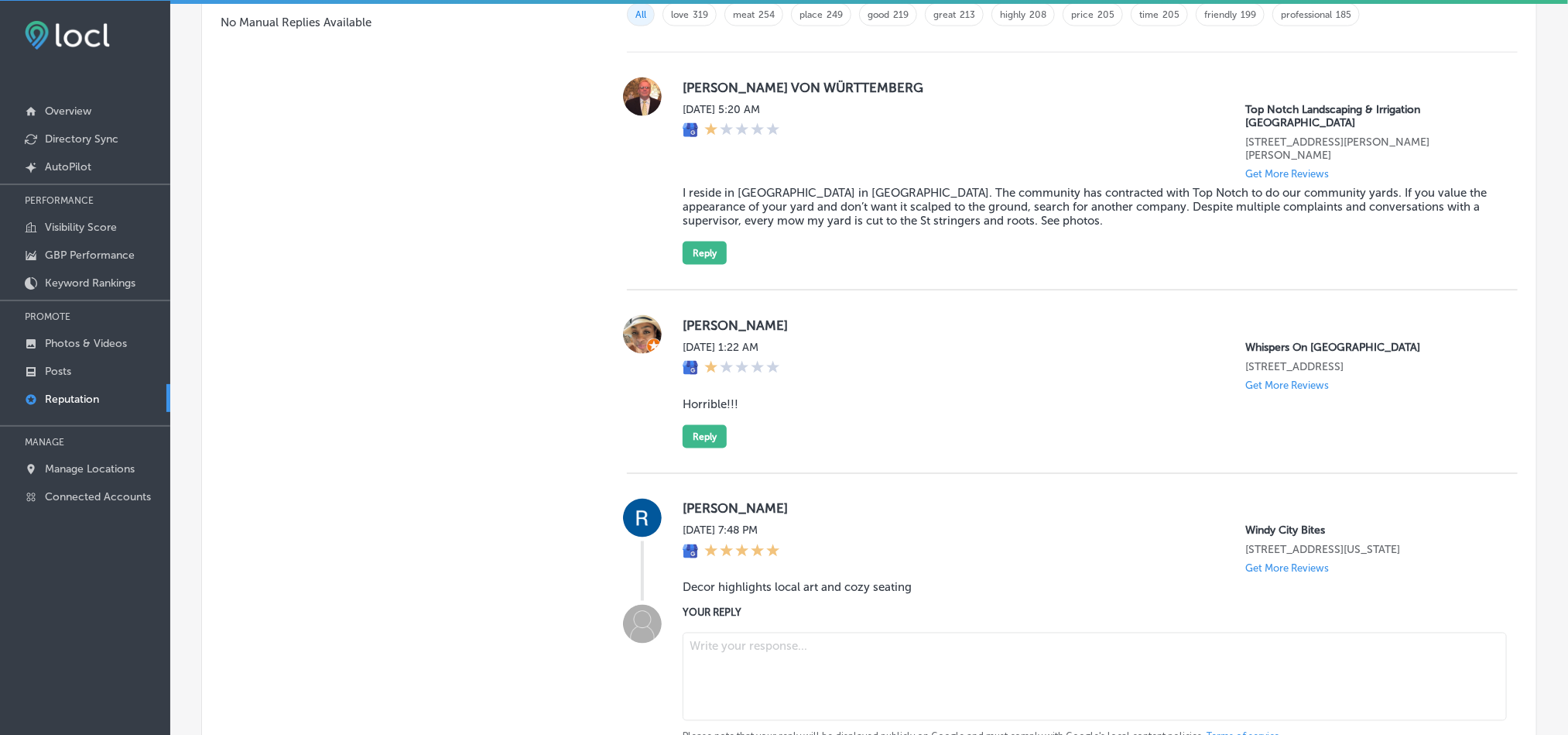
scroll to position [1324, 0]
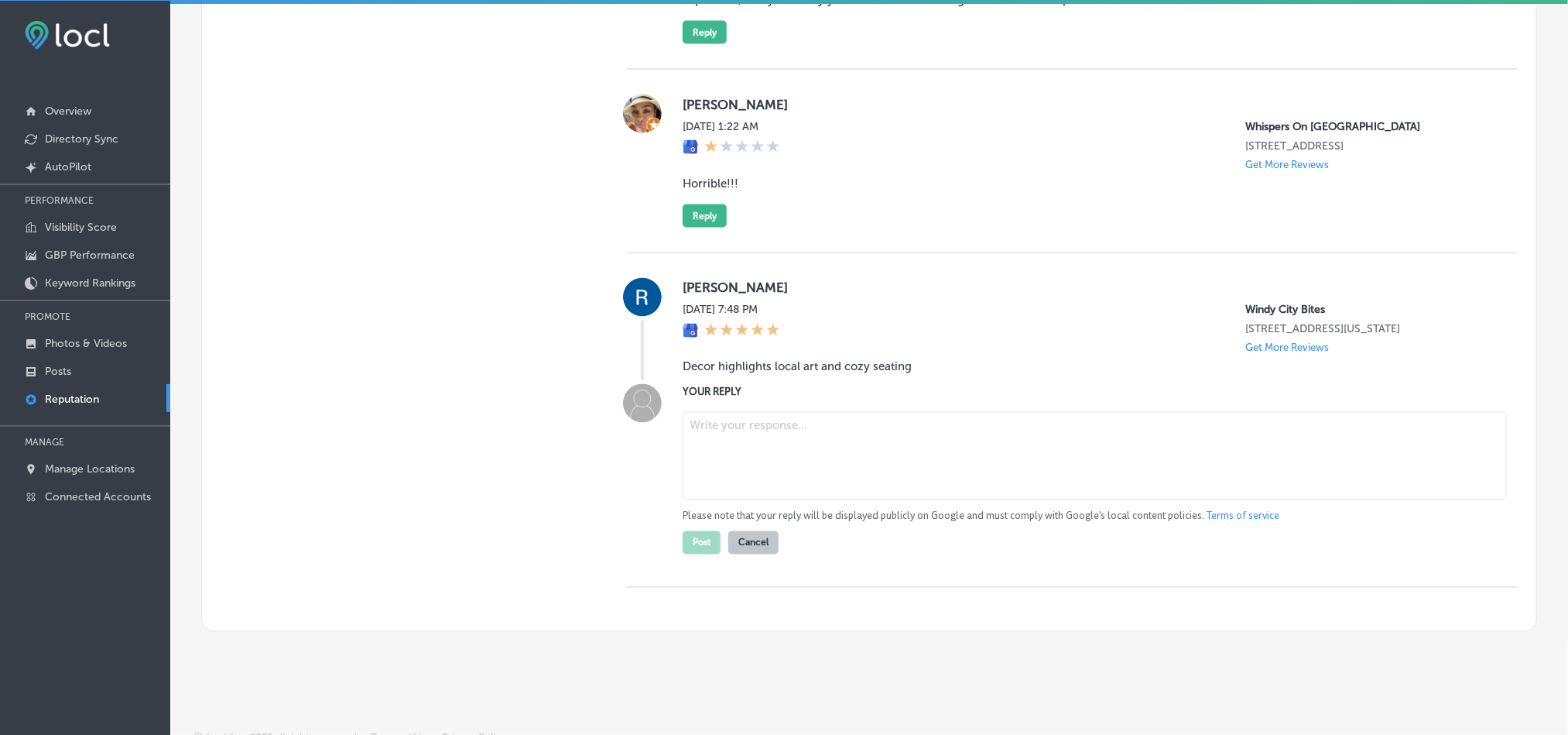
click at [804, 442] on textarea at bounding box center [1094, 456] width 824 height 88
paste textarea "Thank you for your feedback, [PERSON_NAME]! We’re so glad you enjoyed the local…"
type textarea "Thank you for your feedback, [PERSON_NAME]! We’re so glad you enjoyed the local…"
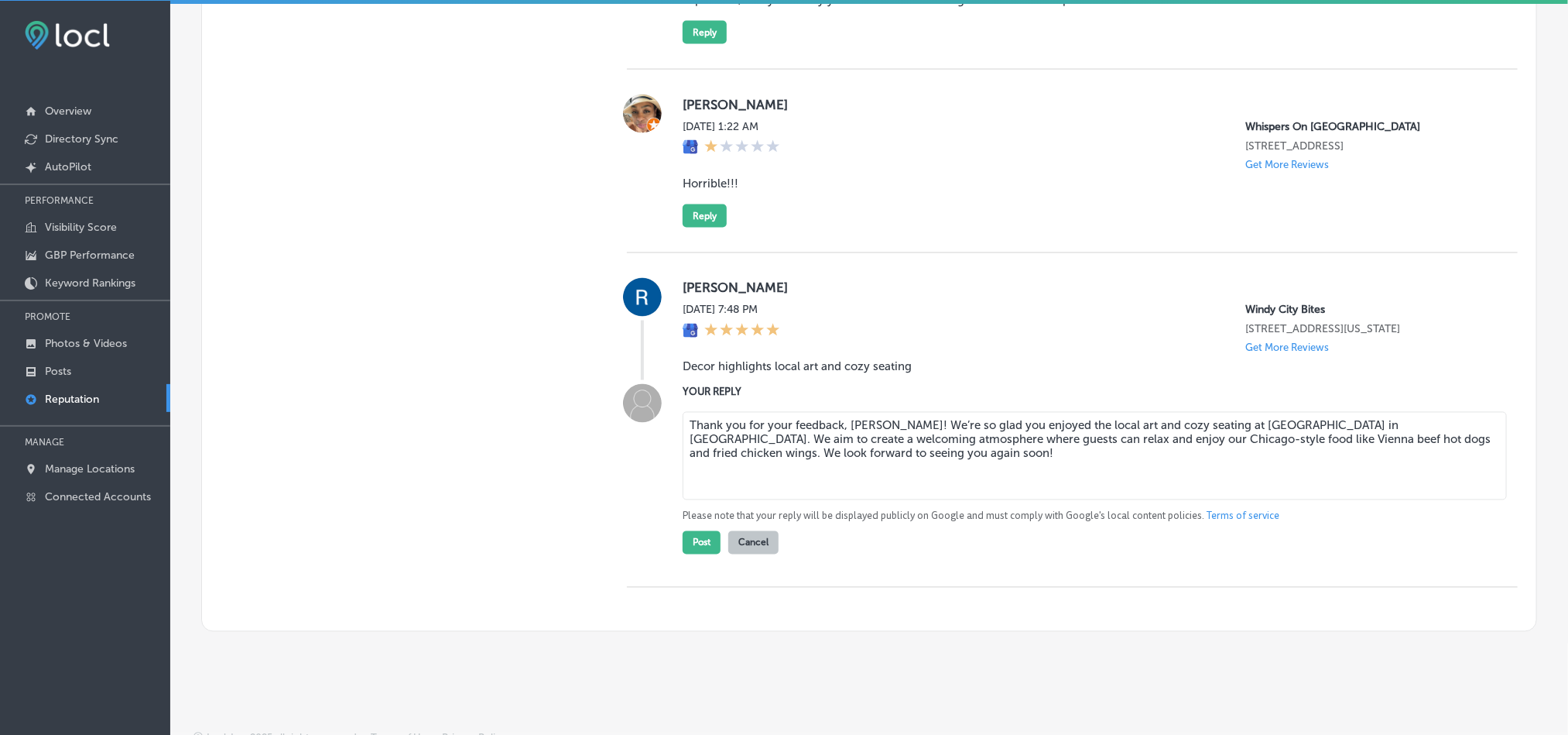
type textarea "x"
type textarea "Thank you for your feedback, [PERSON_NAME]! We’re so glad you enjoyed the local…"
click at [696, 531] on button "Post" at bounding box center [701, 542] width 38 height 23
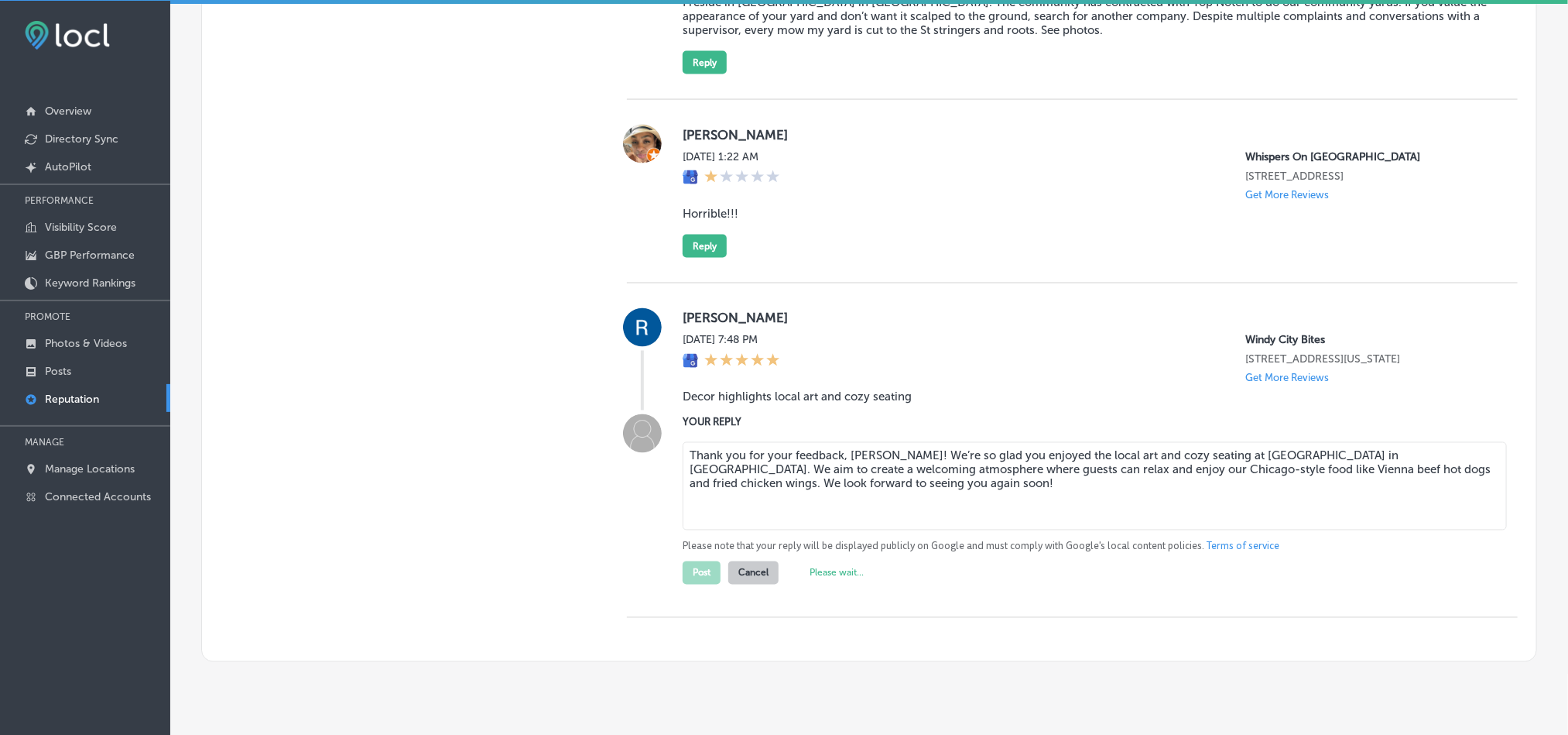
scroll to position [1296, 0]
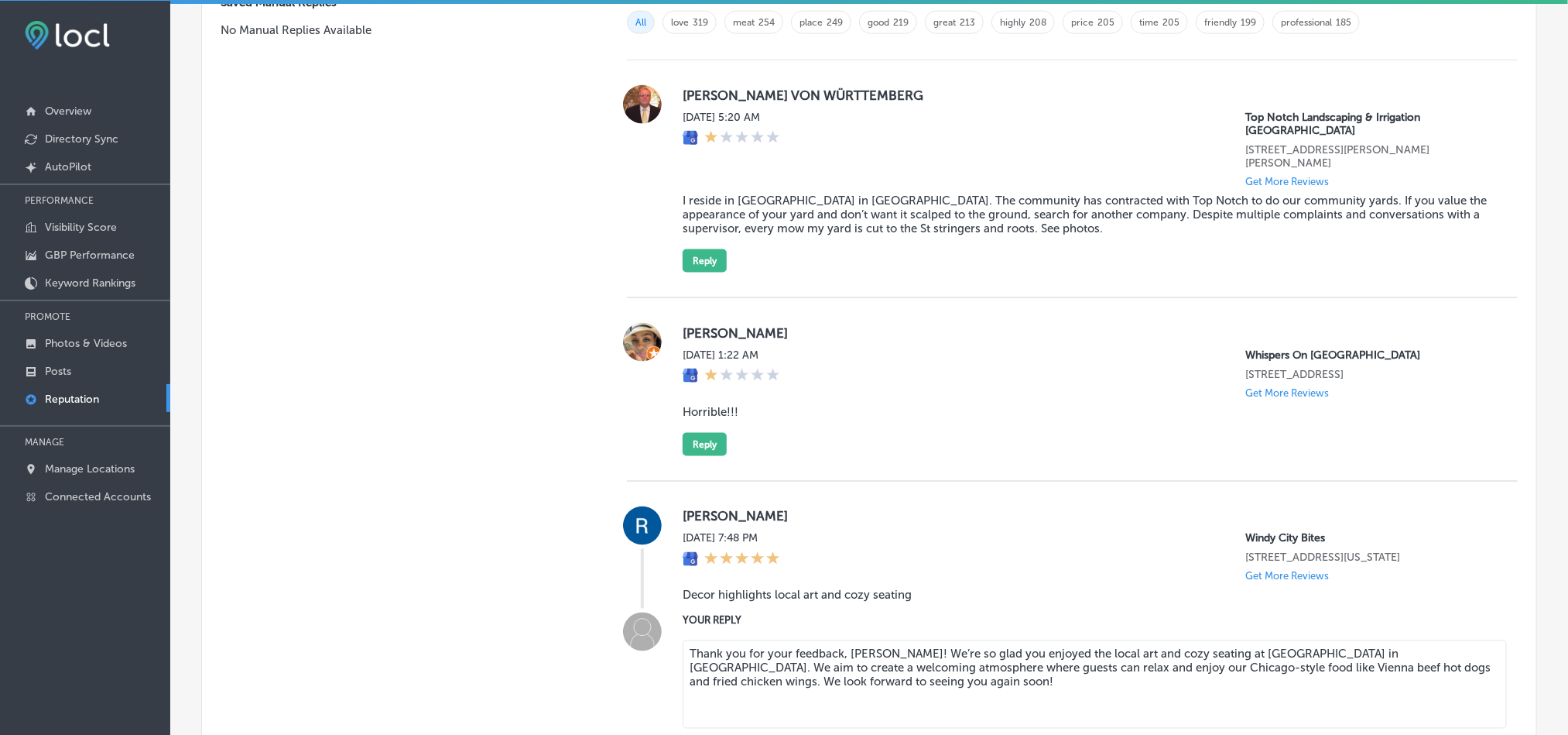
scroll to position [1095, 0]
drag, startPoint x: 675, startPoint y: 90, endPoint x: 875, endPoint y: 88, distance: 200.0
click at [875, 88] on div "[PERSON_NAME] VON WÜRTTEMBERG [DATE] 5:20 AM Top Notch Landscaping & Irrigation…" at bounding box center [1072, 180] width 891 height 187
copy label "[PERSON_NAME] VON WÜRTTEMBERG"
click at [692, 195] on blockquote "I reside in [GEOGRAPHIC_DATA] in [GEOGRAPHIC_DATA]. The community has contracte…" at bounding box center [1087, 216] width 810 height 42
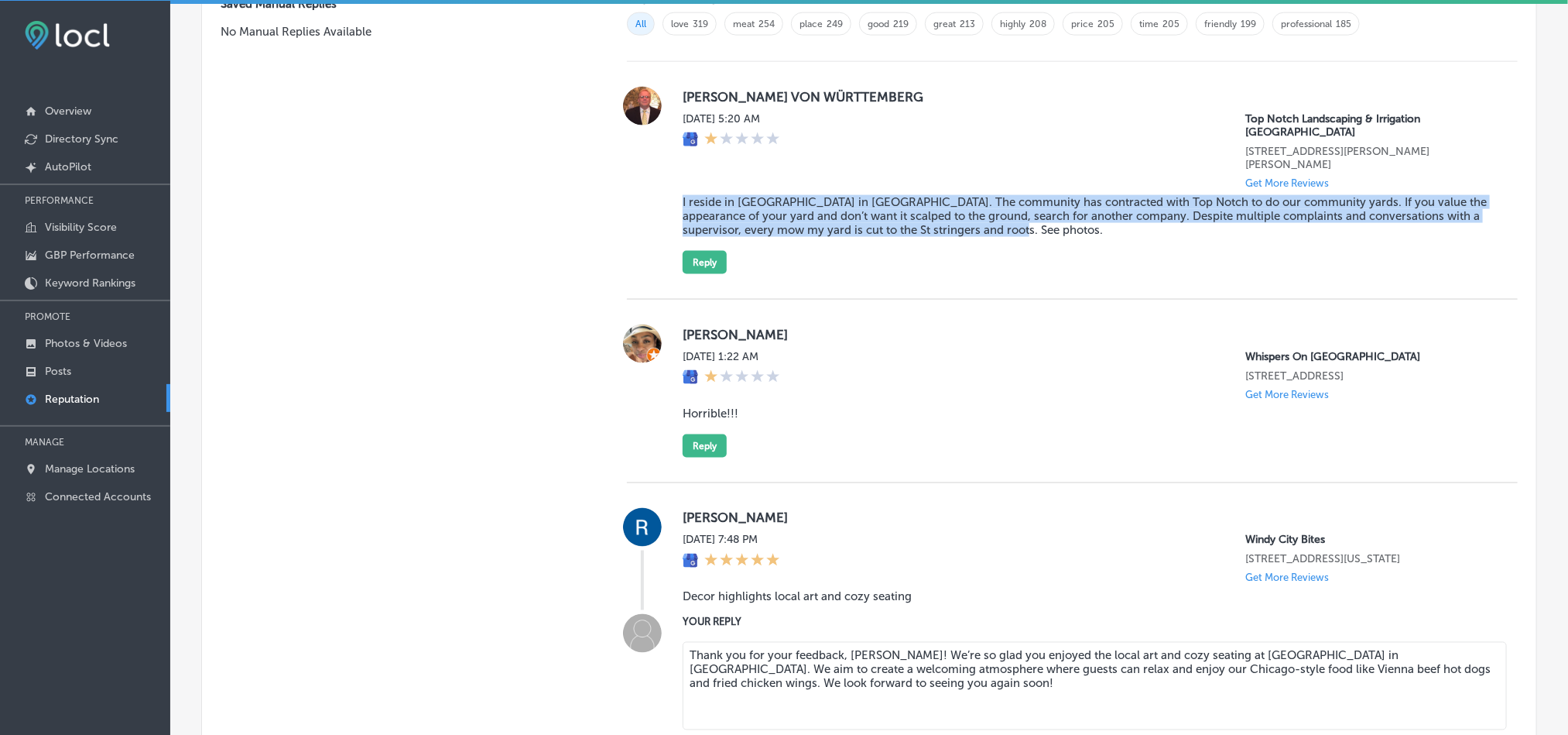
drag, startPoint x: 666, startPoint y: 169, endPoint x: 1047, endPoint y: 197, distance: 382.0
click at [1047, 197] on div "[PERSON_NAME] VON WÜRTTEMBERG [DATE] 5:20 AM Top Notch Landscaping & Irrigation…" at bounding box center [1072, 180] width 891 height 187
copy blockquote "I reside in [GEOGRAPHIC_DATA] in [GEOGRAPHIC_DATA]. The community has contracte…"
click at [91, 472] on p "Manage Locations" at bounding box center [89, 469] width 90 height 13
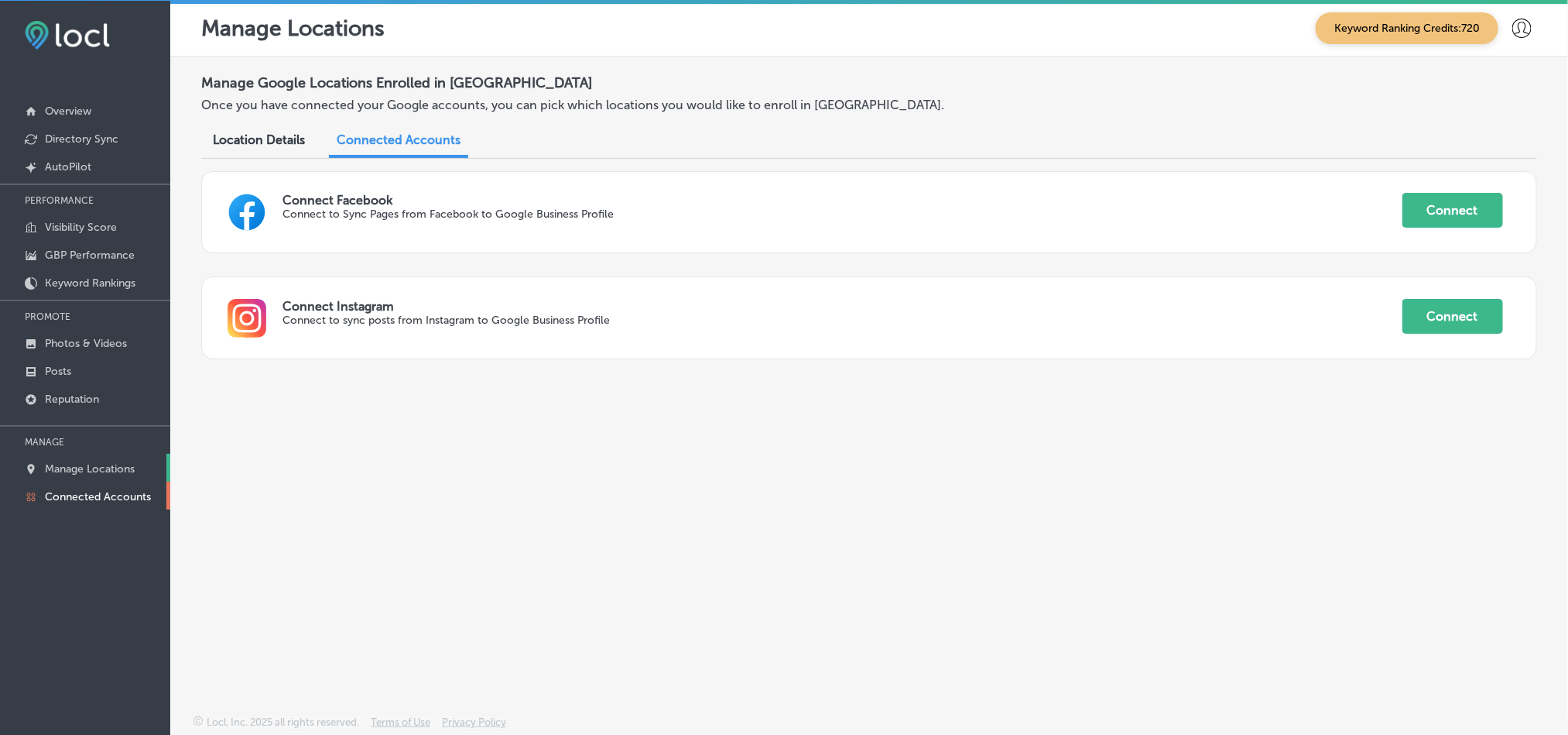
click at [95, 463] on p "Manage Locations" at bounding box center [89, 469] width 90 height 13
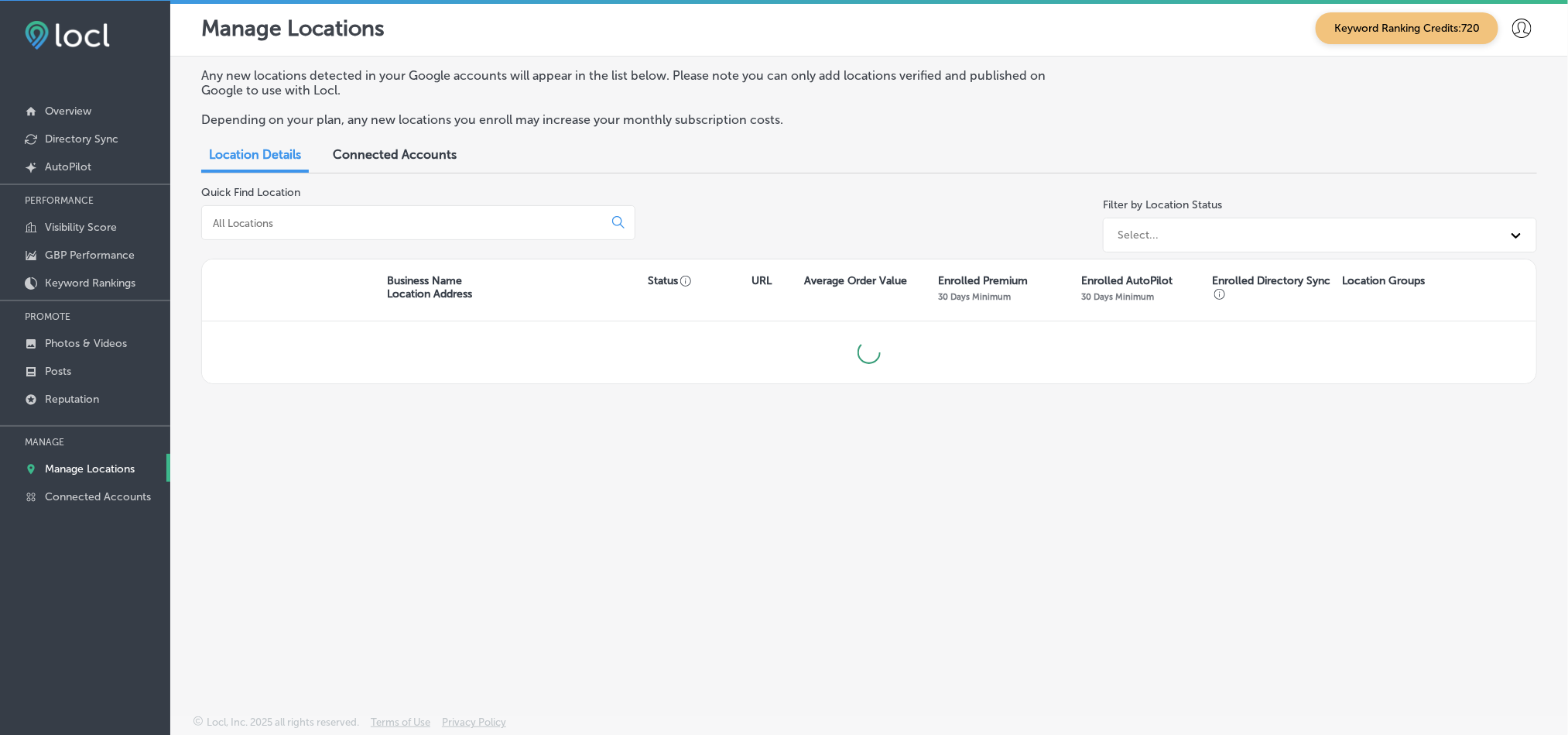
click at [285, 214] on div at bounding box center [418, 222] width 434 height 35
click at [289, 221] on input at bounding box center [405, 223] width 388 height 14
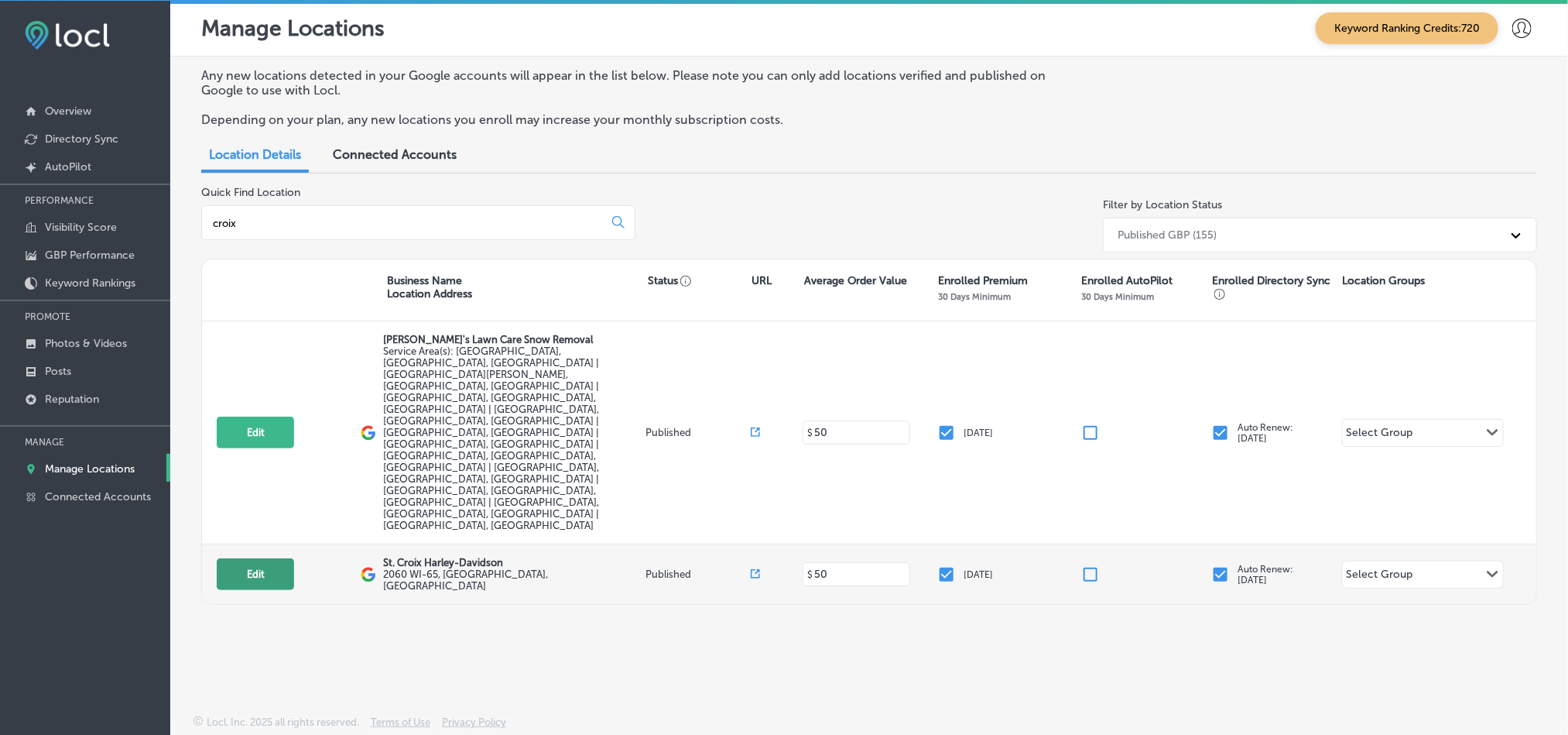
type input "croix"
click at [269, 559] on button "Edit" at bounding box center [255, 575] width 77 height 32
select select "US"
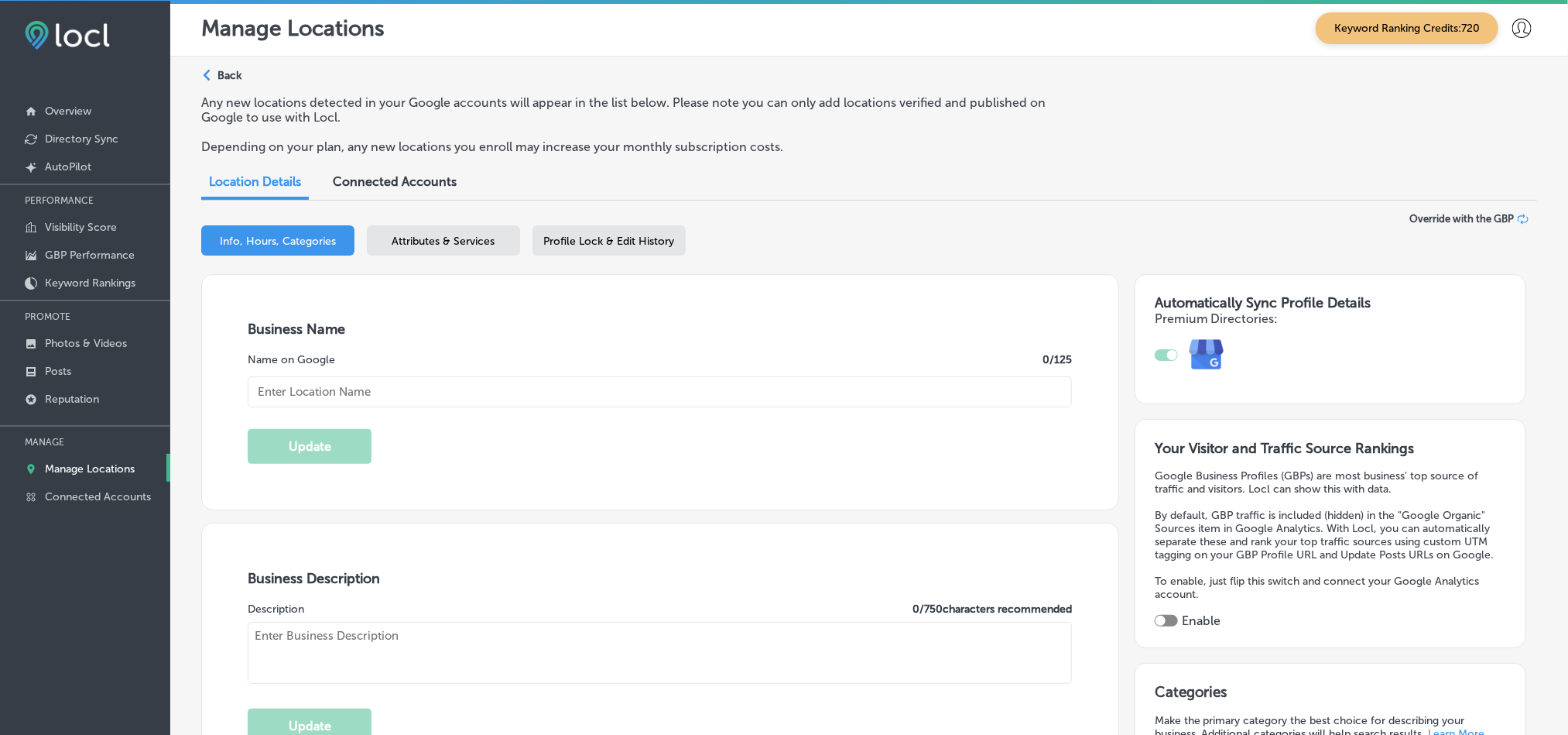
type input "St. Croix Harley-Davidson"
checkbox input "true"
type input "2060 WI-65"
type input "[GEOGRAPHIC_DATA]"
type input "54017"
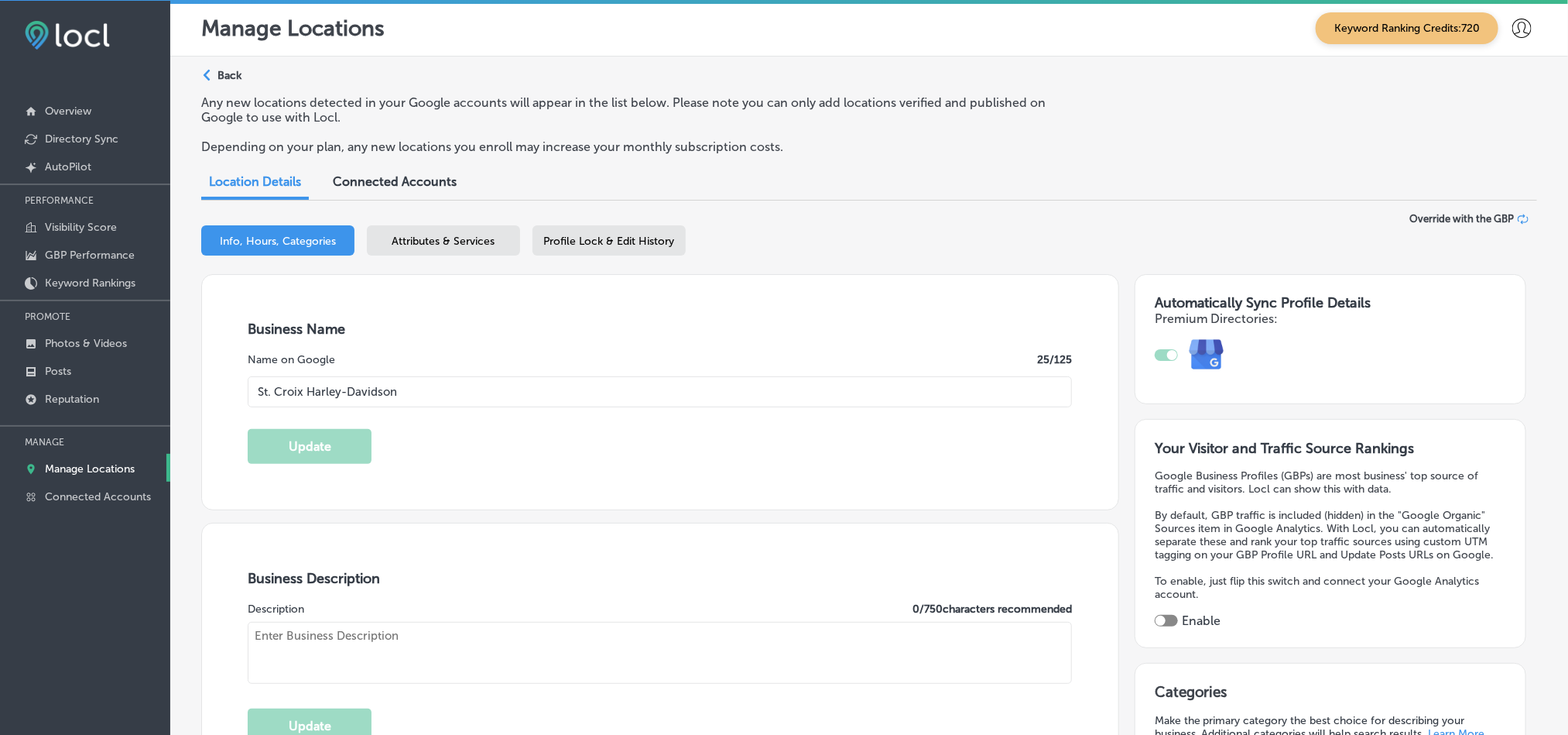
type input "US"
type input "[URL][DOMAIN_NAME]"
type textarea "Serving the [GEOGRAPHIC_DATA] since [DATE], the BEST rides start at [GEOGRAPHIC…"
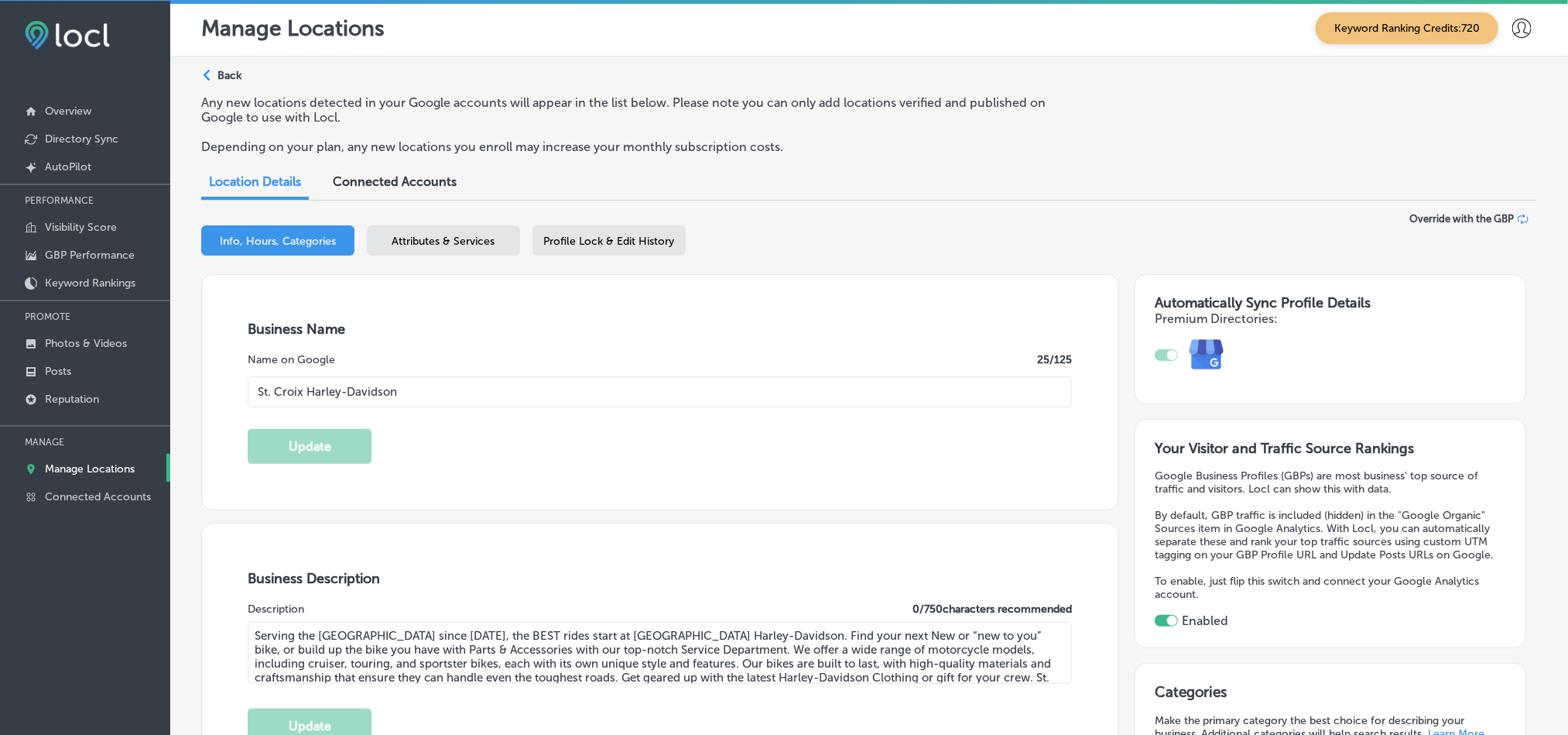
type input "[PHONE_NUMBER]"
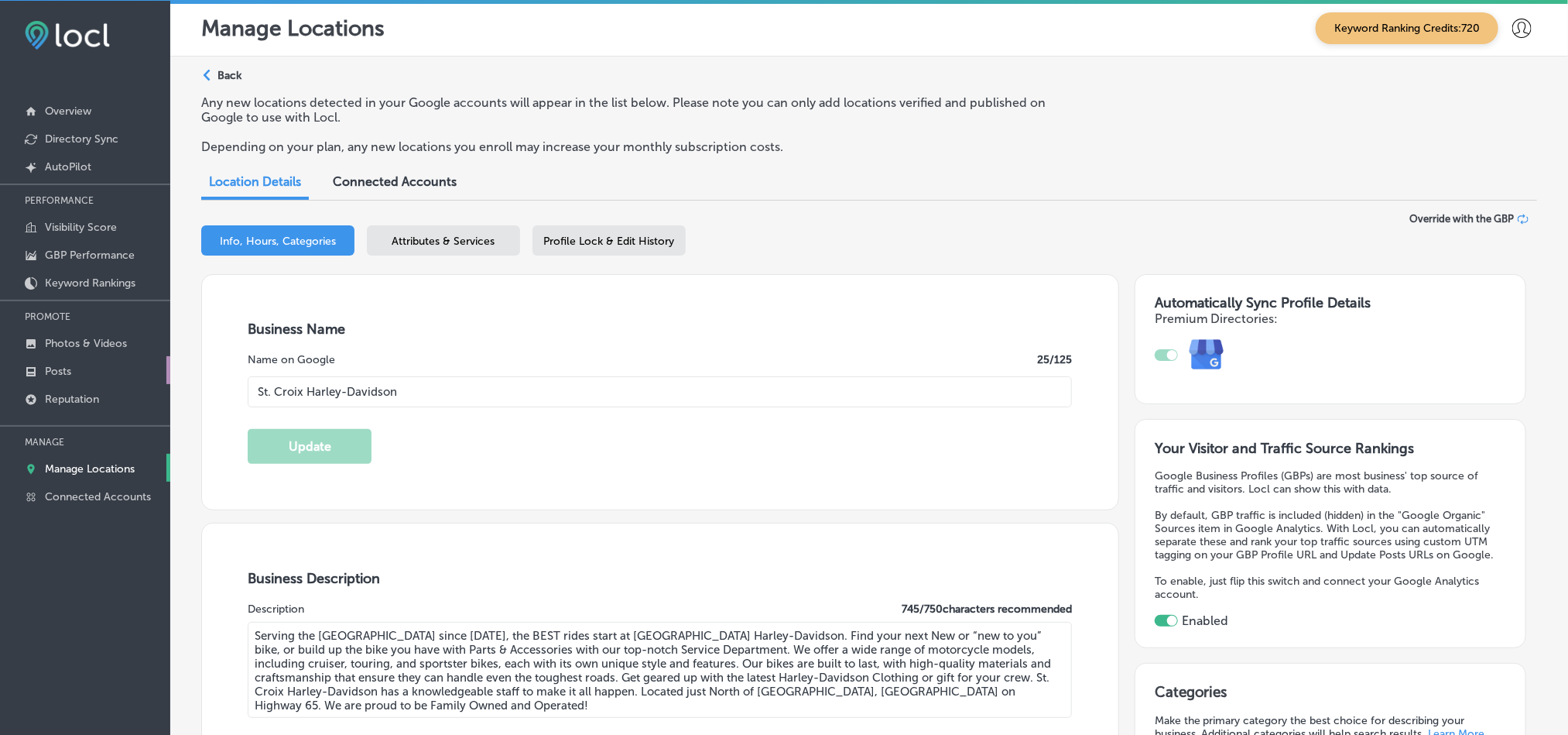
click at [88, 366] on link "Posts" at bounding box center [85, 370] width 170 height 28
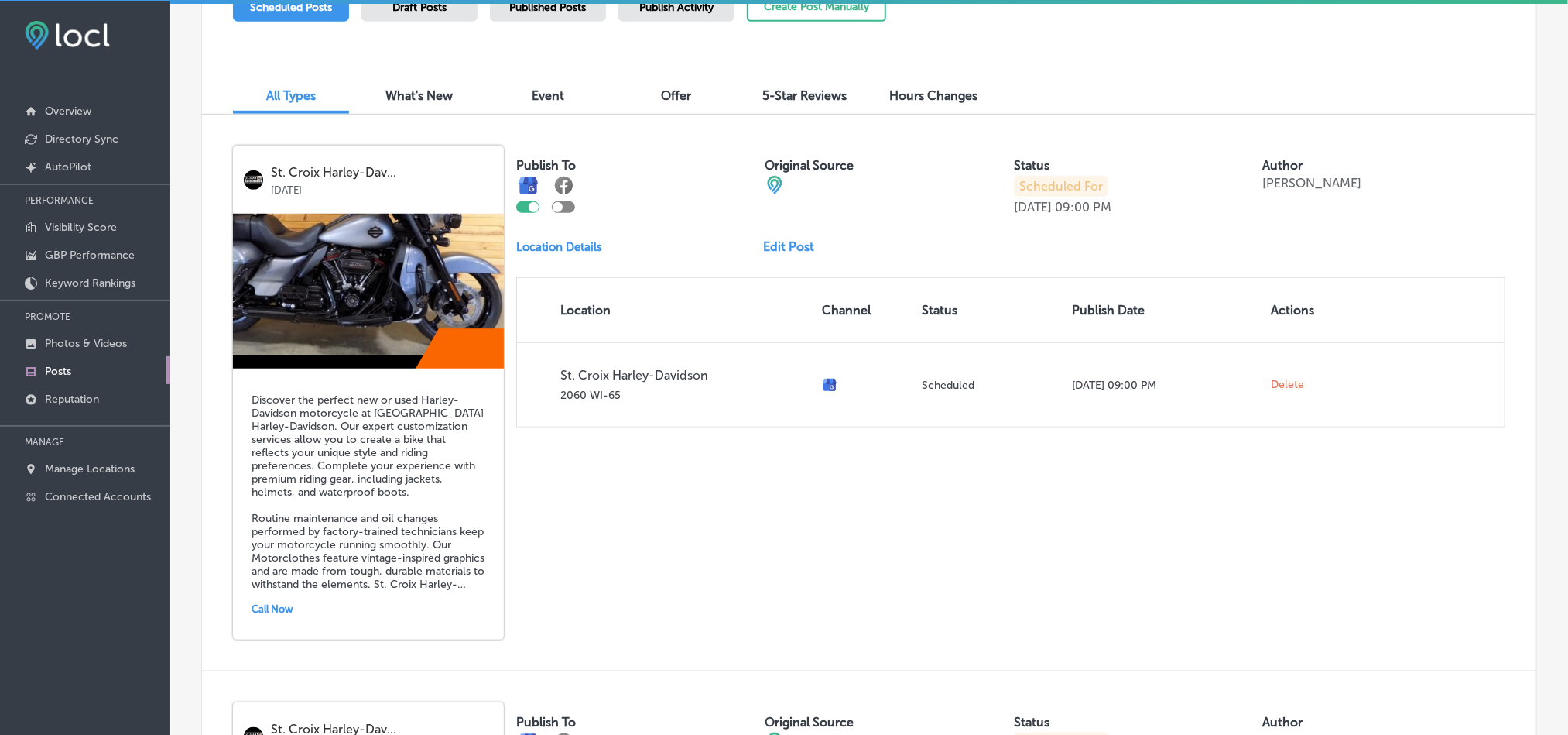
scroll to position [574, 0]
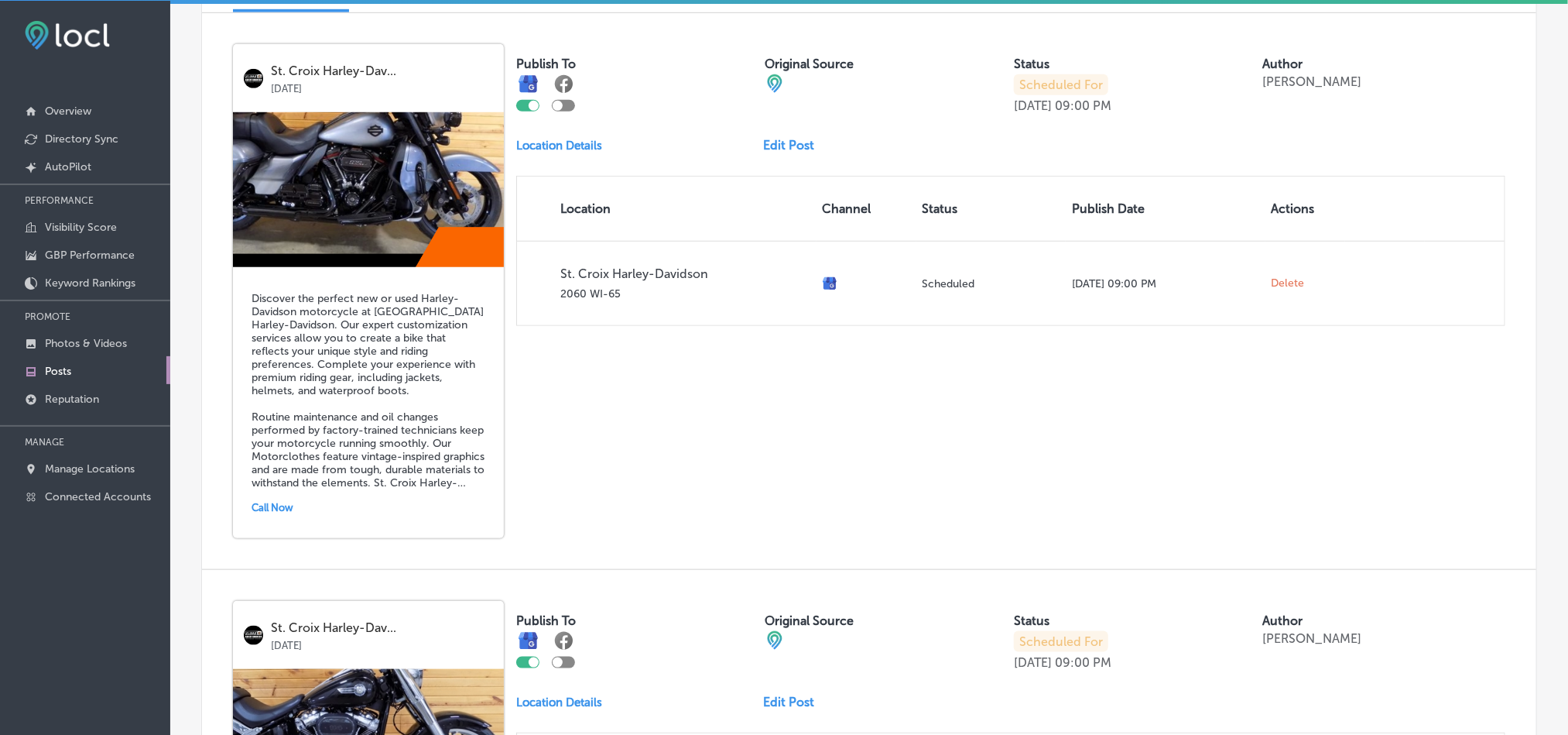
click at [790, 147] on link "Edit Post" at bounding box center [795, 145] width 63 height 15
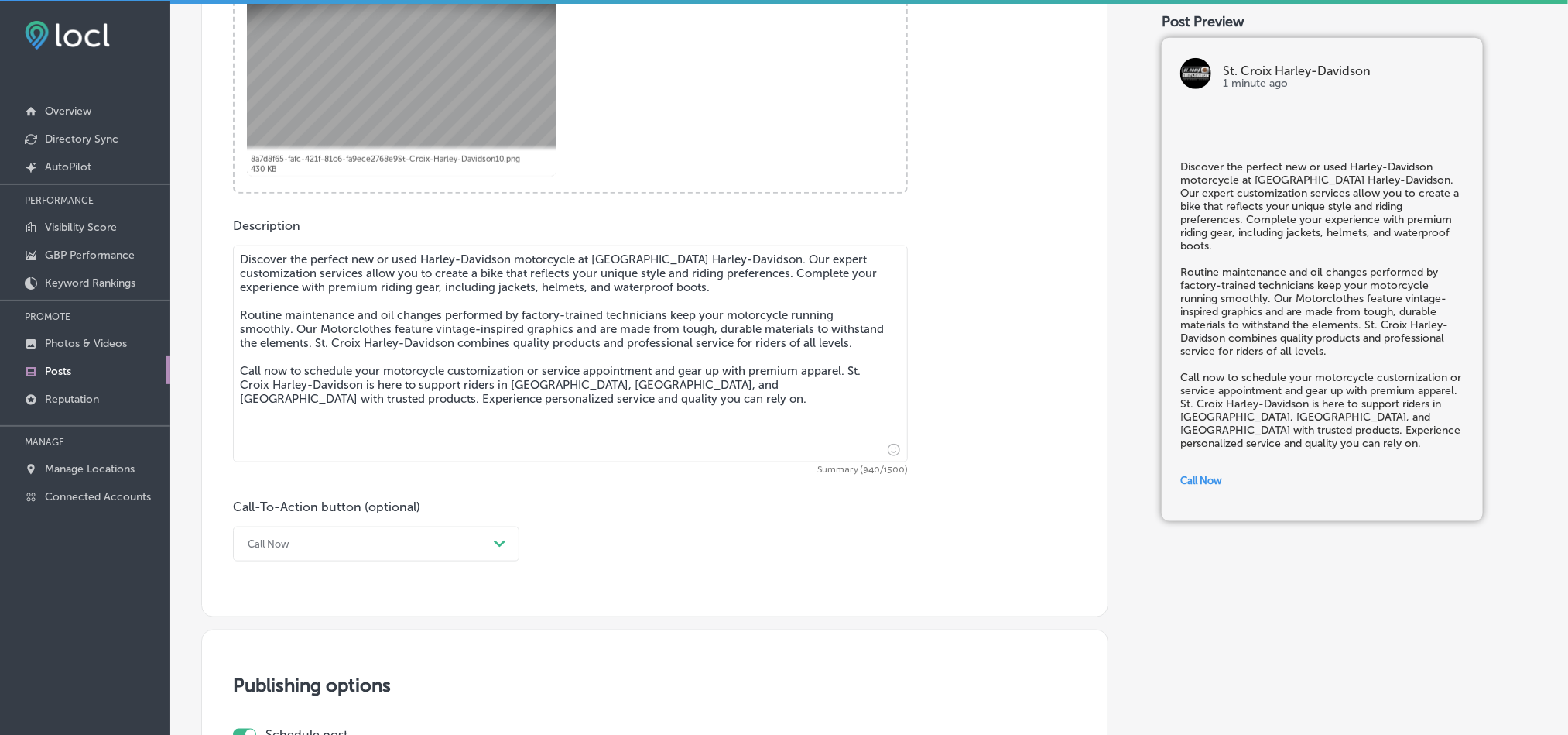
scroll to position [718, 0]
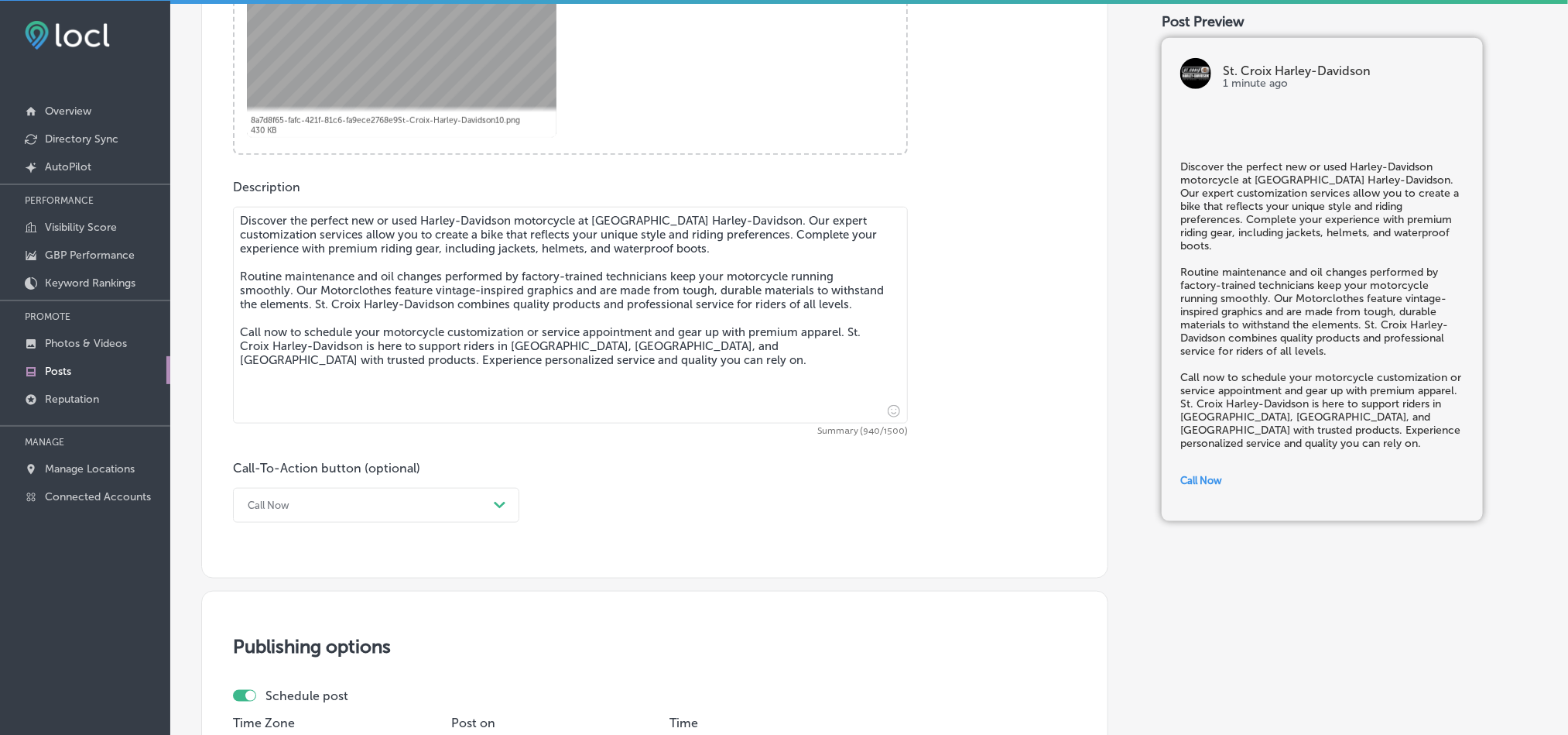
checkbox input "true"
click at [530, 296] on textarea "Discover the perfect new or used Harley-Davidson motorcycle at [GEOGRAPHIC_DATA…" at bounding box center [570, 315] width 675 height 217
paste textarea "in [GEOGRAPHIC_DATA]. Our expert customization services allow you to create a b…"
type textarea "Discover the perfect new or used Harley-Davidson motorcycle at [GEOGRAPHIC_DATA…"
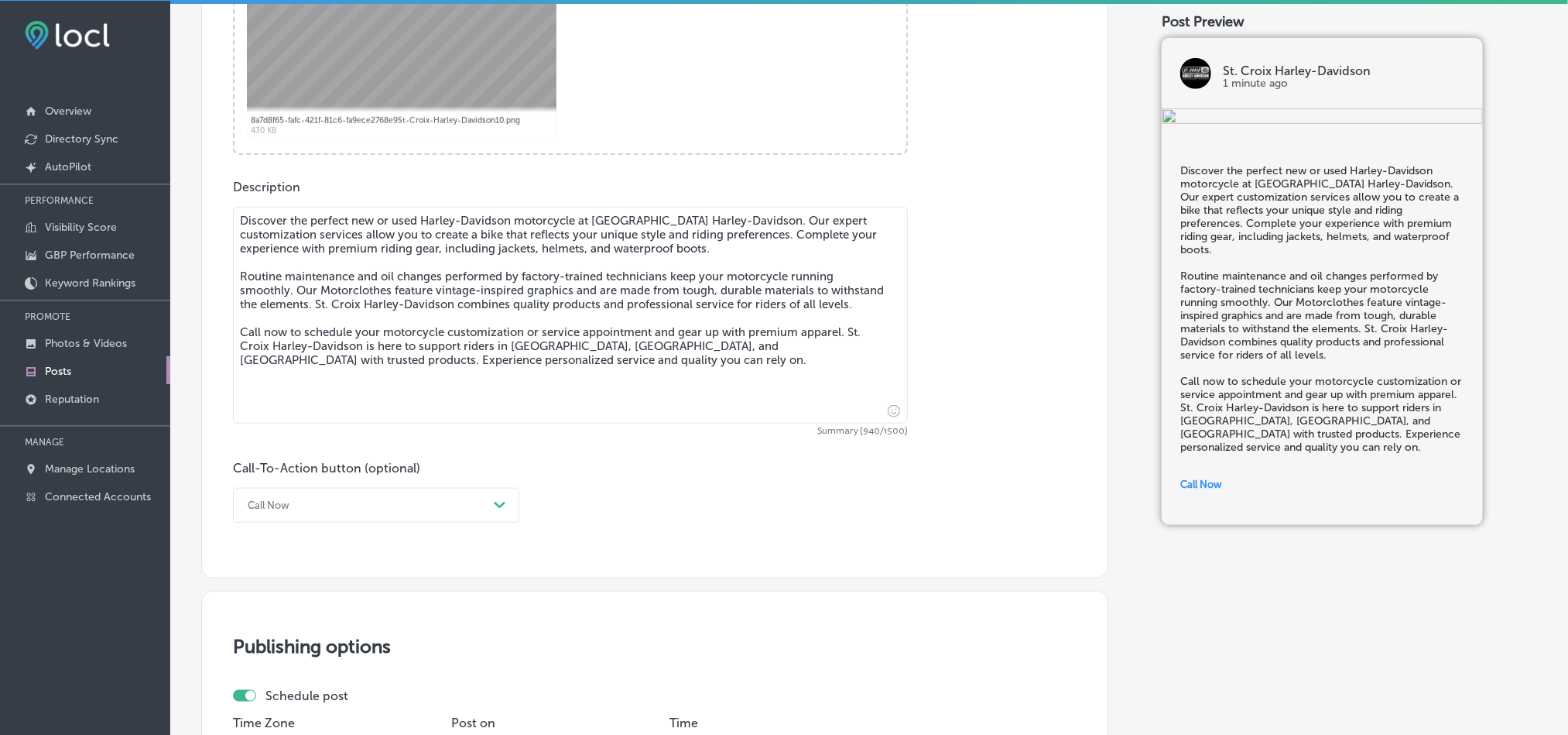
checkbox input "true"
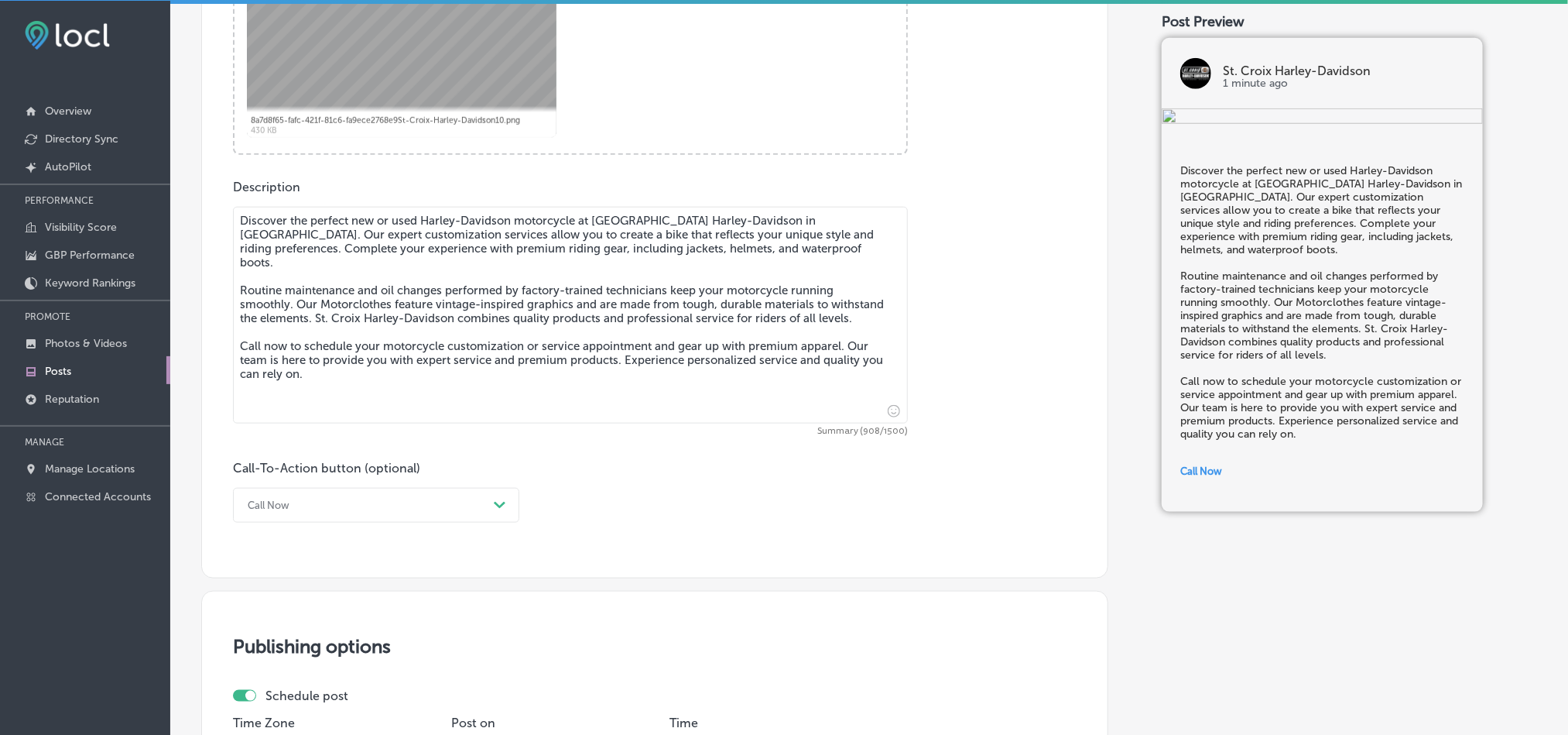
click at [333, 296] on textarea "Discover the perfect new or used Harley-Davidson motorcycle at [GEOGRAPHIC_DATA…" at bounding box center [570, 315] width 675 height 217
click at [351, 296] on textarea "Discover the perfect new or used Harley-Davidson motorcycle at [GEOGRAPHIC_DATA…" at bounding box center [570, 315] width 675 height 217
type textarea "Discover the perfect new or used Harley-Davidson motorcycle at [GEOGRAPHIC_DATA…"
checkbox input "true"
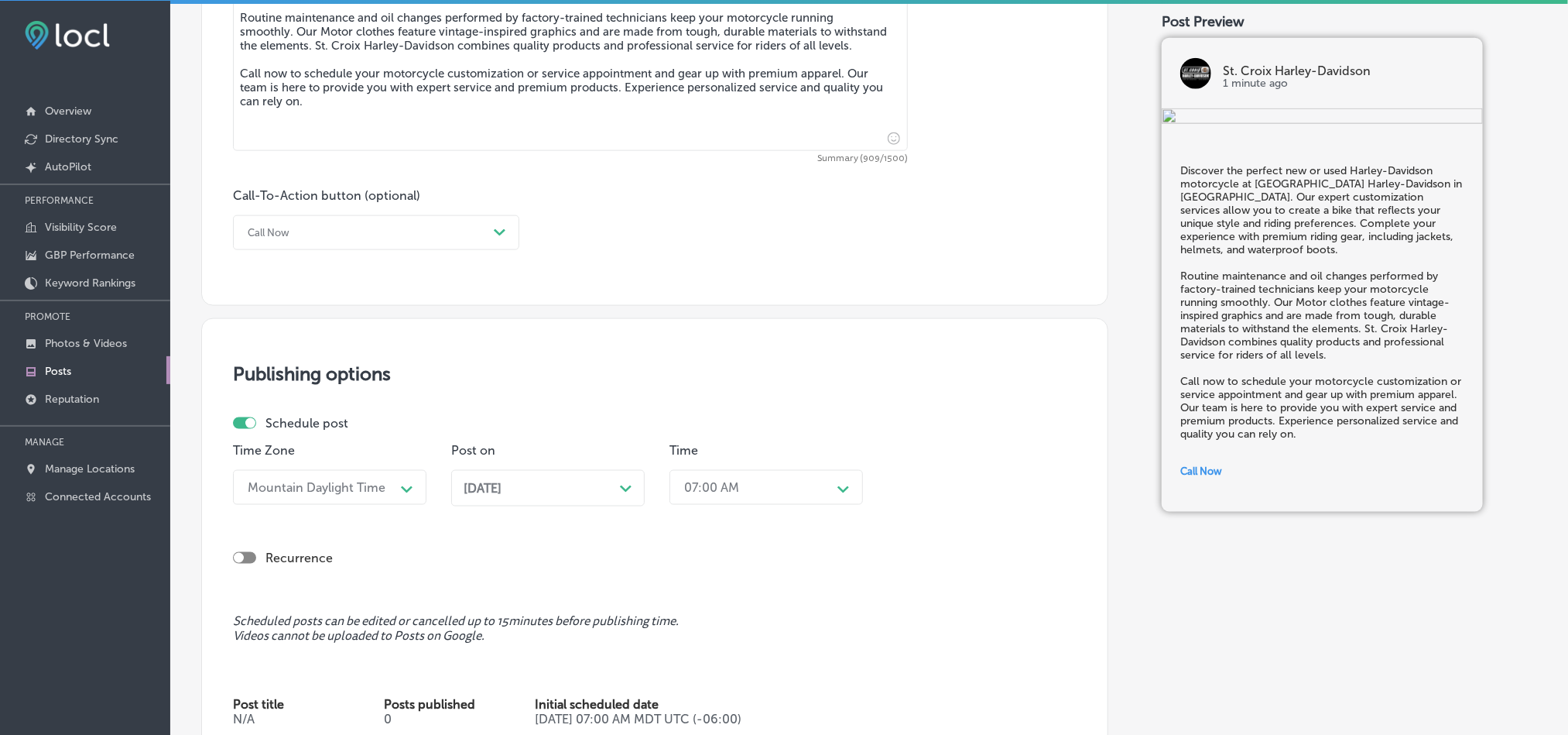
scroll to position [1231, 0]
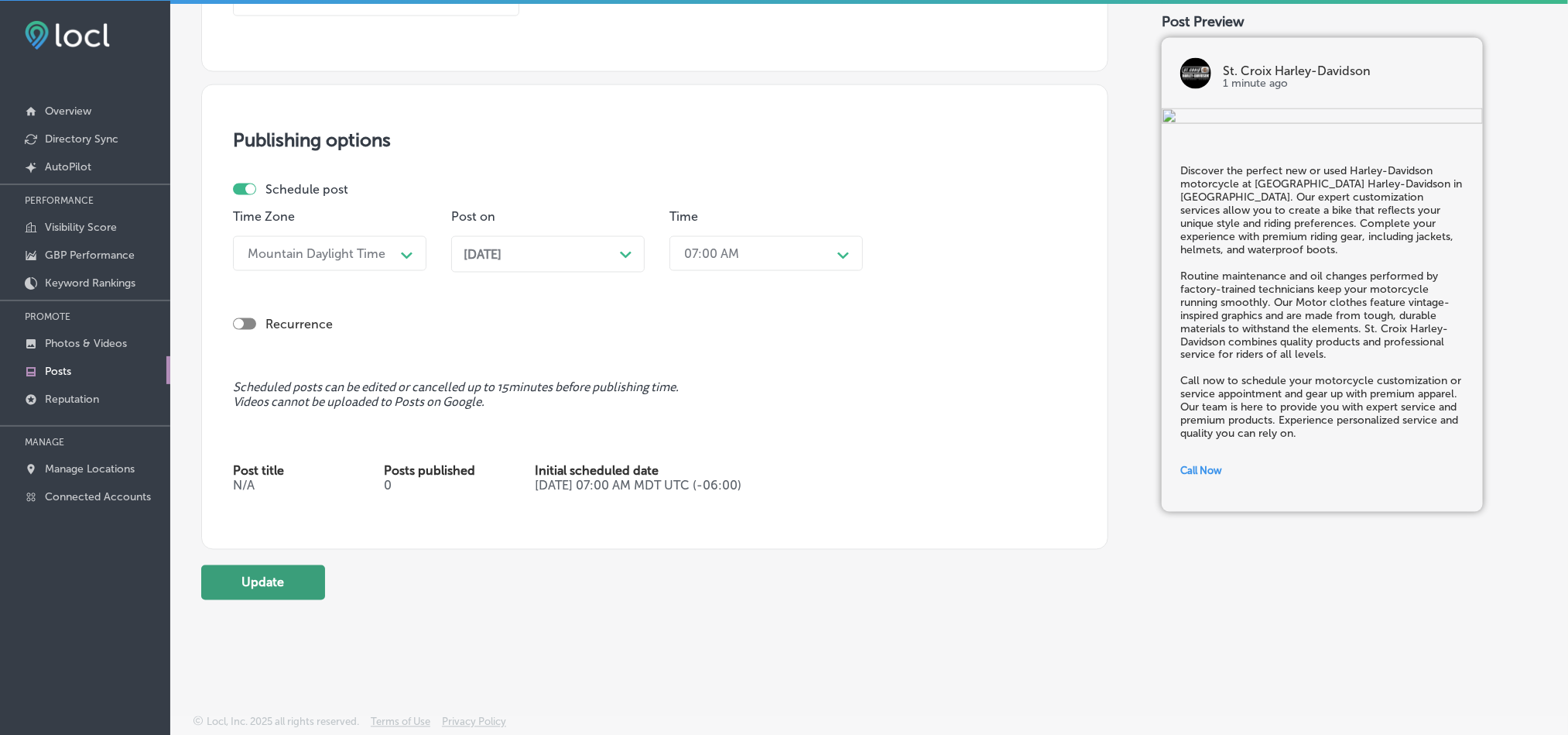
type textarea "Discover the perfect new or used Harley-Davidson motorcycle at [GEOGRAPHIC_DATA…"
click at [282, 587] on button "Update" at bounding box center [262, 582] width 124 height 35
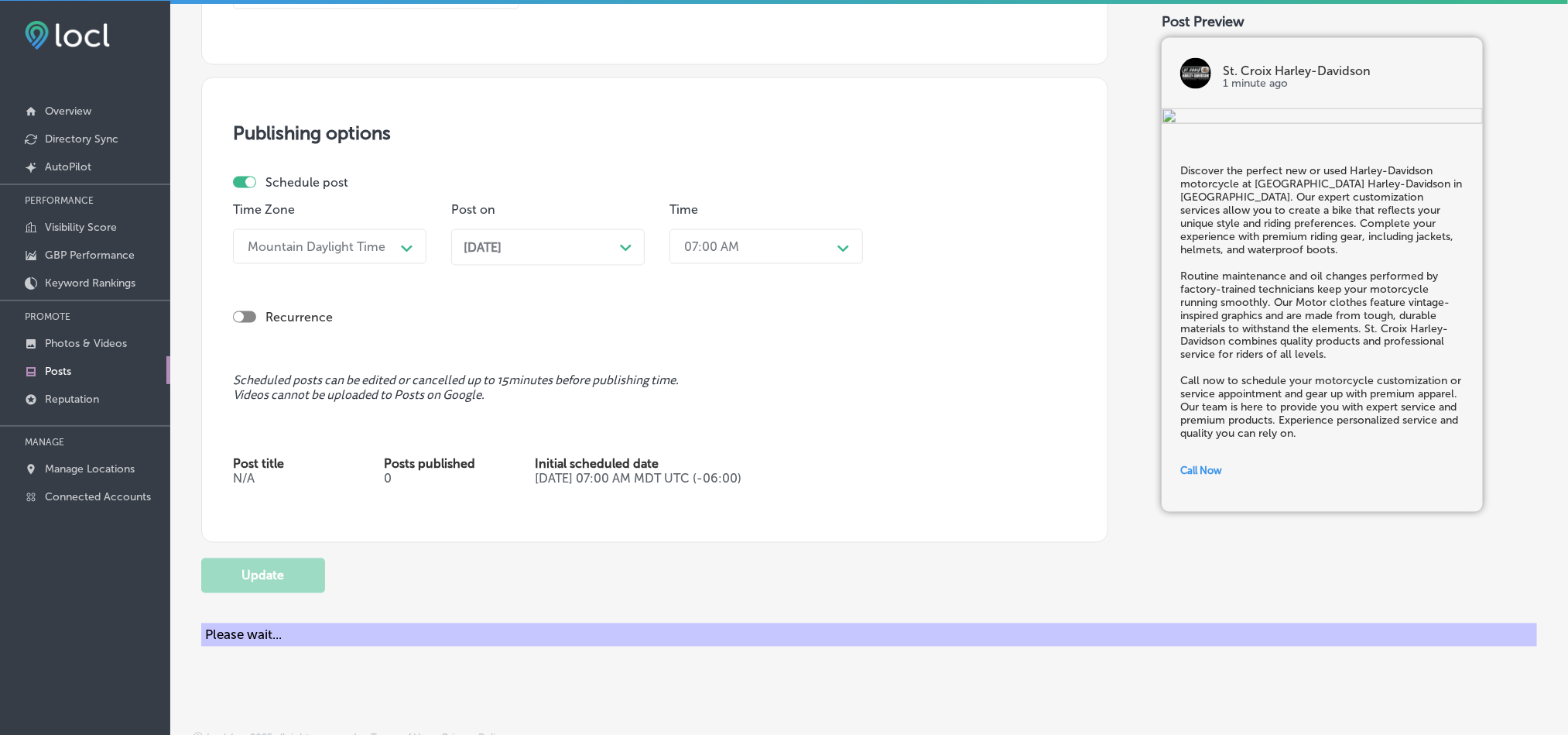
checkbox input "true"
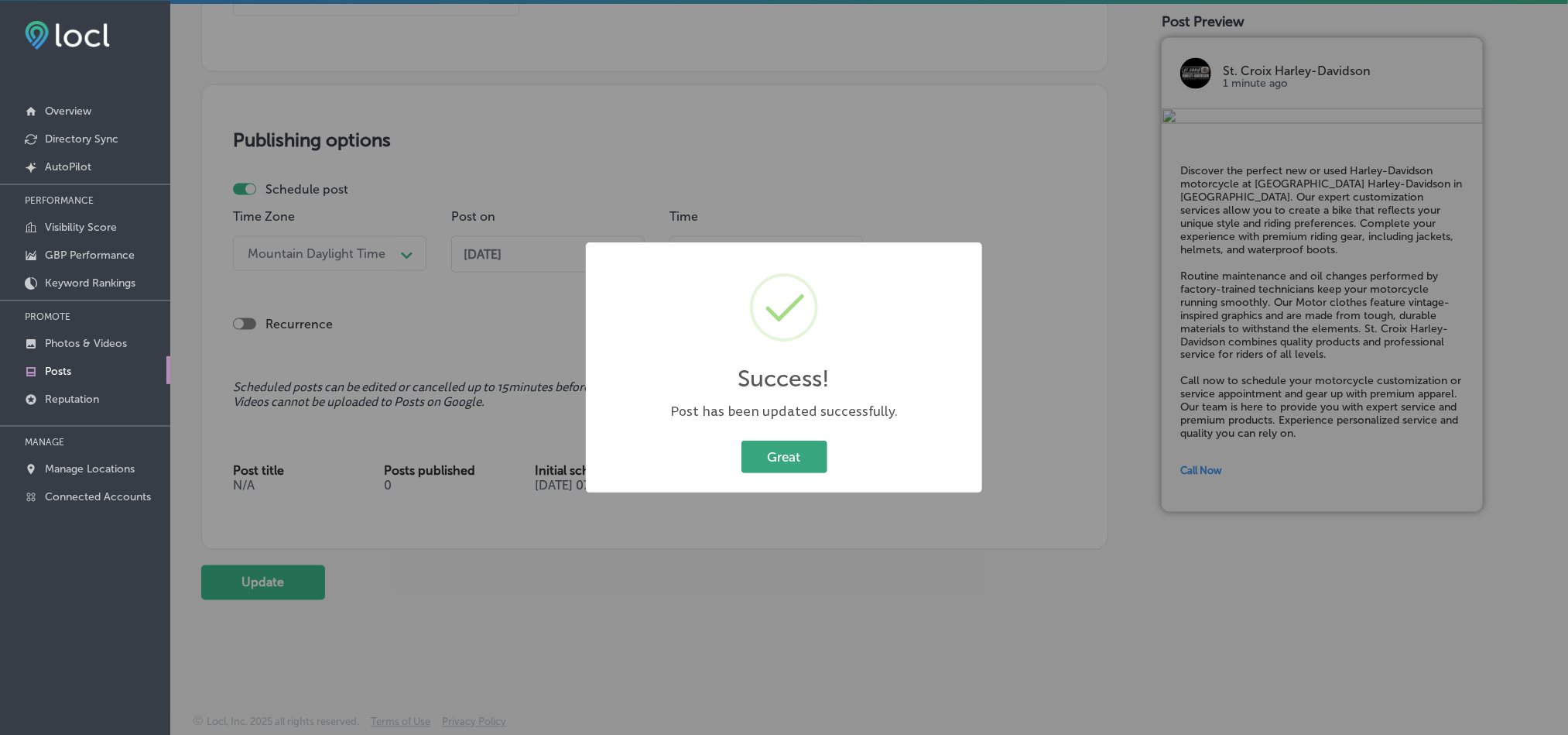
click at [766, 467] on button "Great" at bounding box center [784, 457] width 86 height 32
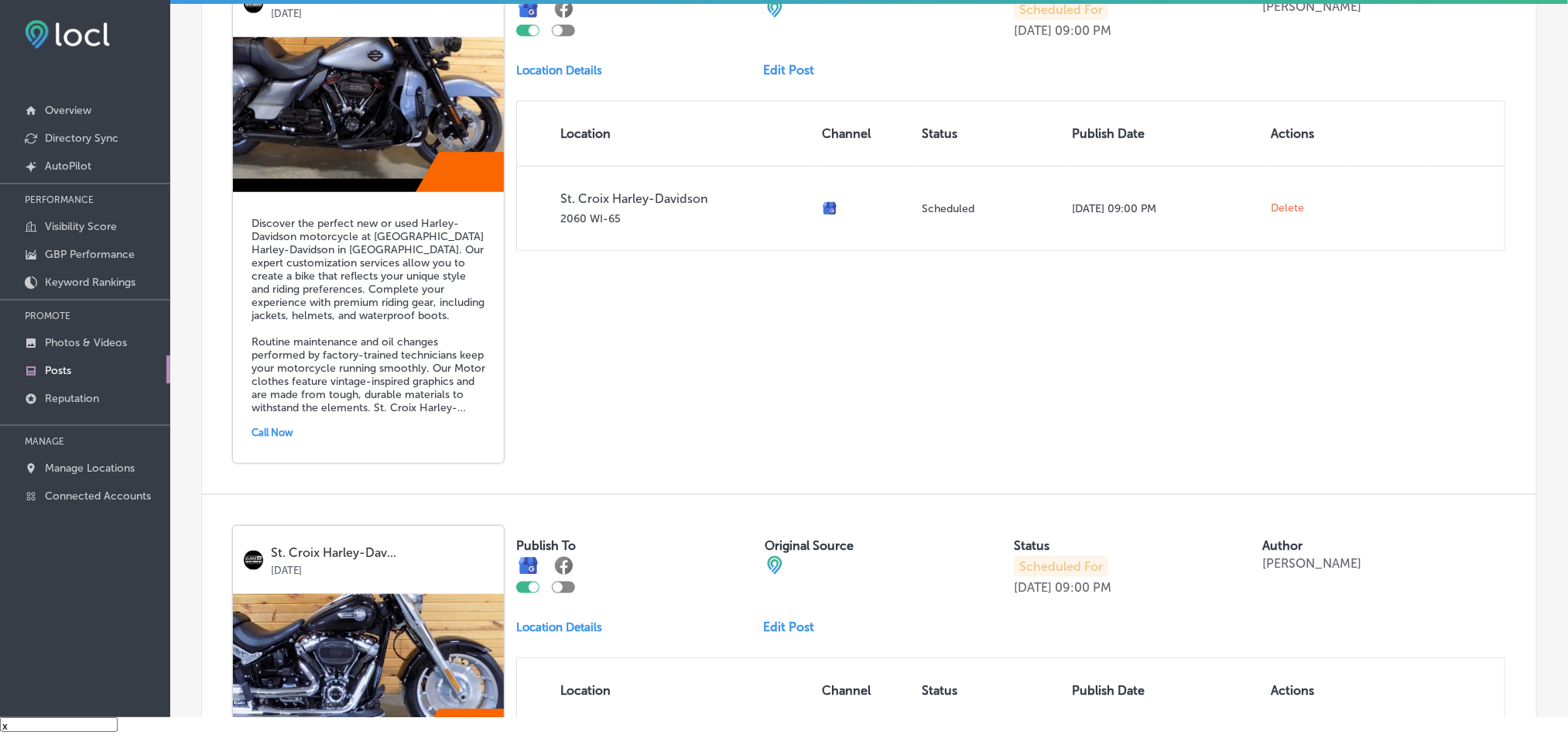
scroll to position [835, 0]
